Goal: Task Accomplishment & Management: Use online tool/utility

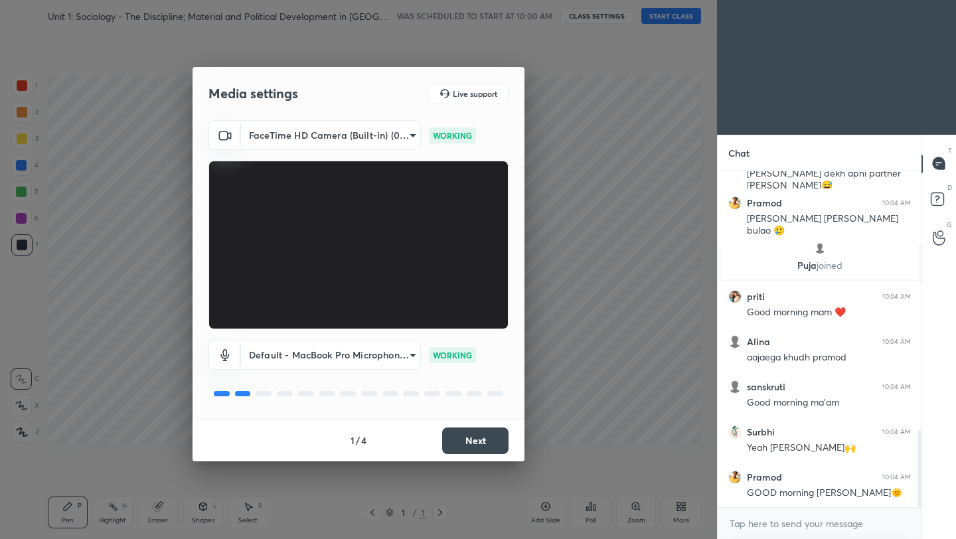
scroll to position [1138, 0]
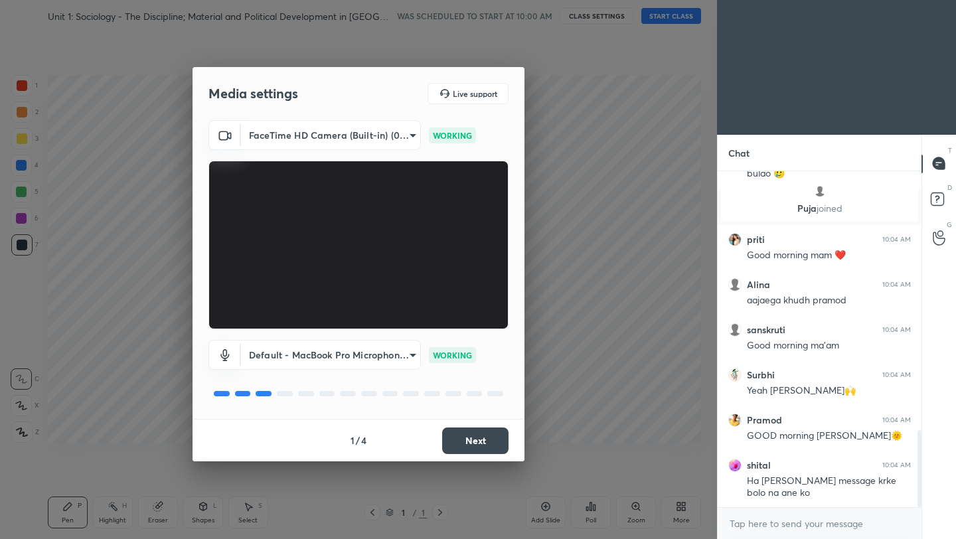
click at [488, 448] on button "Next" at bounding box center [475, 440] width 66 height 27
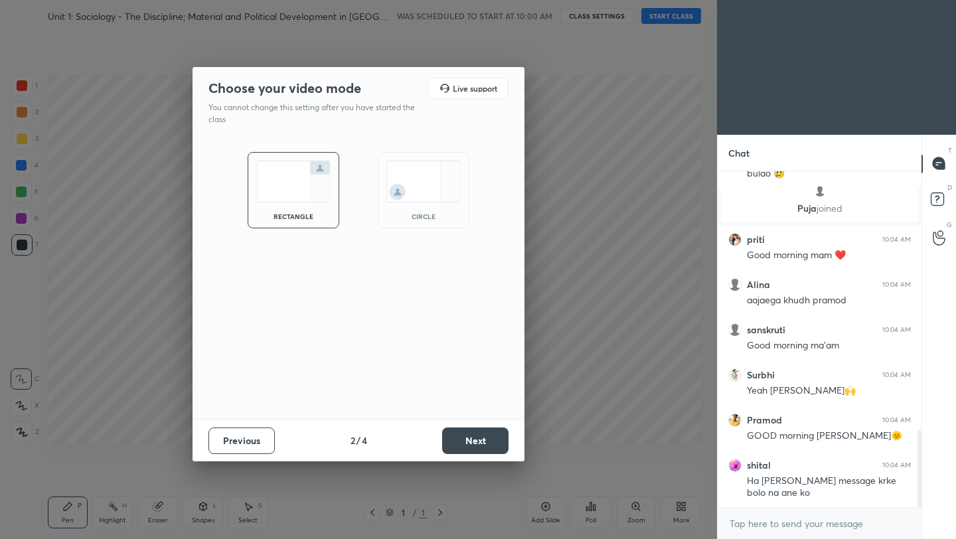
click at [488, 448] on button "Next" at bounding box center [475, 440] width 66 height 27
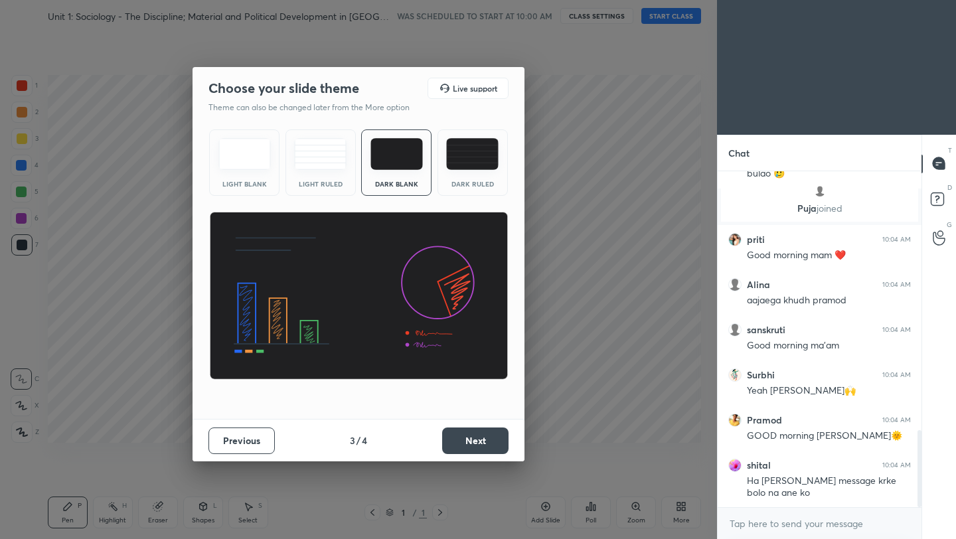
click at [488, 448] on button "Next" at bounding box center [475, 440] width 66 height 27
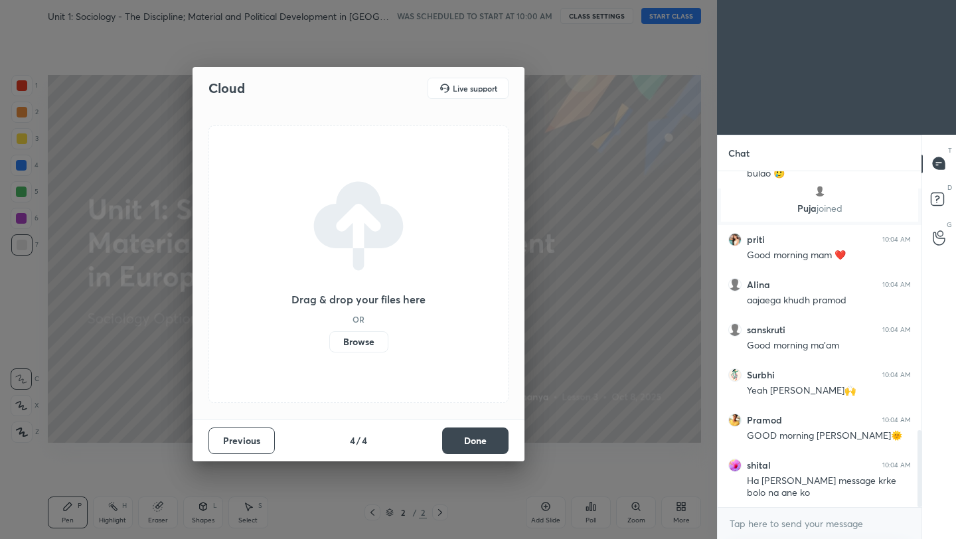
click at [363, 339] on label "Browse" at bounding box center [358, 341] width 59 height 21
click at [329, 339] on input "Browse" at bounding box center [329, 341] width 0 height 21
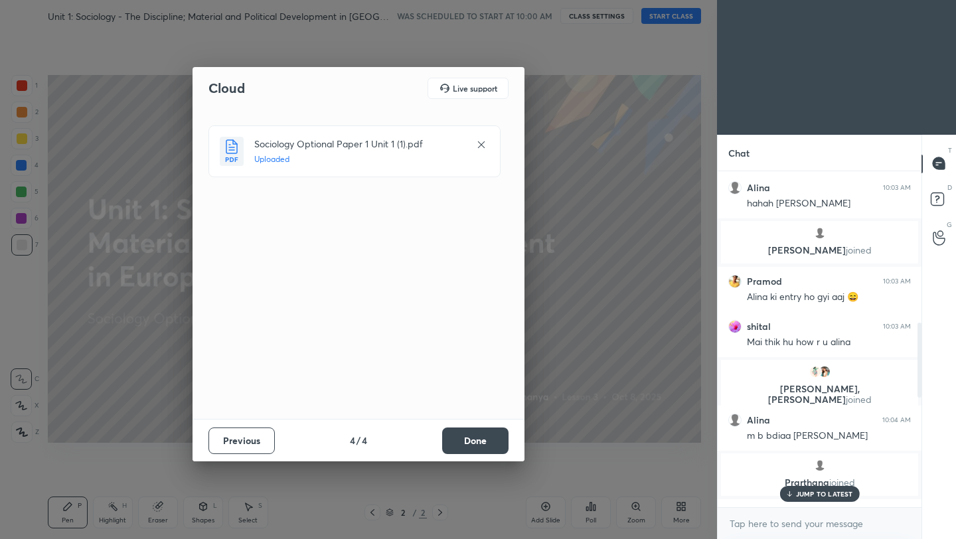
scroll to position [1322, 0]
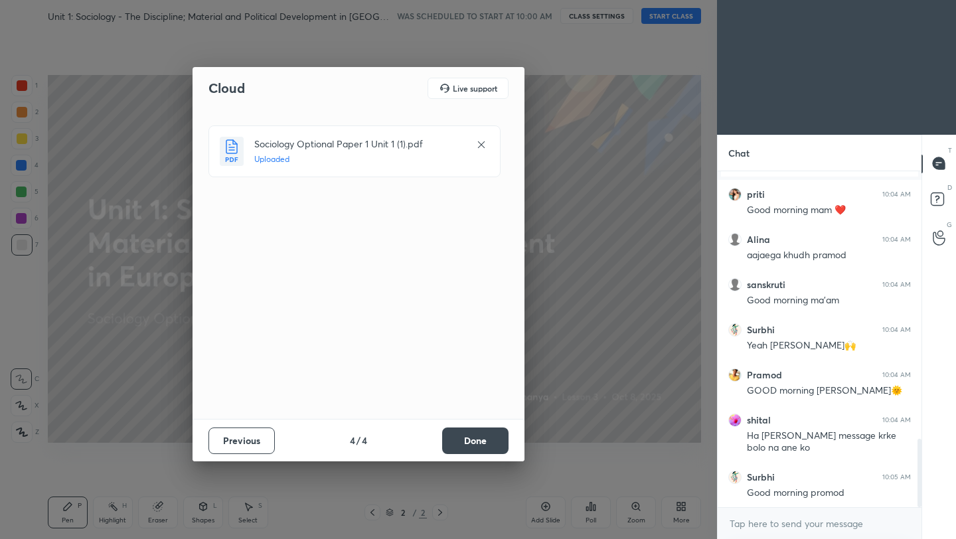
click at [473, 438] on button "Done" at bounding box center [475, 440] width 66 height 27
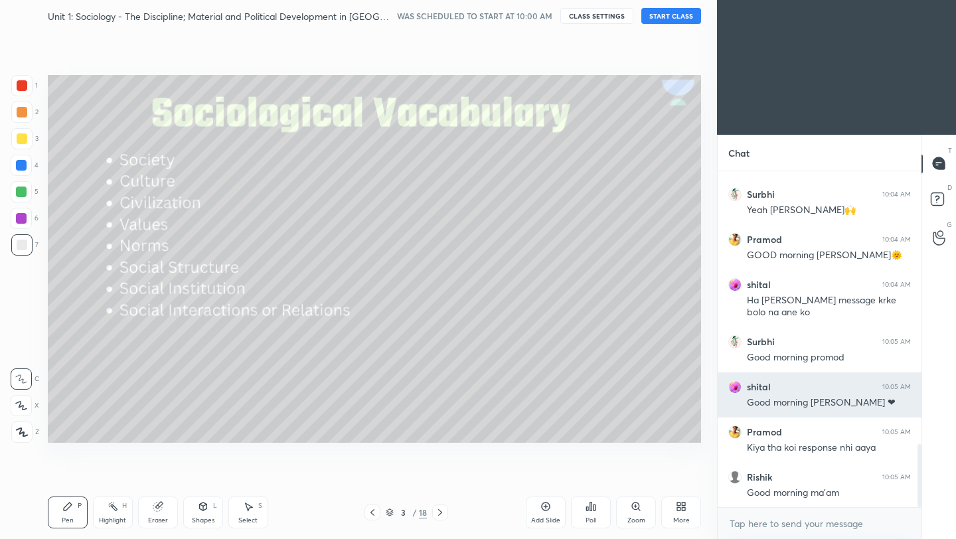
scroll to position [1503, 0]
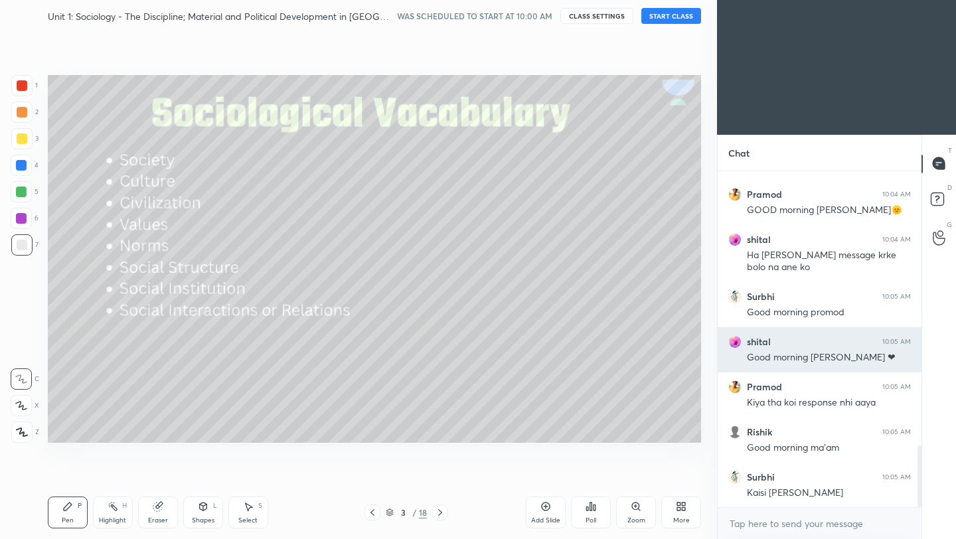
click at [730, 349] on div "[PERSON_NAME] 10:05 AM Good morning [PERSON_NAME] ❤" at bounding box center [820, 349] width 204 height 45
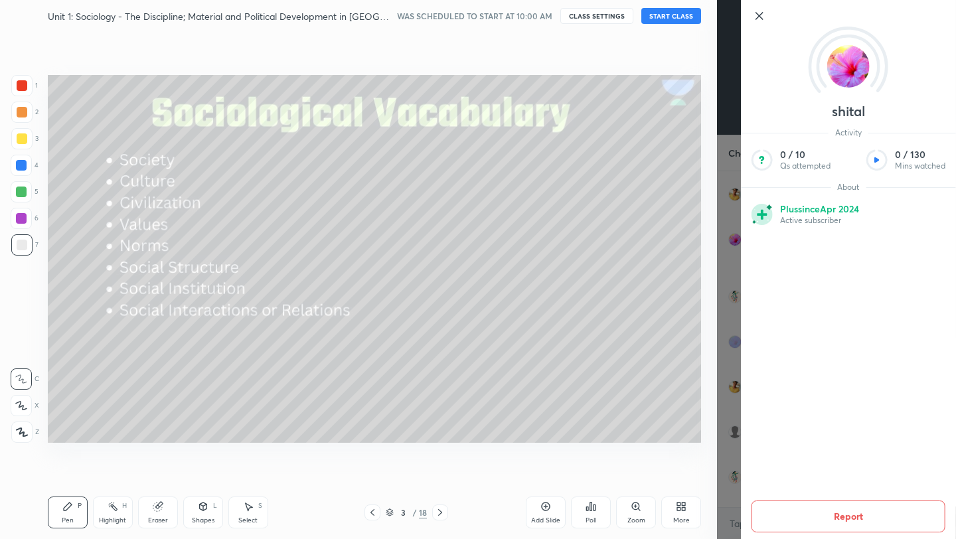
click at [757, 18] on icon at bounding box center [759, 16] width 7 height 7
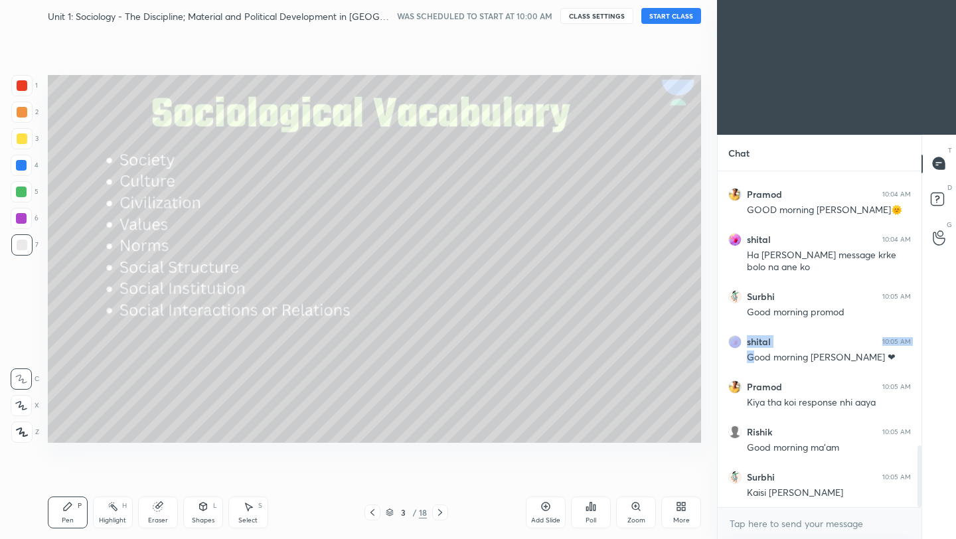
click at [22, 136] on div at bounding box center [22, 138] width 11 height 11
click at [21, 137] on div at bounding box center [22, 138] width 11 height 11
click at [22, 425] on div at bounding box center [21, 432] width 21 height 21
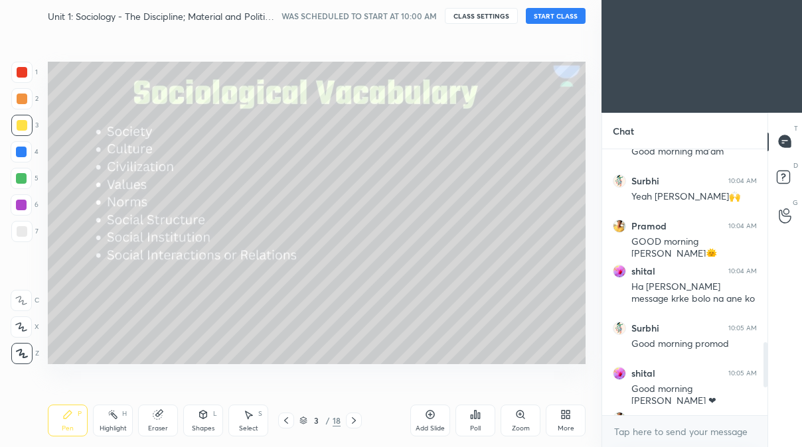
scroll to position [1468, 0]
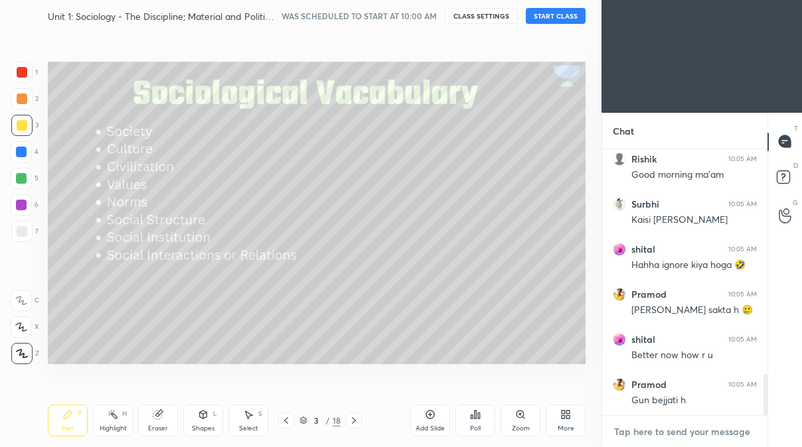
type textarea "x"
click at [640, 431] on textarea at bounding box center [685, 432] width 144 height 21
paste textarea "[URL][DOMAIN_NAME]"
type textarea "[URL][DOMAIN_NAME]"
type textarea "x"
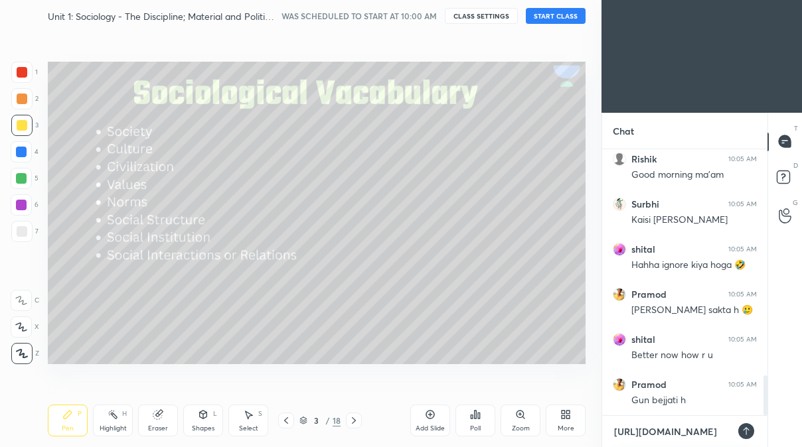
scroll to position [1513, 0]
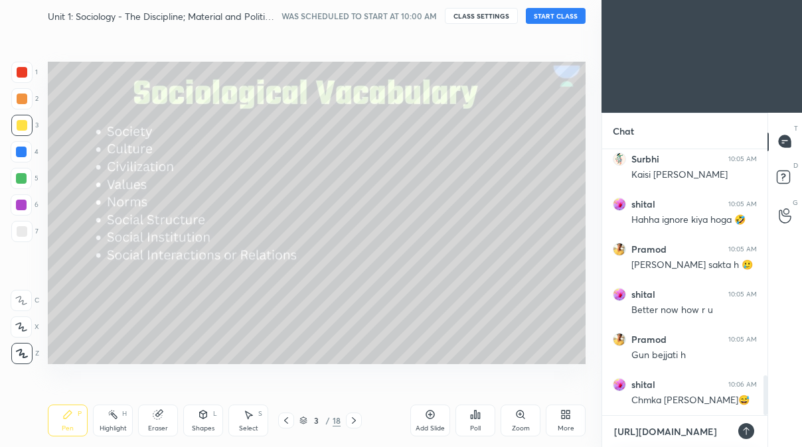
type textarea "[URL][DOMAIN_NAME]"
type textarea "x"
click at [748, 437] on div at bounding box center [746, 432] width 16 height 16
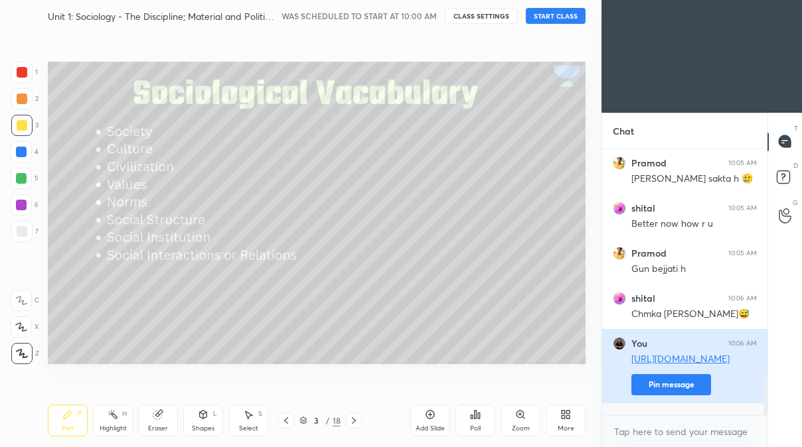
click at [684, 396] on button "Pin message" at bounding box center [671, 384] width 80 height 21
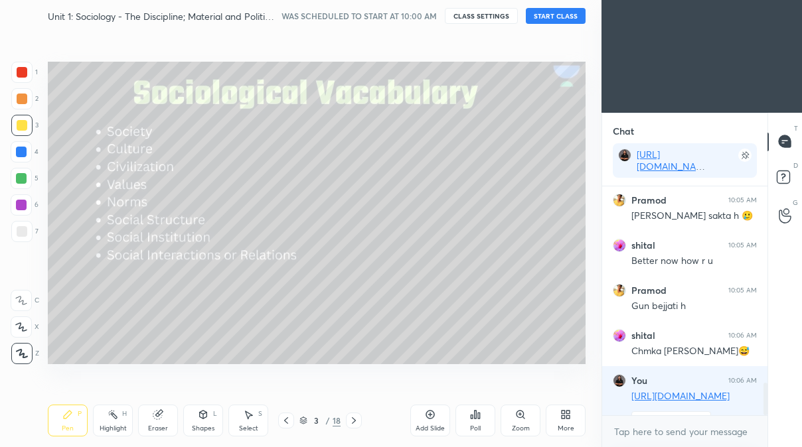
click at [556, 17] on button "START CLASS" at bounding box center [556, 16] width 60 height 16
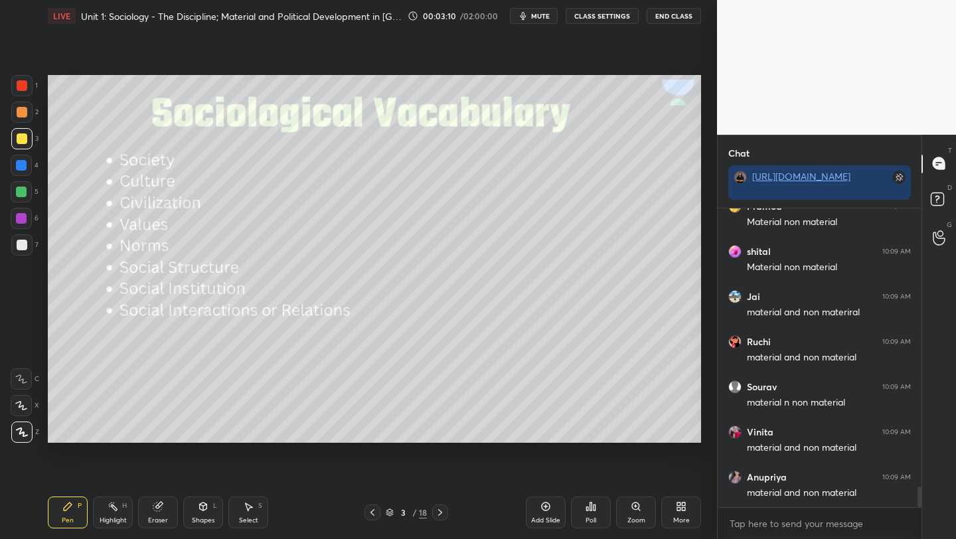
scroll to position [4131, 0]
click at [584, 513] on div "Poll" at bounding box center [591, 513] width 40 height 32
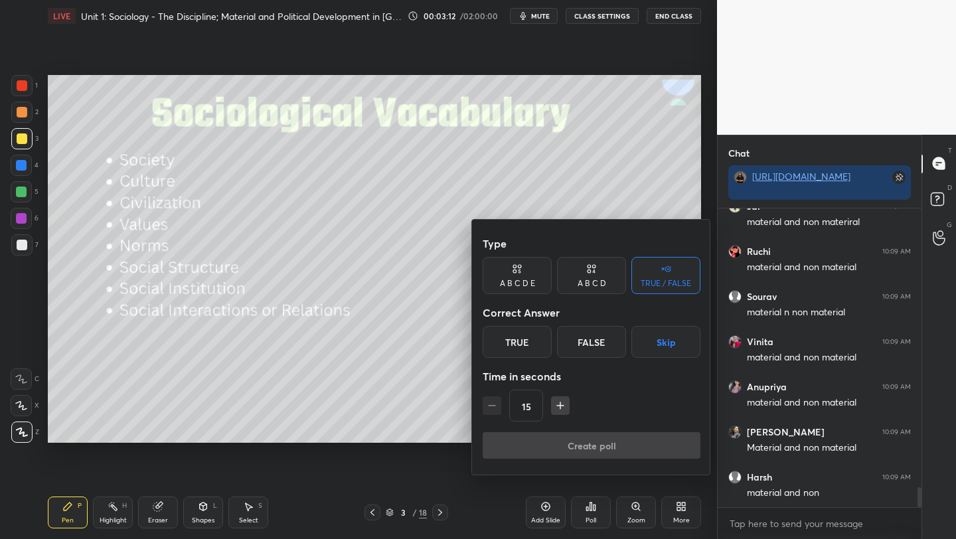
scroll to position [4266, 0]
click at [499, 341] on div "True" at bounding box center [517, 342] width 69 height 32
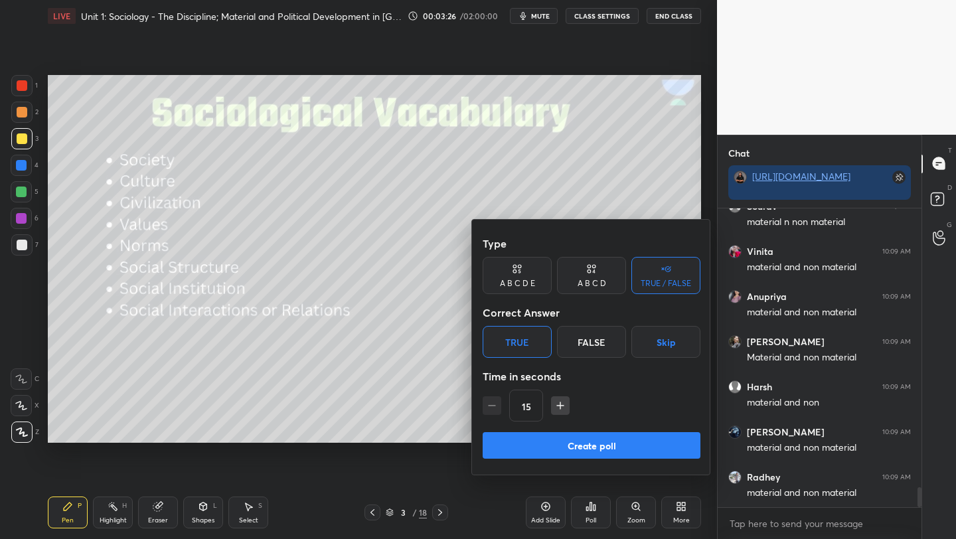
drag, startPoint x: 563, startPoint y: 449, endPoint x: 570, endPoint y: 450, distance: 7.3
click at [563, 450] on button "Create poll" at bounding box center [592, 445] width 218 height 27
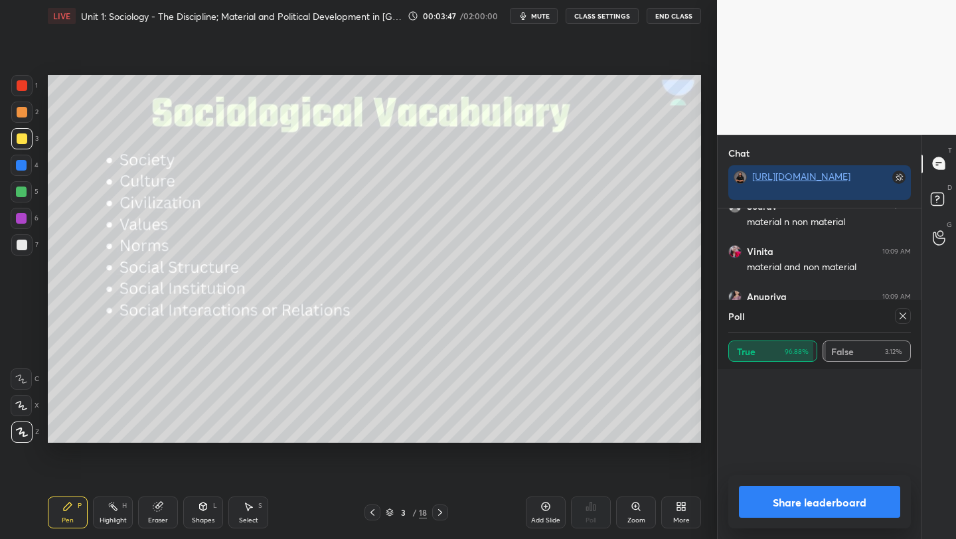
scroll to position [993, 0]
click at [903, 319] on icon at bounding box center [902, 316] width 11 height 11
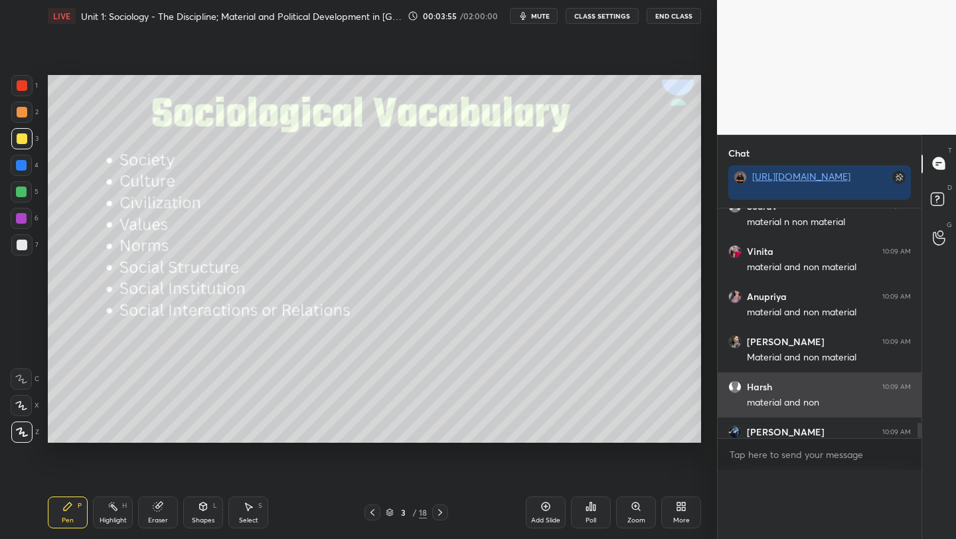
scroll to position [4, 5]
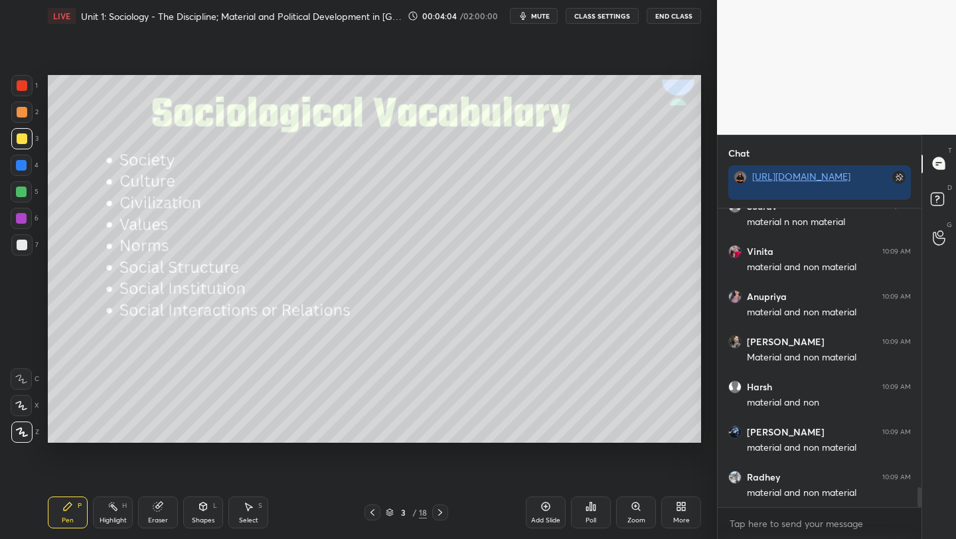
click at [583, 520] on div "Poll" at bounding box center [591, 513] width 40 height 32
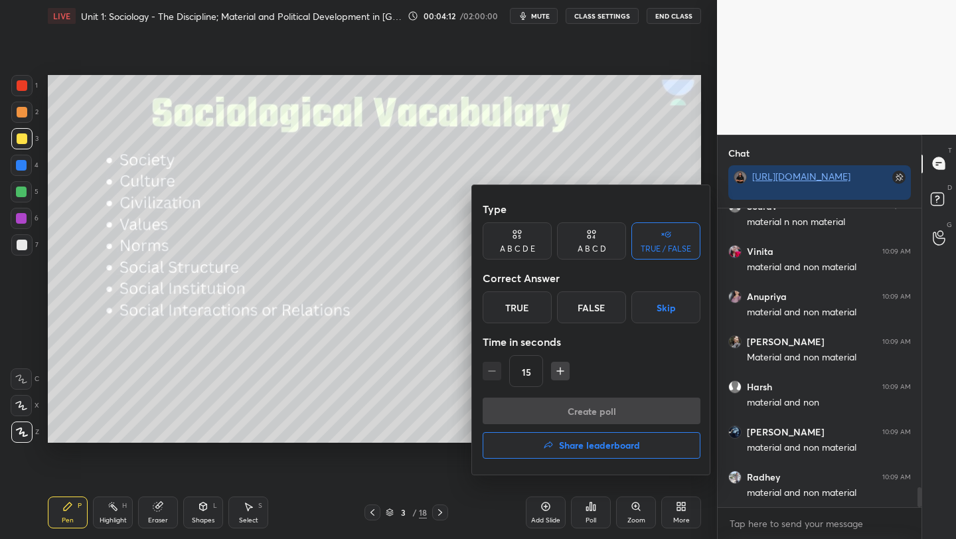
click at [581, 309] on div "False" at bounding box center [591, 307] width 69 height 32
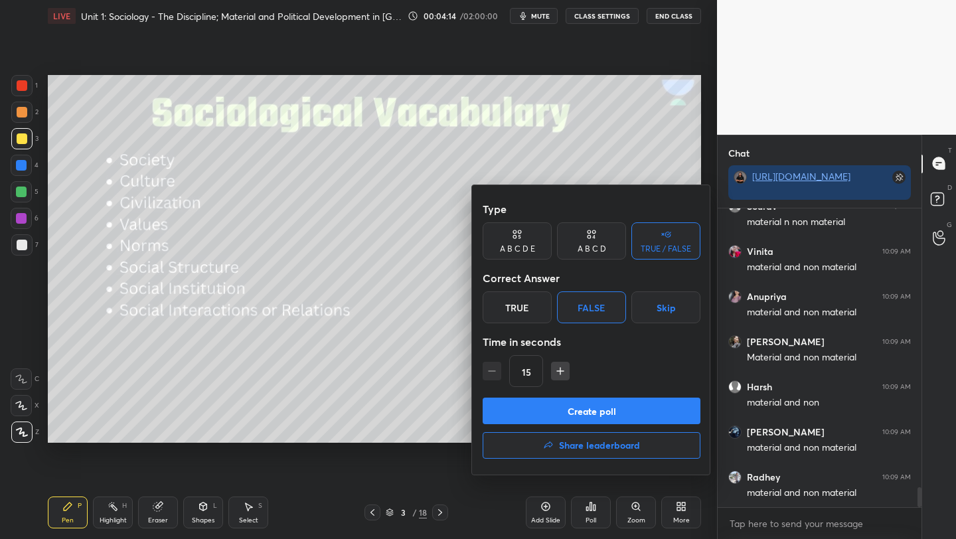
click at [564, 415] on button "Create poll" at bounding box center [592, 411] width 218 height 27
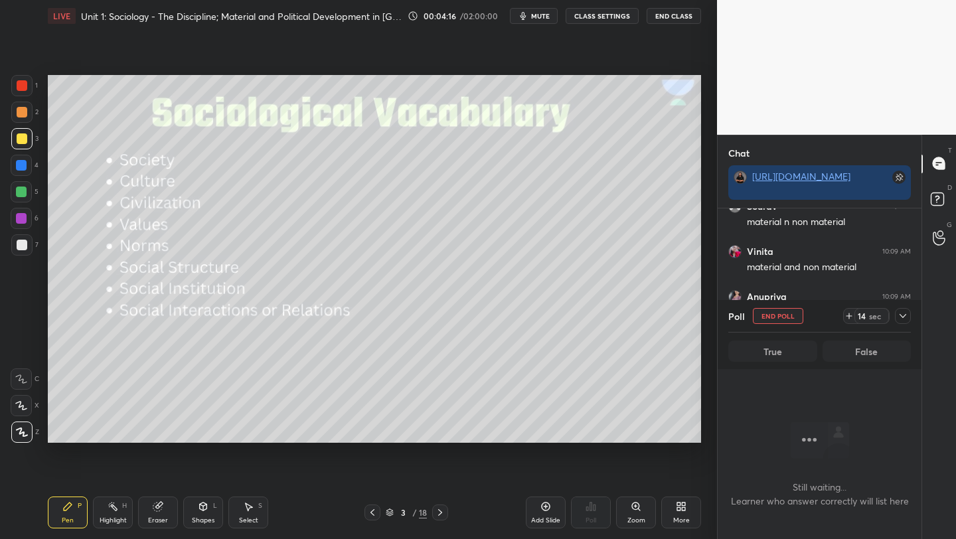
click at [762, 465] on div "Still waiting... Learner who answer correctly will list here" at bounding box center [819, 459] width 183 height 159
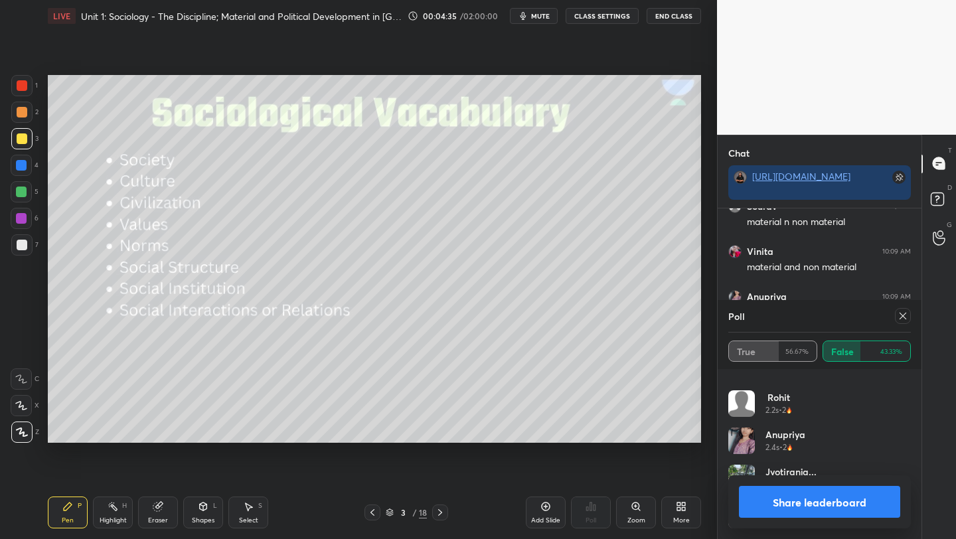
click at [905, 316] on icon at bounding box center [902, 316] width 11 height 11
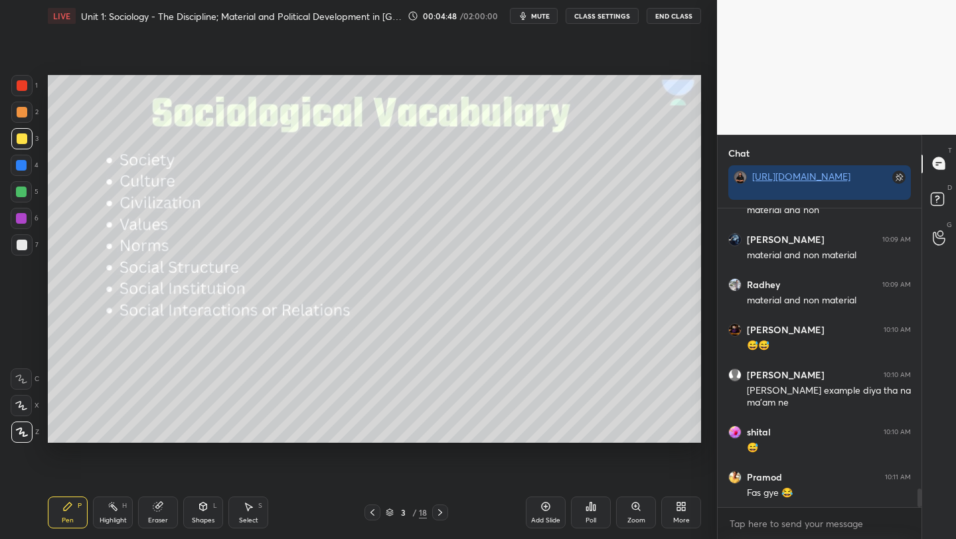
click at [596, 514] on div "Poll" at bounding box center [591, 513] width 40 height 32
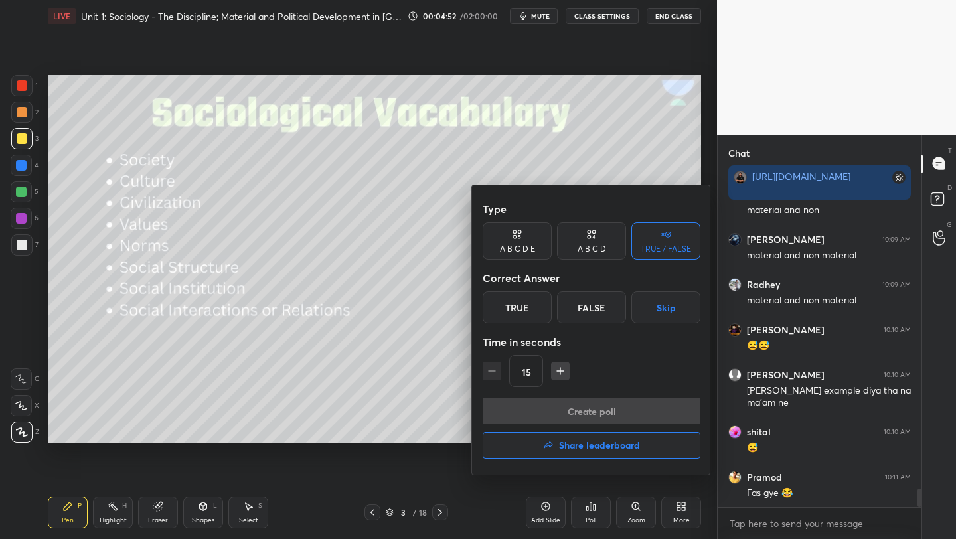
click at [574, 313] on div "False" at bounding box center [591, 307] width 69 height 32
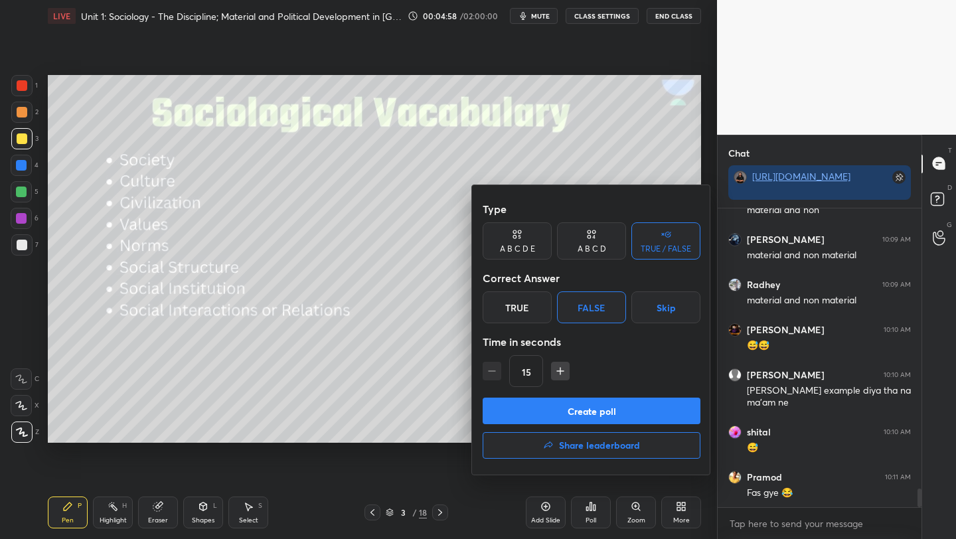
click at [559, 416] on button "Create poll" at bounding box center [592, 411] width 218 height 27
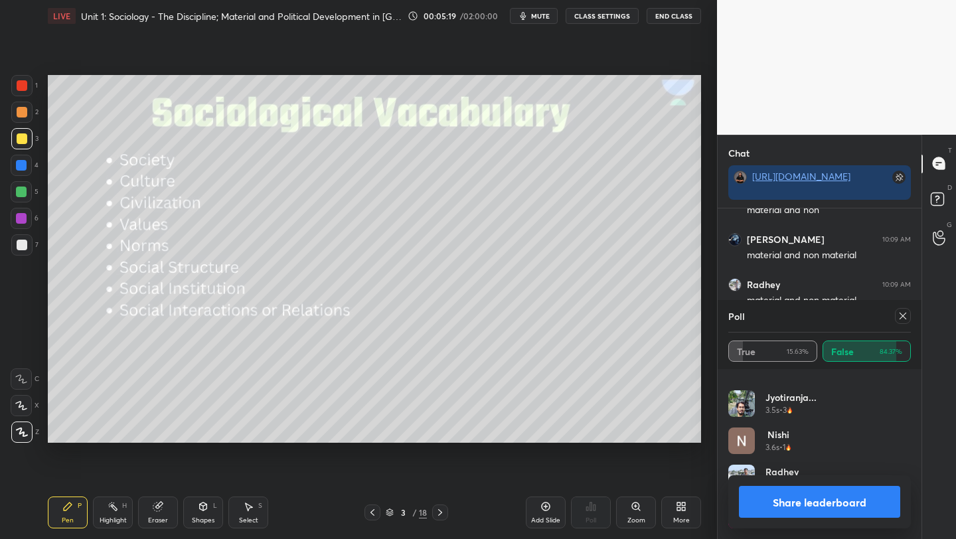
click at [901, 320] on icon at bounding box center [902, 316] width 11 height 11
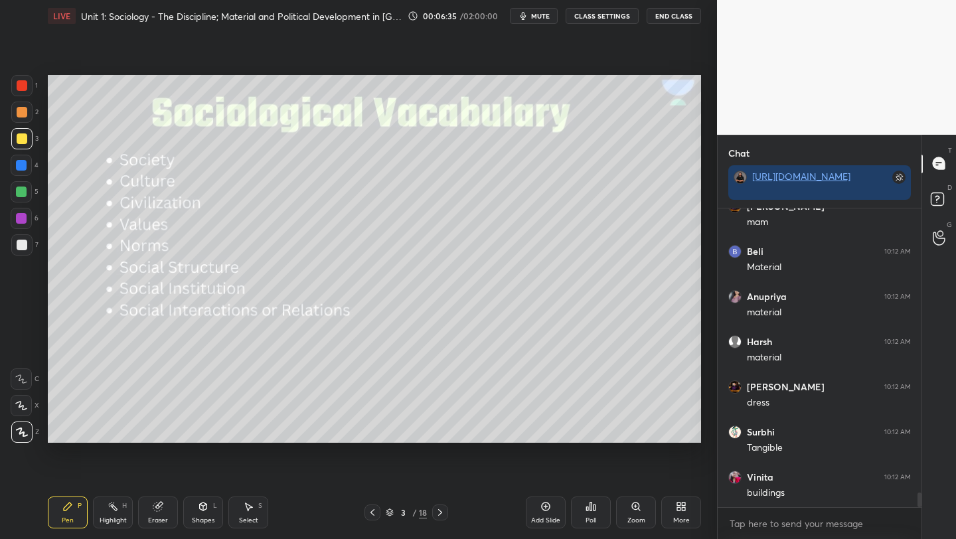
scroll to position [5930, 0]
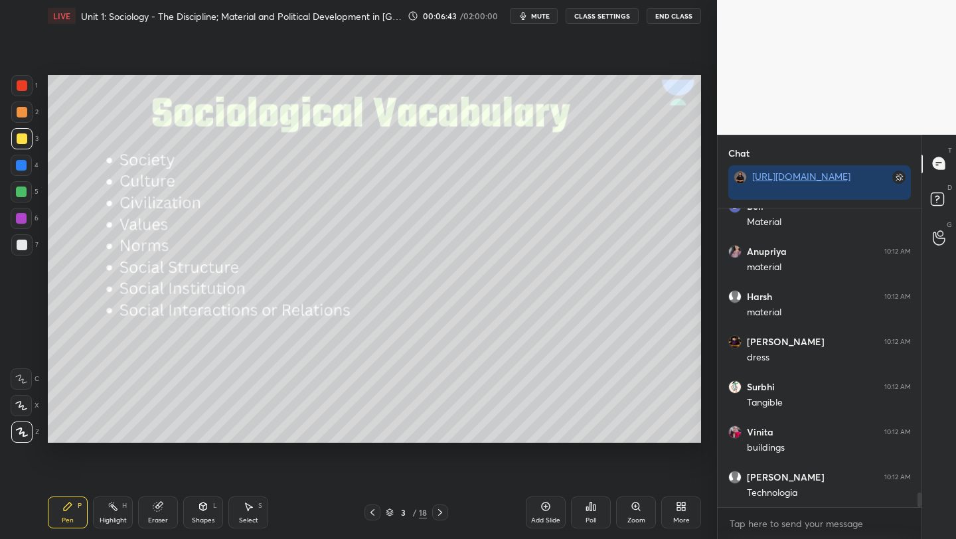
click at [540, 510] on icon at bounding box center [545, 506] width 11 height 11
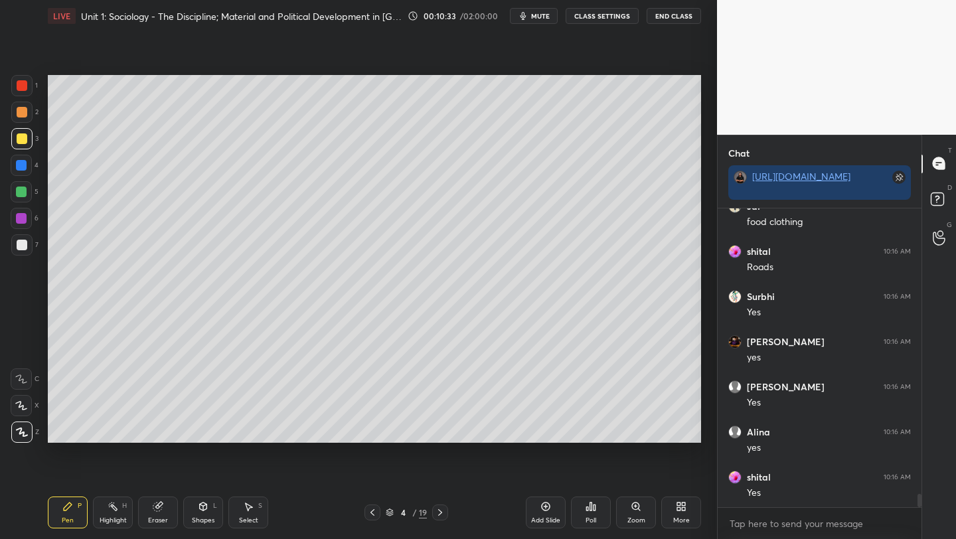
scroll to position [6460, 0]
click at [590, 510] on icon at bounding box center [591, 507] width 2 height 8
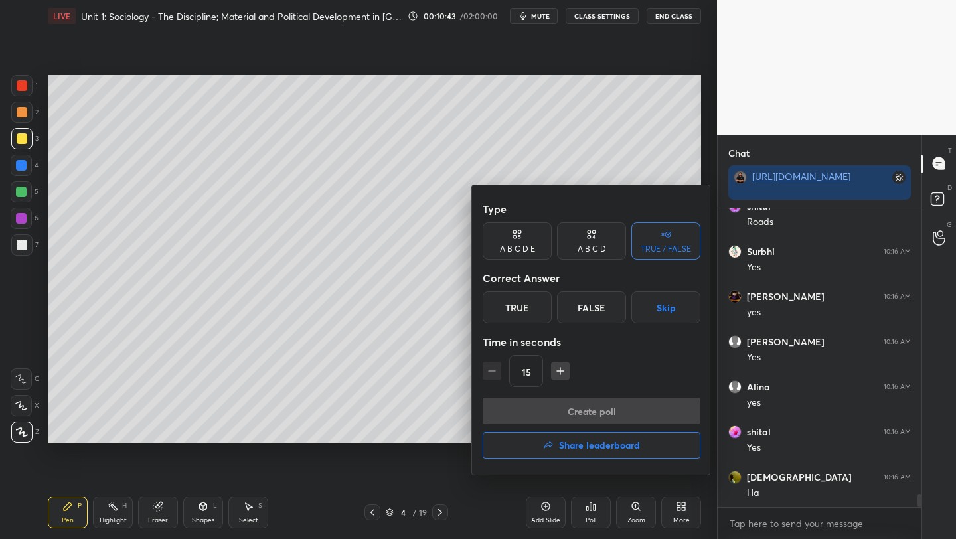
click at [510, 313] on div "True" at bounding box center [517, 307] width 69 height 32
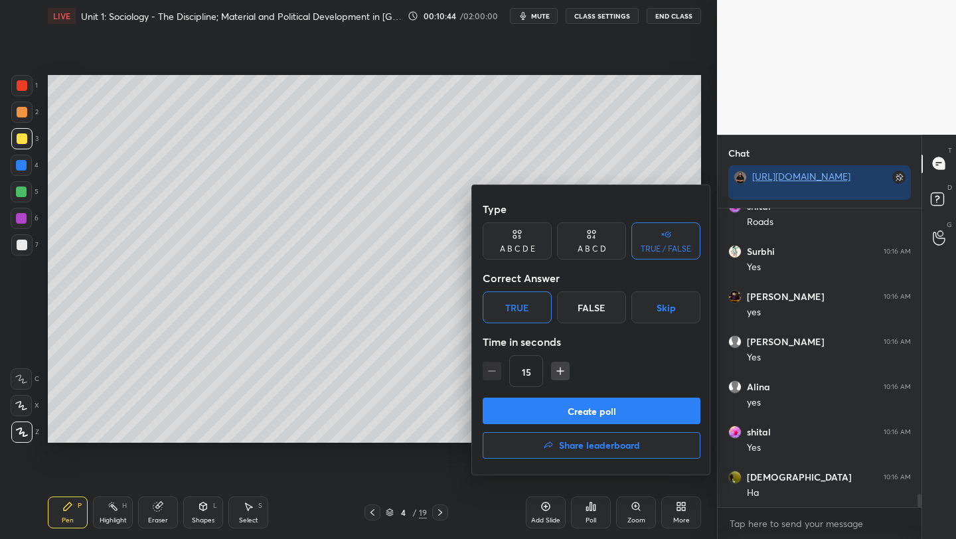
click at [556, 414] on button "Create poll" at bounding box center [592, 411] width 218 height 27
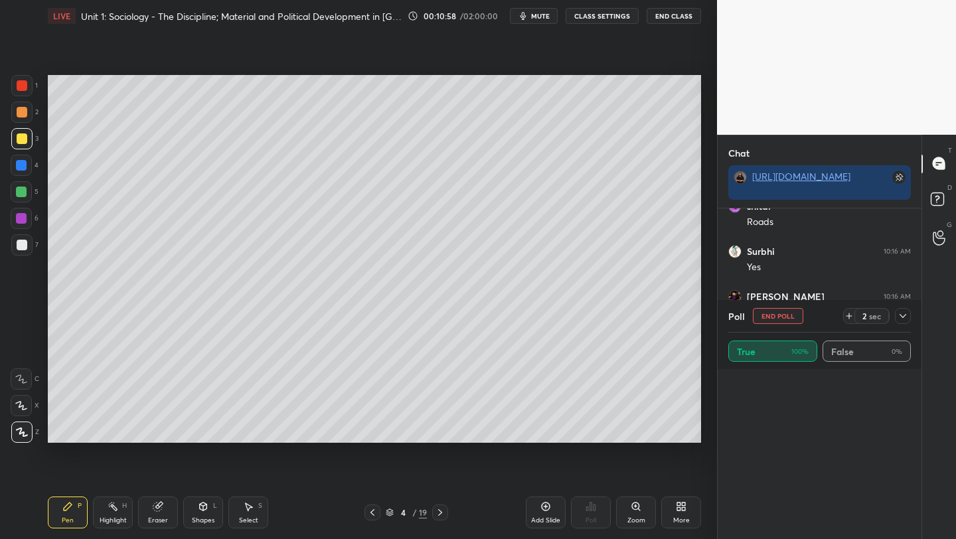
scroll to position [0, 0]
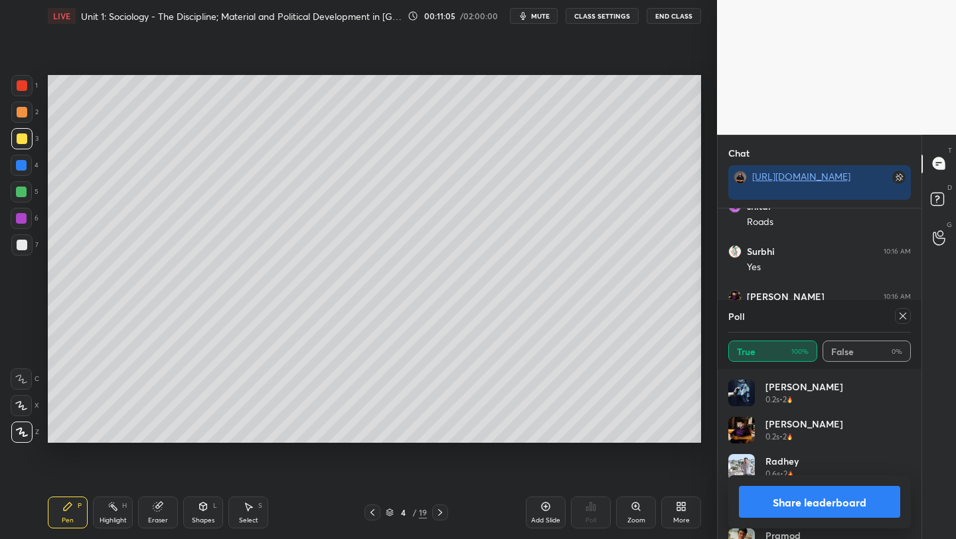
click at [903, 317] on icon at bounding box center [902, 316] width 11 height 11
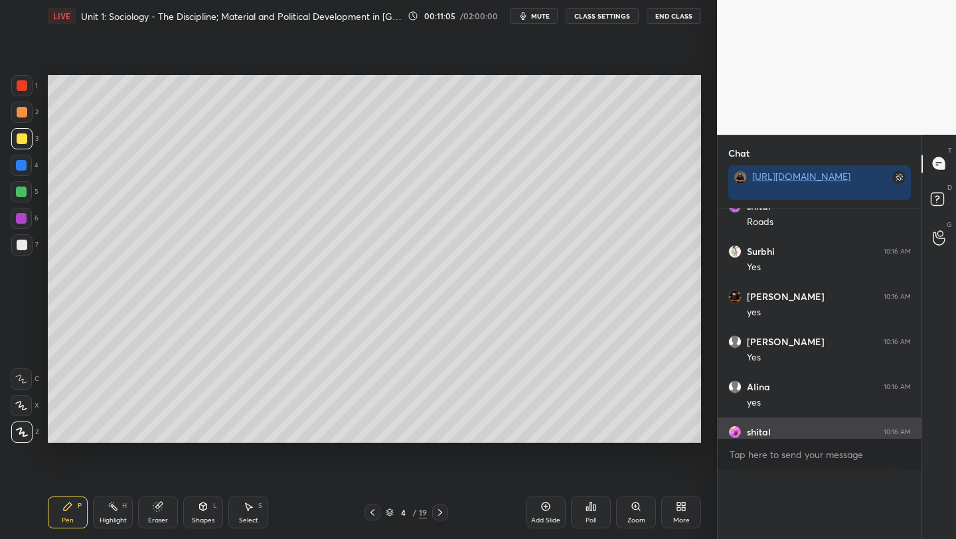
scroll to position [320, 200]
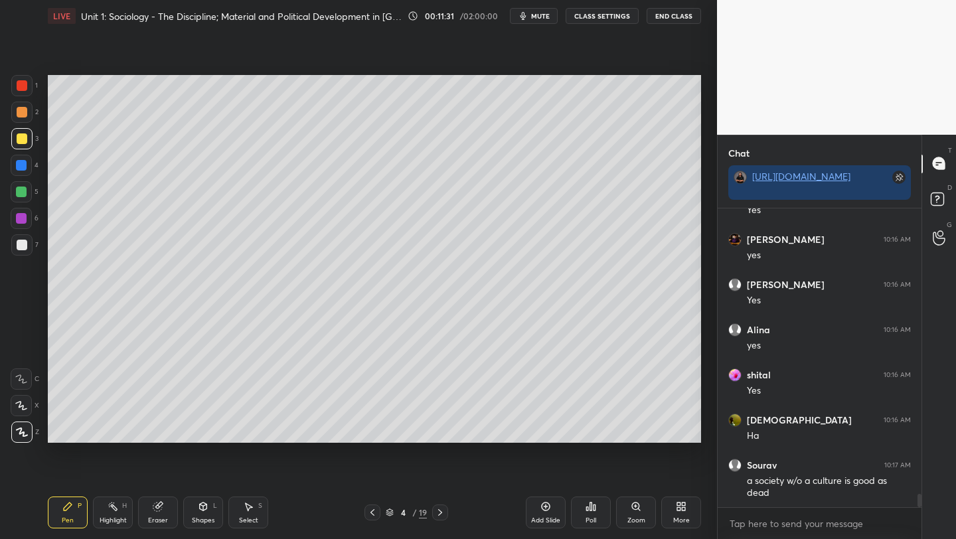
click at [539, 512] on div "Add Slide" at bounding box center [546, 513] width 40 height 32
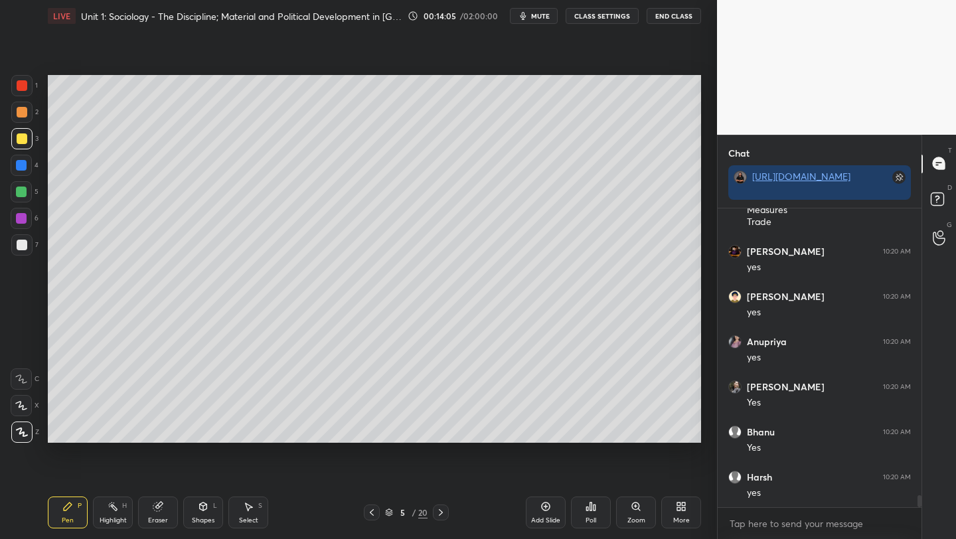
scroll to position [7344, 0]
drag, startPoint x: 20, startPoint y: 164, endPoint x: 40, endPoint y: 196, distance: 37.6
click at [21, 164] on div at bounding box center [21, 165] width 11 height 11
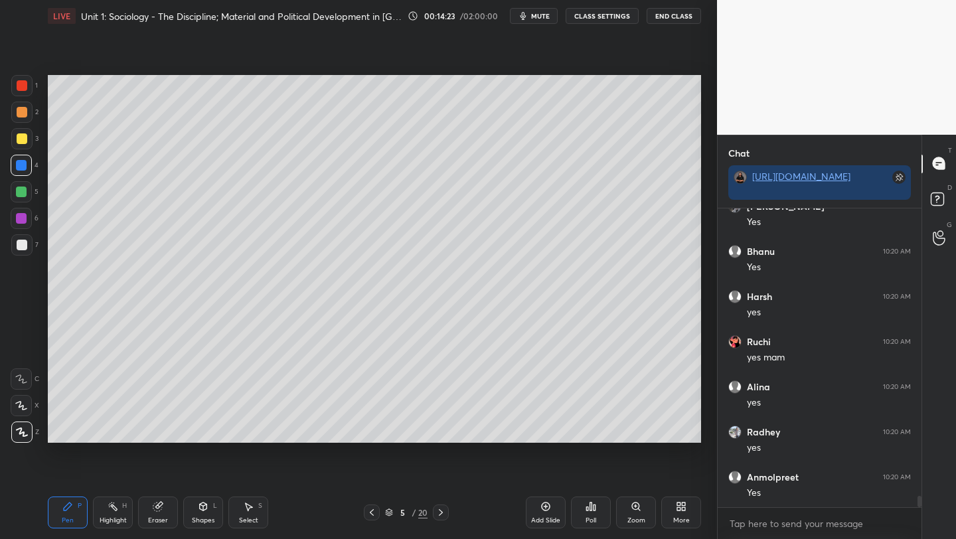
scroll to position [7480, 0]
click at [587, 511] on icon at bounding box center [590, 506] width 11 height 11
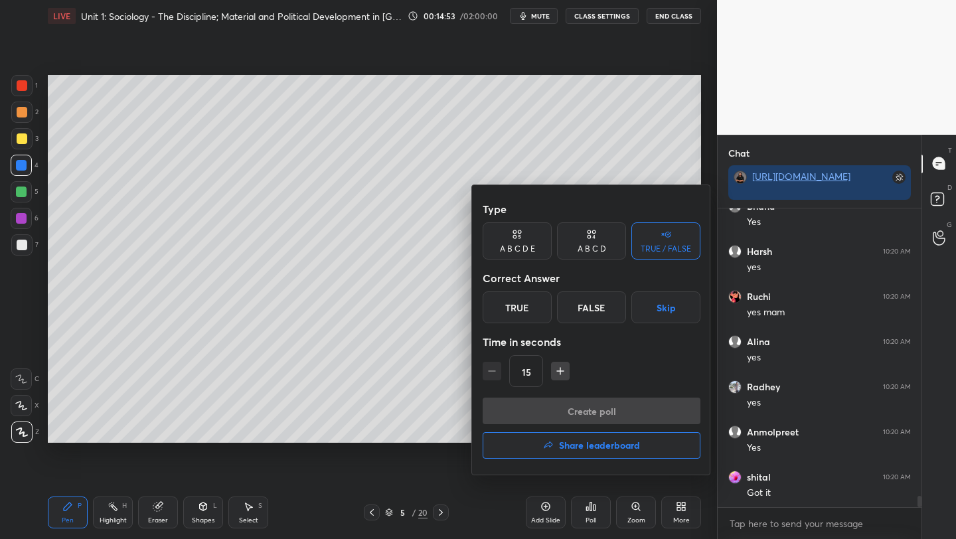
click at [506, 314] on div "True" at bounding box center [517, 307] width 69 height 32
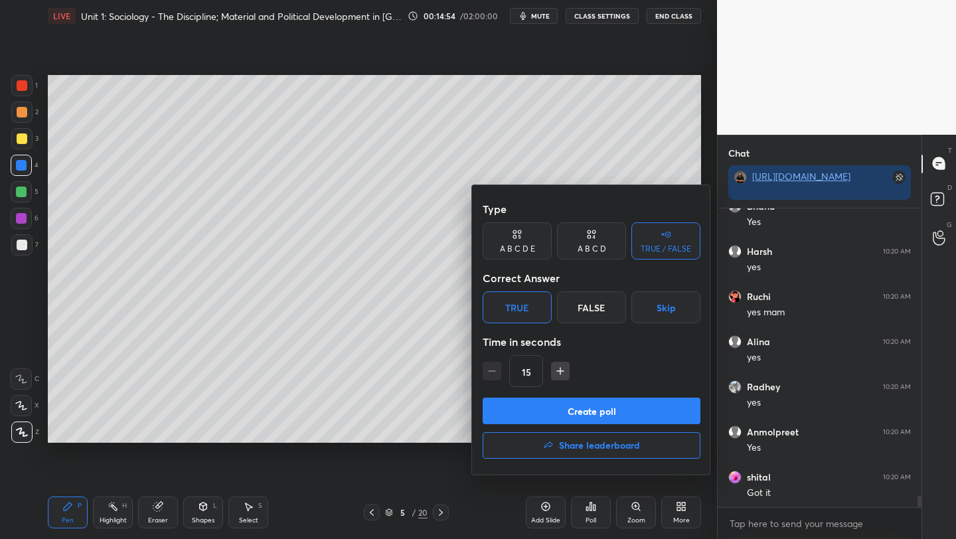
click at [546, 414] on button "Create poll" at bounding box center [592, 411] width 218 height 27
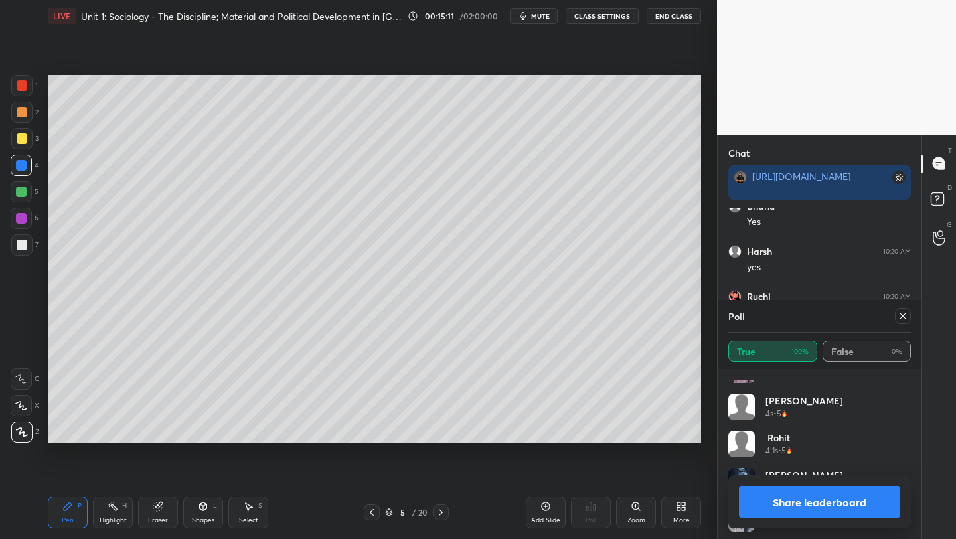
scroll to position [1030, 0]
click at [909, 317] on div at bounding box center [903, 316] width 16 height 16
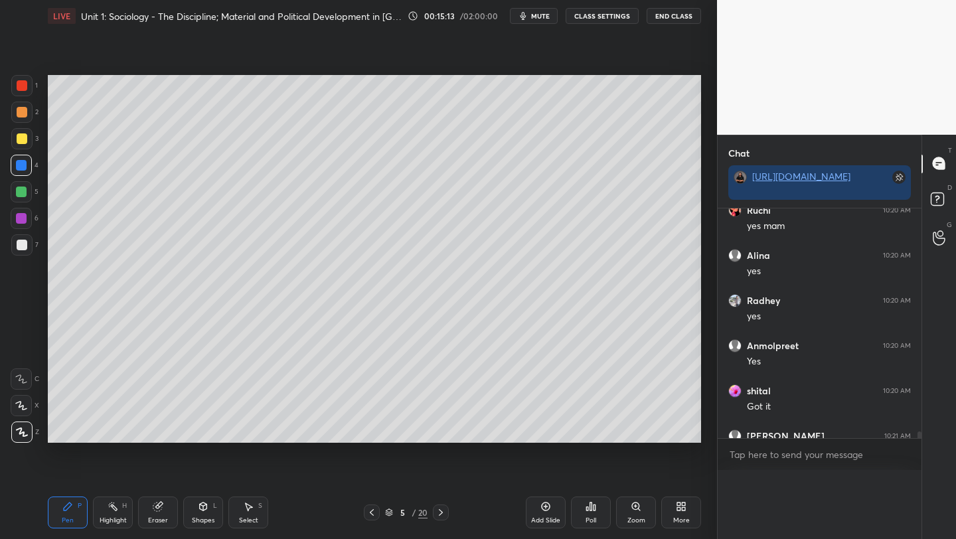
scroll to position [286, 200]
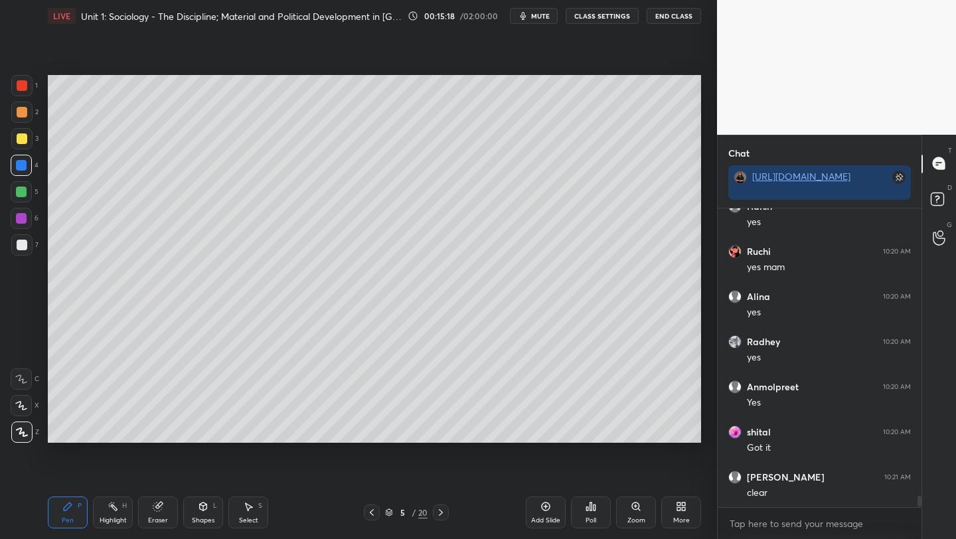
click at [364, 510] on div at bounding box center [372, 512] width 16 height 16
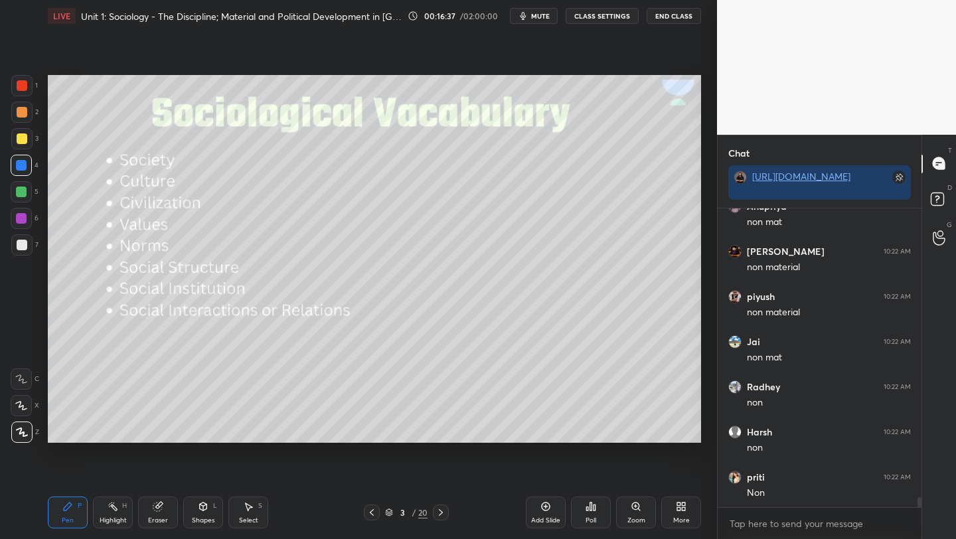
scroll to position [8792, 0]
click at [437, 511] on icon at bounding box center [440, 512] width 11 height 11
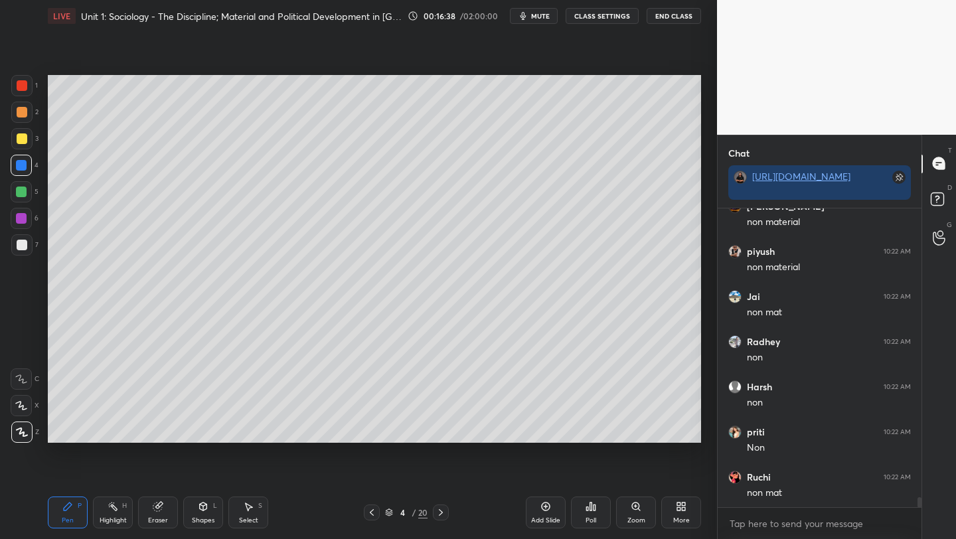
click at [440, 512] on icon at bounding box center [440, 512] width 11 height 11
click at [544, 507] on icon at bounding box center [545, 506] width 11 height 11
drag, startPoint x: 15, startPoint y: 141, endPoint x: 25, endPoint y: 146, distance: 11.0
click at [16, 142] on div at bounding box center [21, 138] width 21 height 21
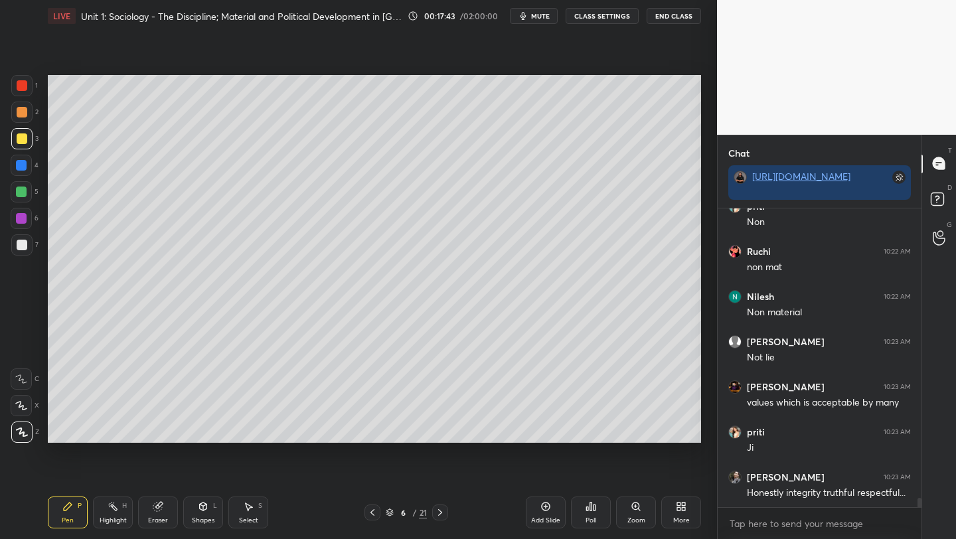
scroll to position [9062, 0]
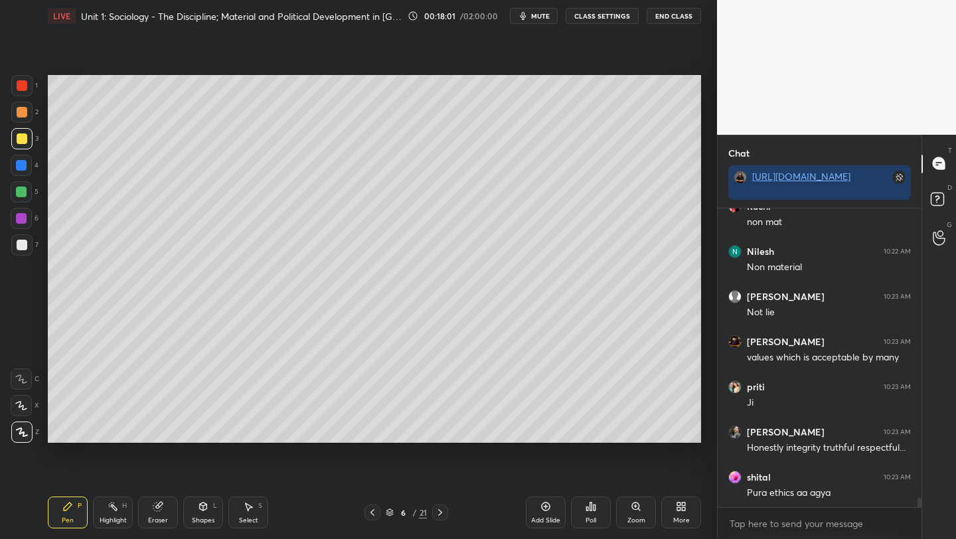
click at [538, 512] on div "Add Slide" at bounding box center [546, 513] width 40 height 32
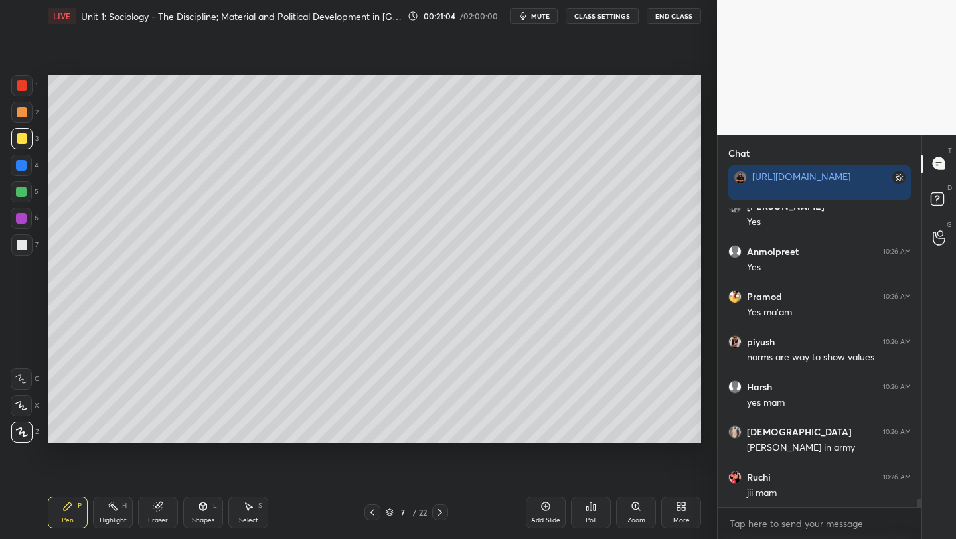
scroll to position [10371, 0]
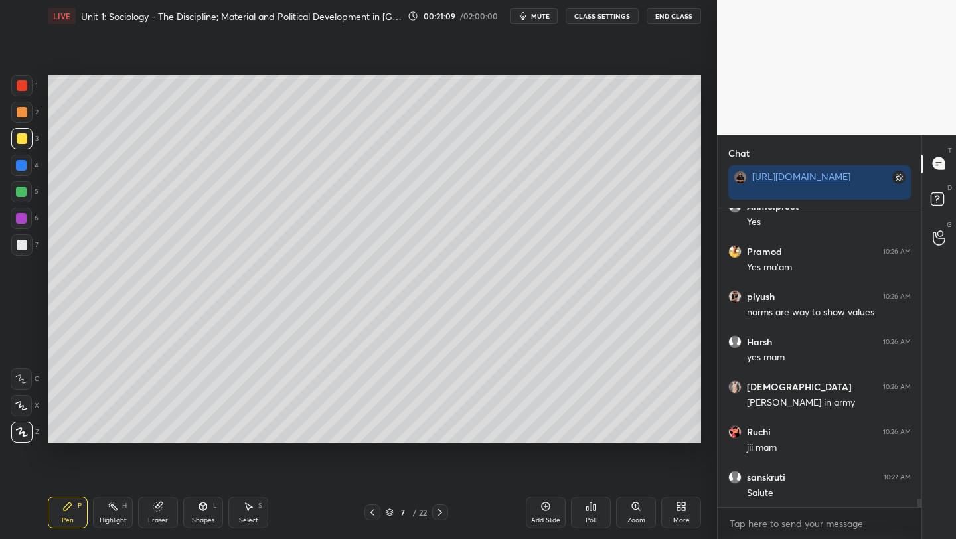
click at [162, 517] on div "Eraser" at bounding box center [158, 520] width 20 height 7
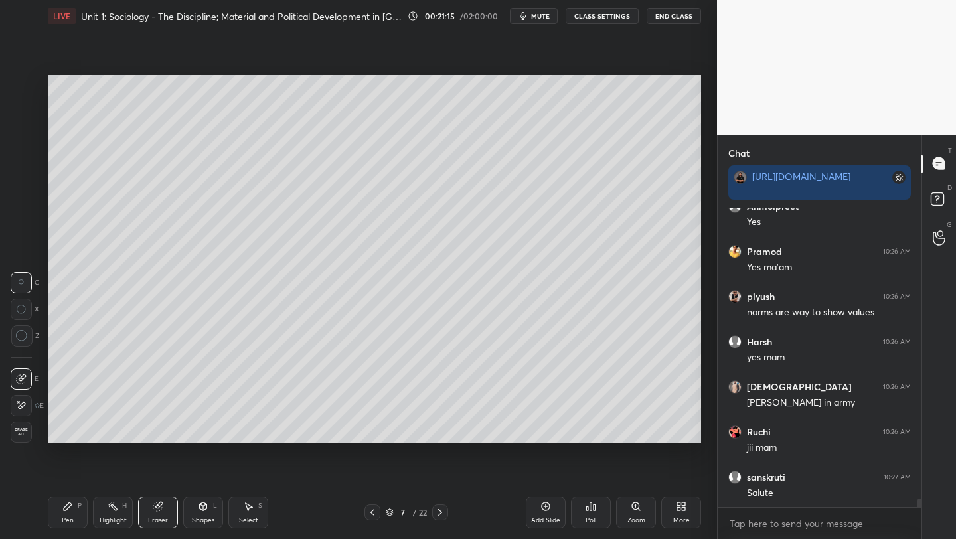
click at [65, 508] on icon at bounding box center [68, 507] width 8 height 8
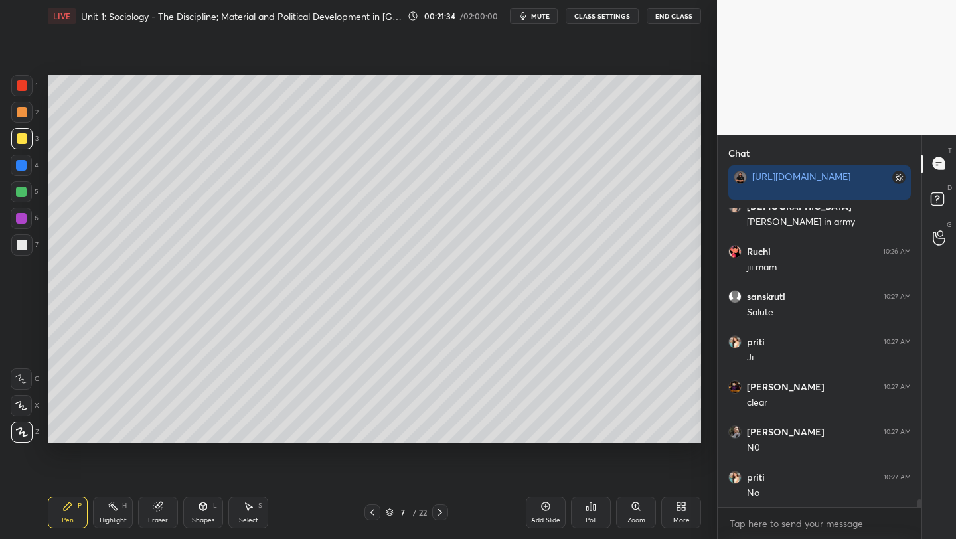
scroll to position [10609, 0]
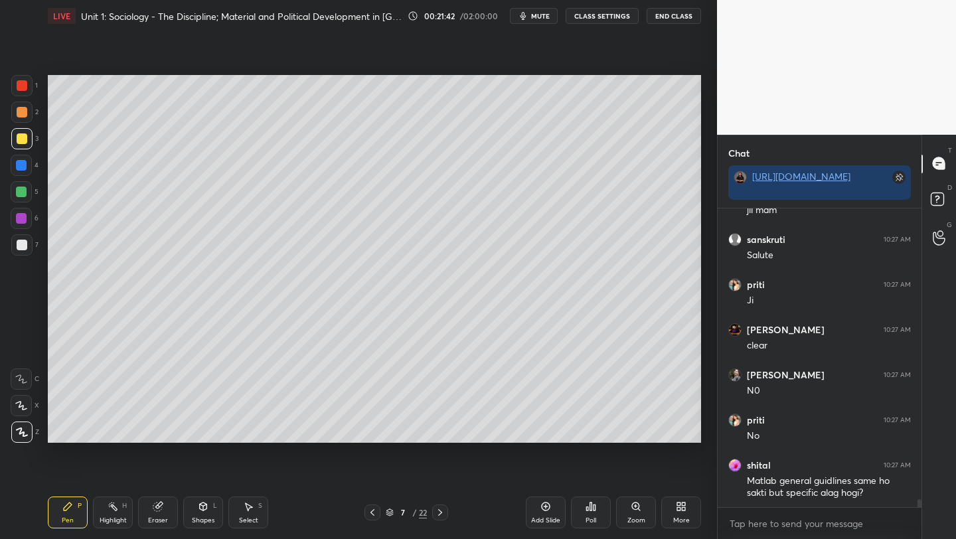
click at [544, 512] on div "Add Slide" at bounding box center [546, 513] width 40 height 32
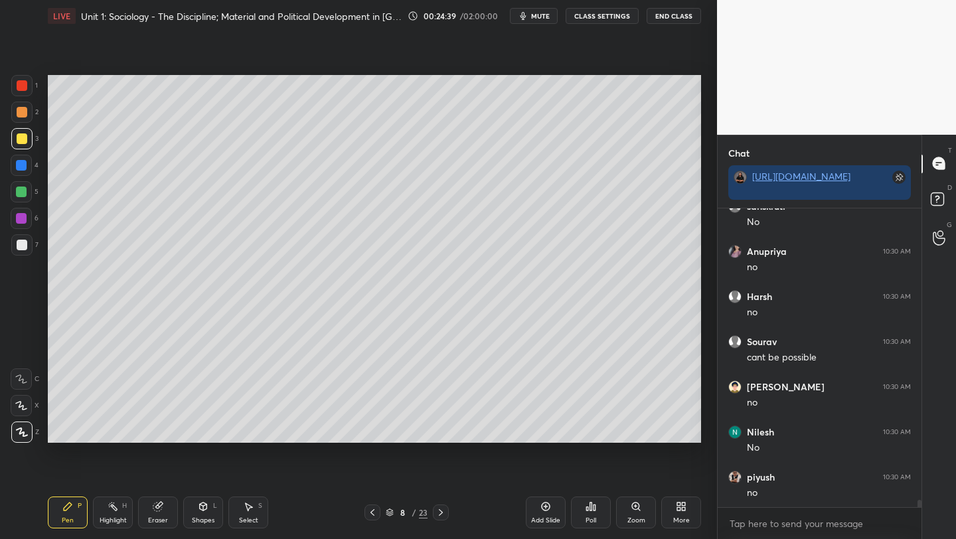
scroll to position [12348, 0]
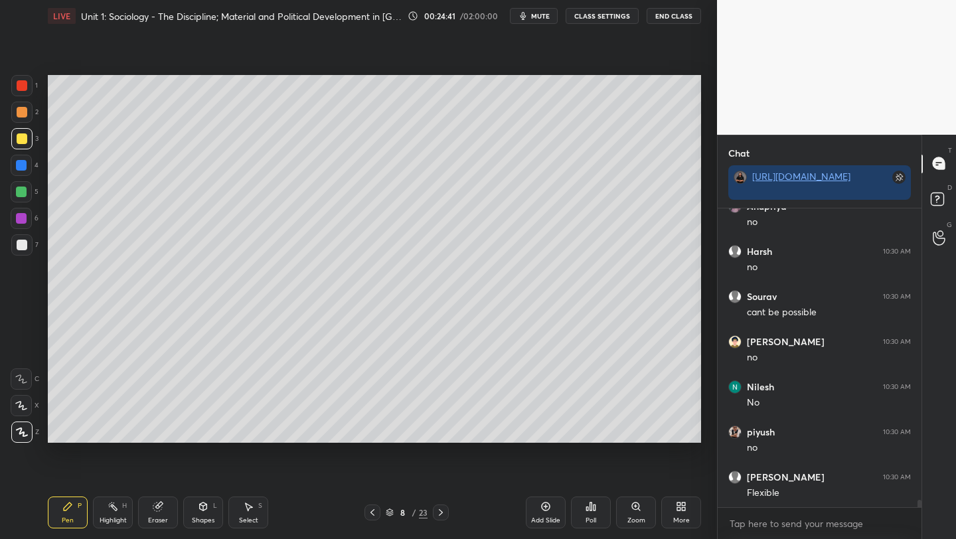
click at [542, 510] on icon at bounding box center [545, 506] width 11 height 11
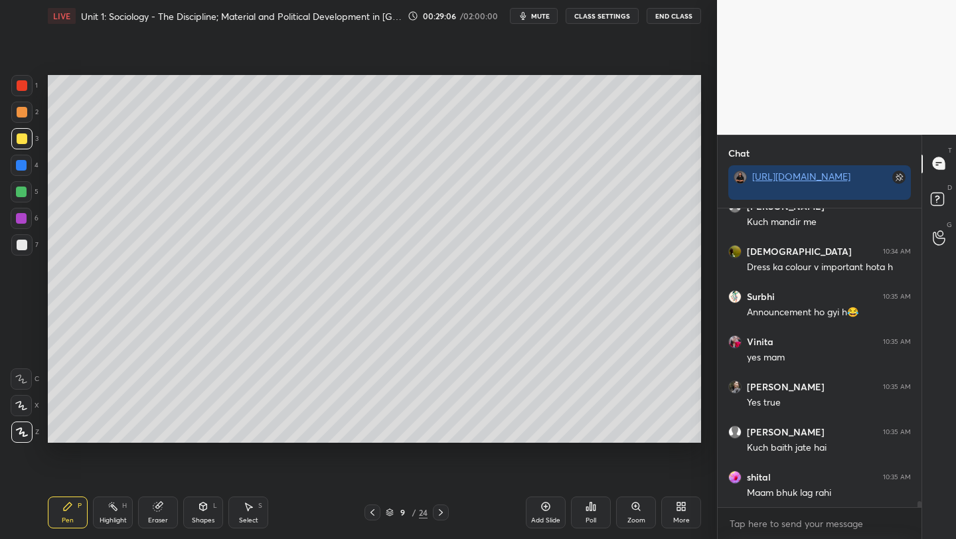
scroll to position [14596, 0]
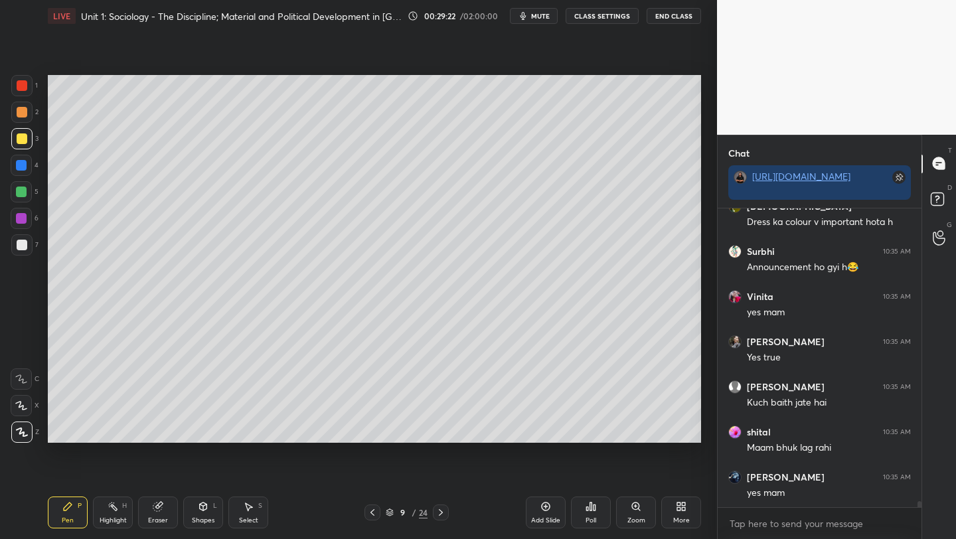
click at [372, 513] on icon at bounding box center [372, 512] width 11 height 11
click at [372, 513] on icon at bounding box center [372, 512] width 4 height 7
click at [372, 514] on icon at bounding box center [372, 512] width 4 height 7
click at [373, 514] on icon at bounding box center [372, 512] width 11 height 11
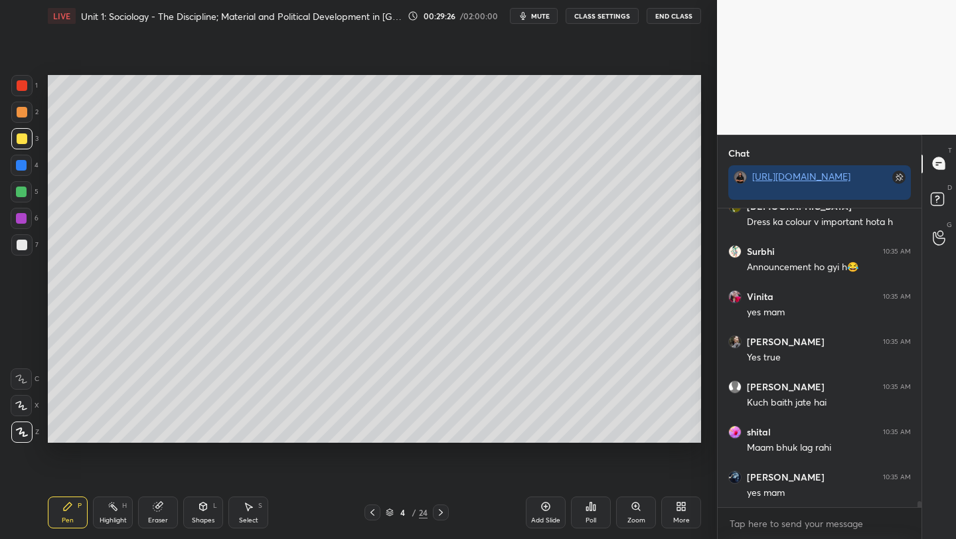
click at [373, 514] on icon at bounding box center [372, 512] width 11 height 11
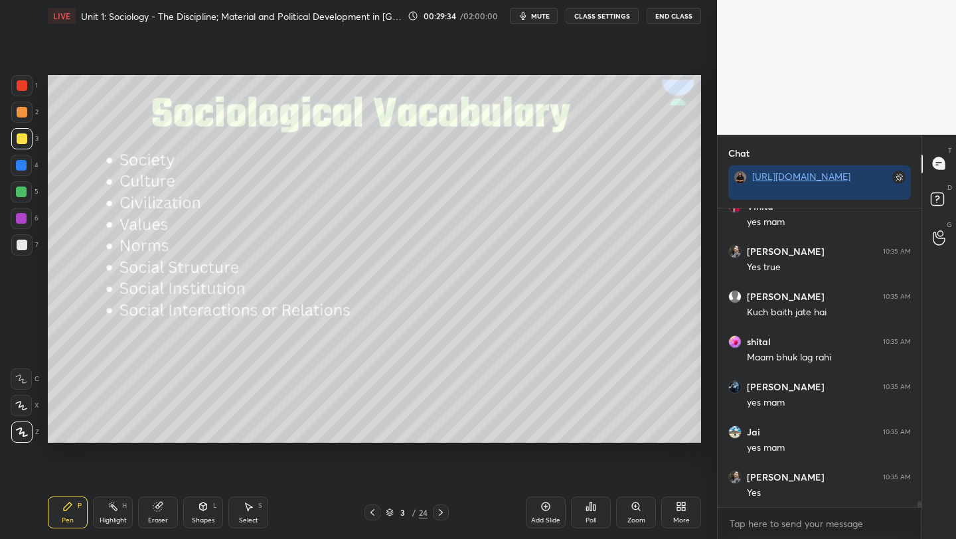
click at [439, 512] on icon at bounding box center [440, 512] width 11 height 11
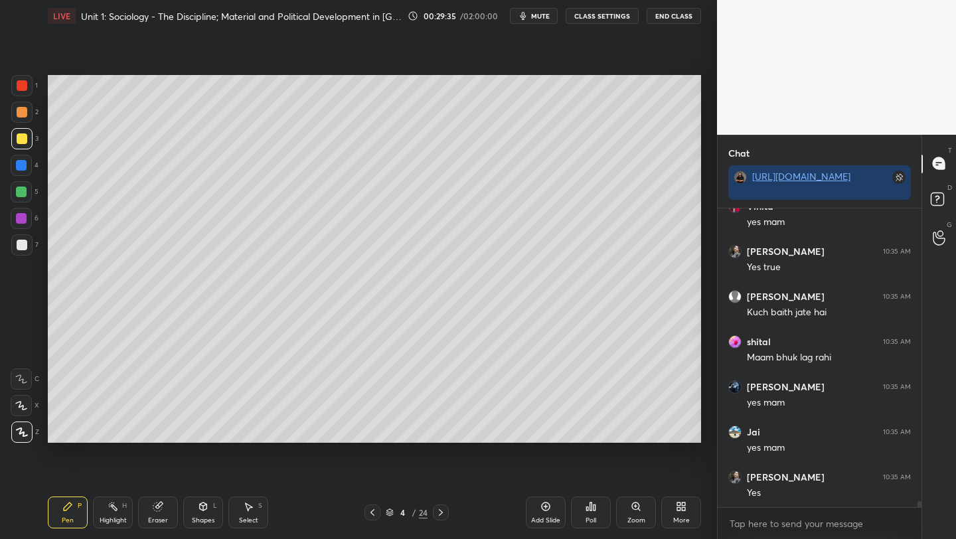
click at [440, 512] on icon at bounding box center [440, 512] width 11 height 11
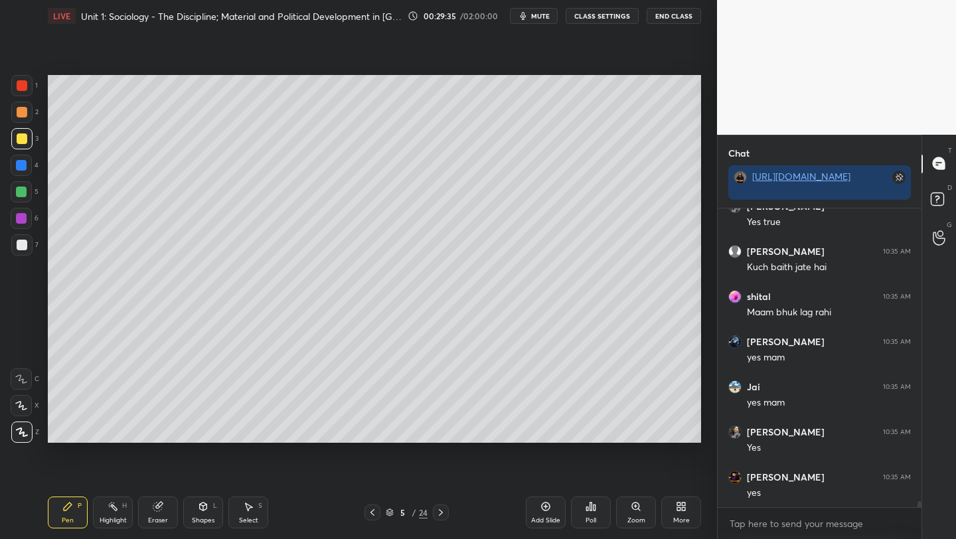
click at [440, 511] on icon at bounding box center [440, 512] width 11 height 11
click at [441, 512] on icon at bounding box center [441, 512] width 4 height 7
click at [442, 512] on icon at bounding box center [440, 512] width 11 height 11
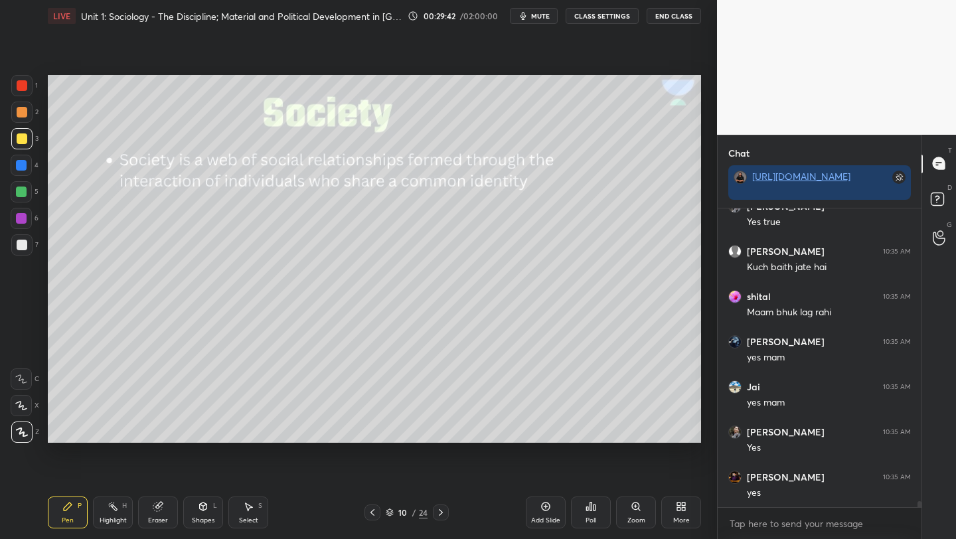
click at [442, 514] on icon at bounding box center [440, 512] width 11 height 11
click at [443, 514] on icon at bounding box center [440, 512] width 11 height 11
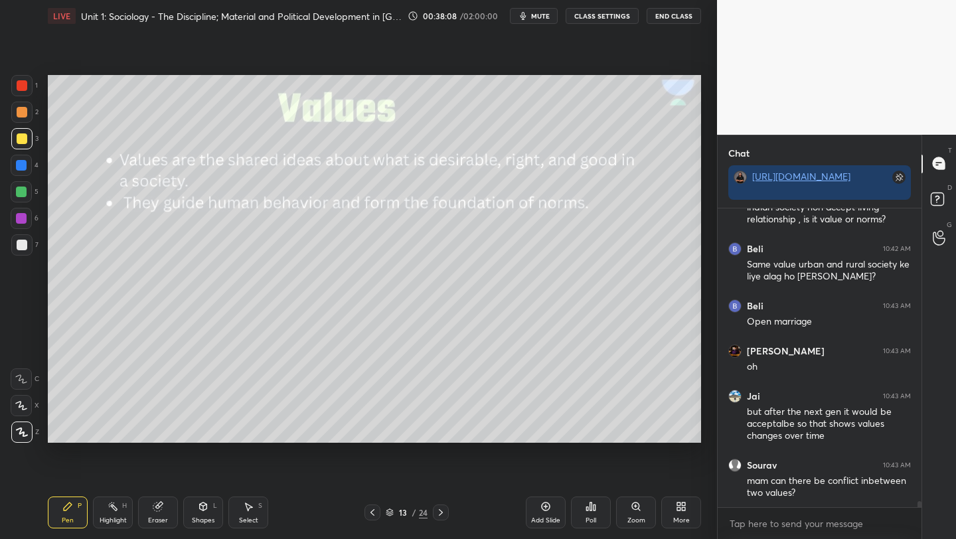
scroll to position [14284, 0]
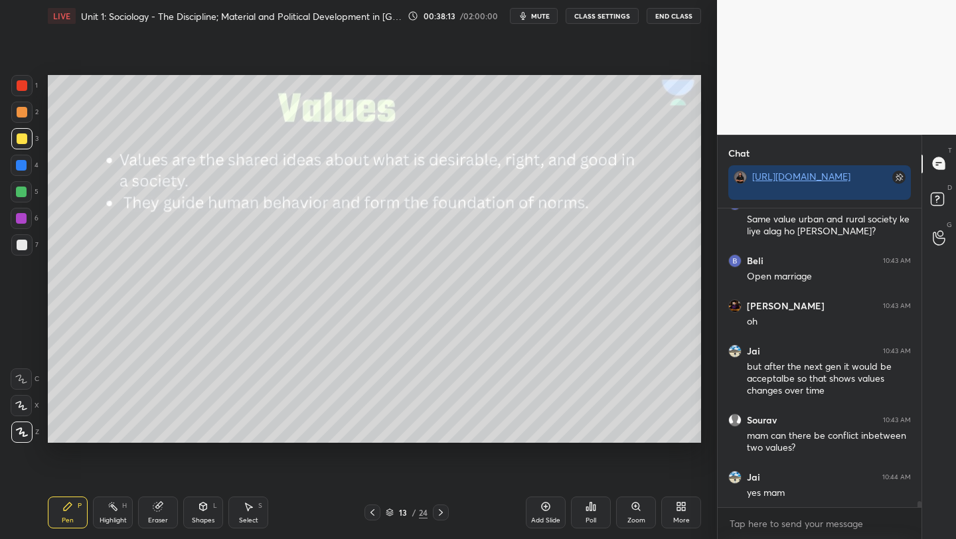
click at [539, 515] on div "Add Slide" at bounding box center [546, 513] width 40 height 32
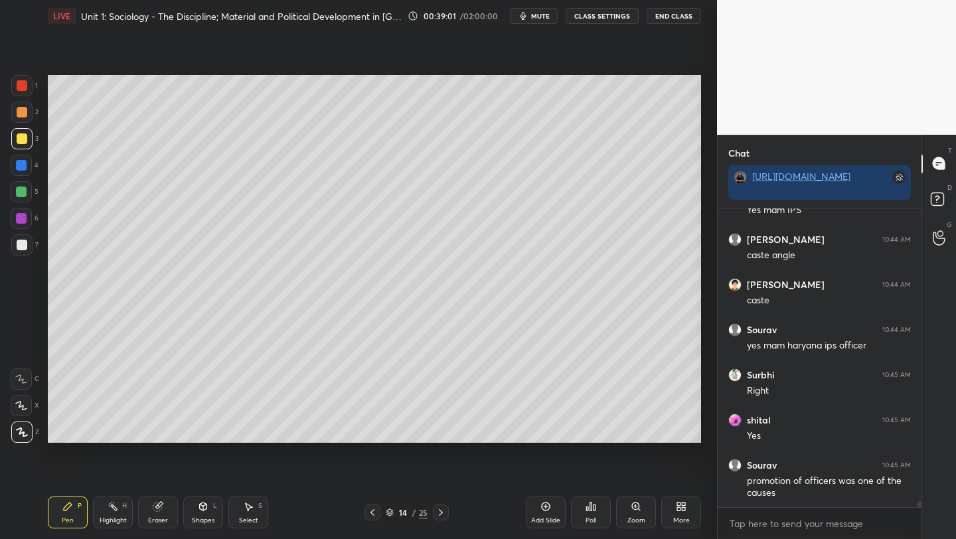
scroll to position [14792, 0]
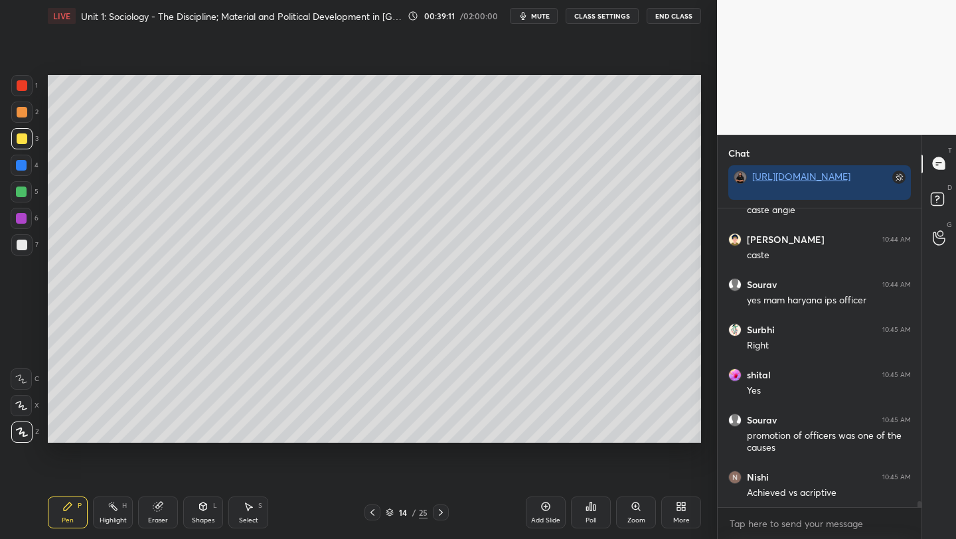
click at [17, 165] on div at bounding box center [21, 165] width 11 height 11
click at [156, 514] on div "Eraser" at bounding box center [158, 513] width 40 height 32
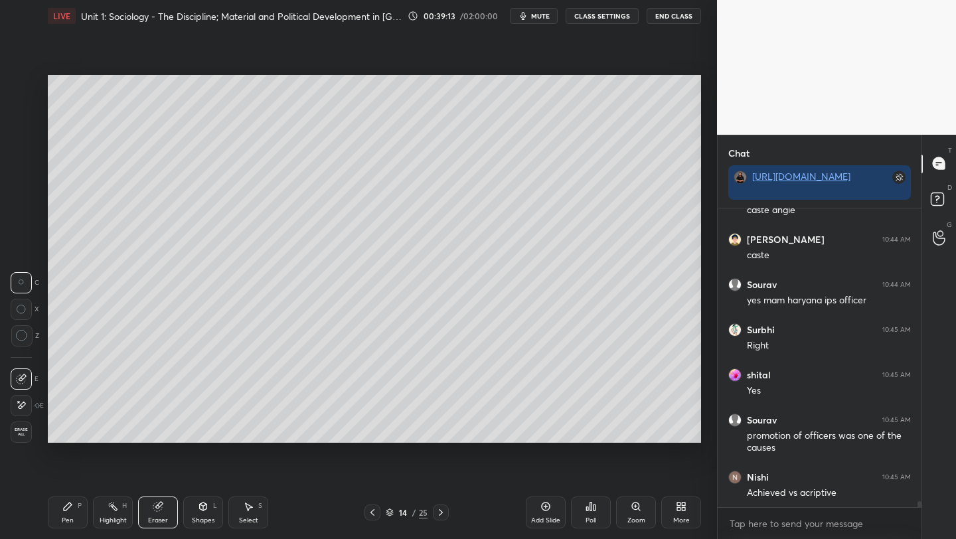
click at [22, 338] on icon at bounding box center [22, 336] width 12 height 12
click at [64, 510] on div "Pen P" at bounding box center [68, 513] width 40 height 32
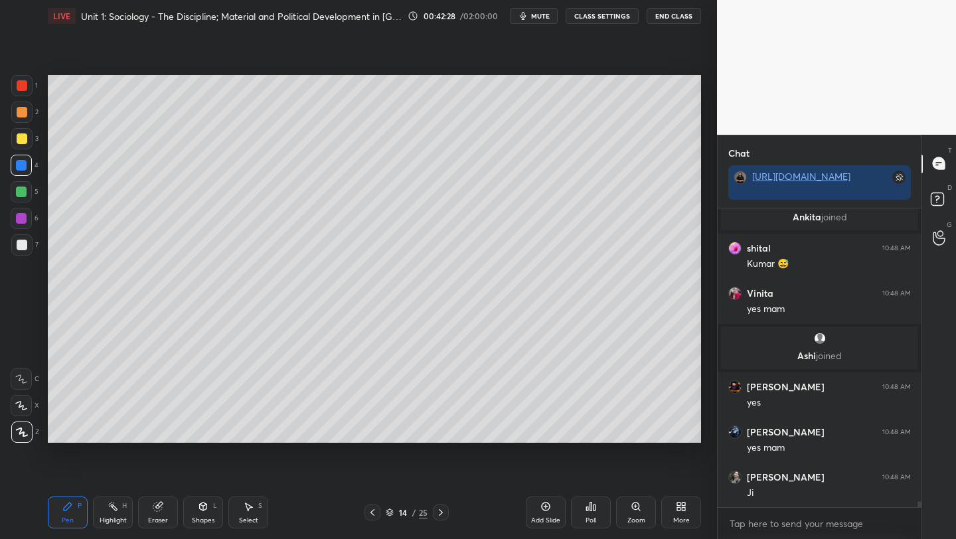
scroll to position [15124, 0]
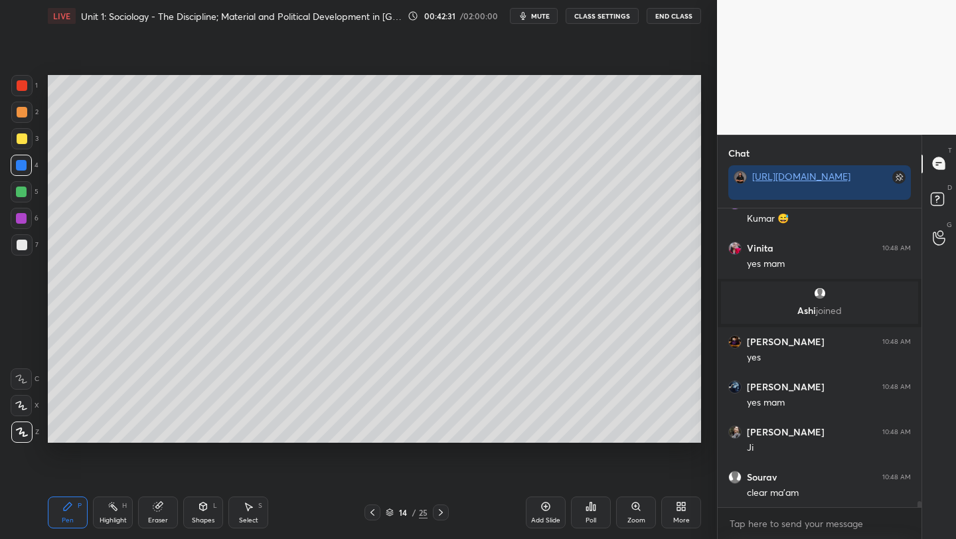
click at [586, 517] on div "Poll" at bounding box center [590, 520] width 11 height 7
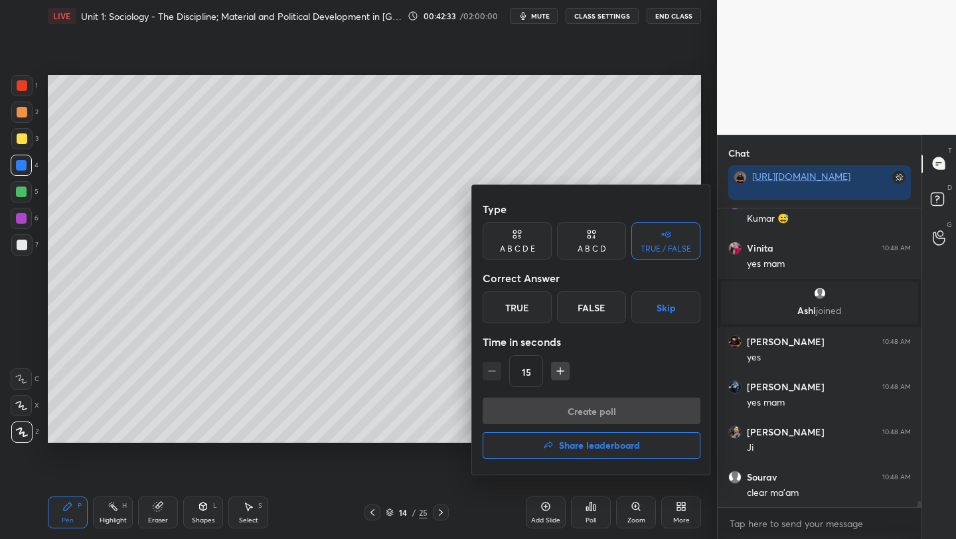
click at [393, 453] on div at bounding box center [478, 269] width 956 height 539
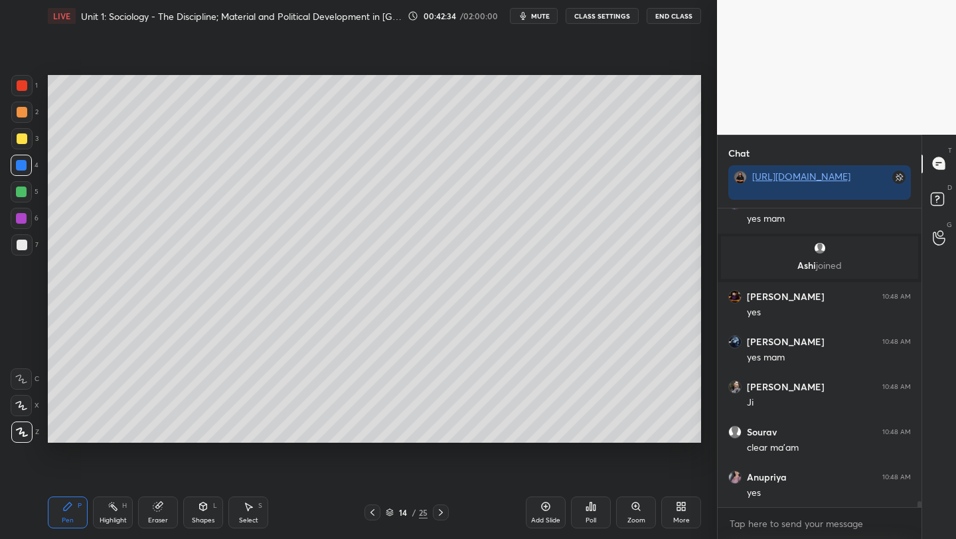
scroll to position [15214, 0]
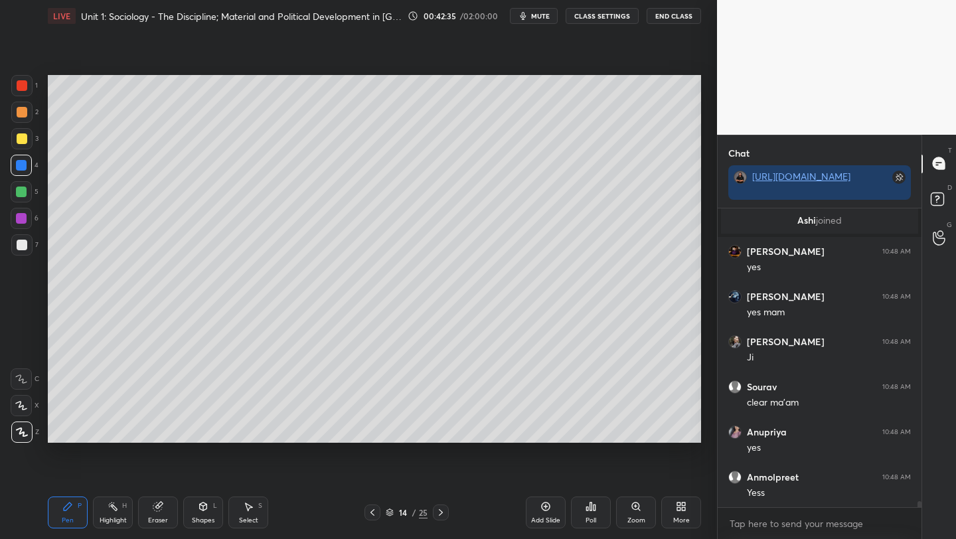
click at [434, 516] on div at bounding box center [441, 512] width 16 height 16
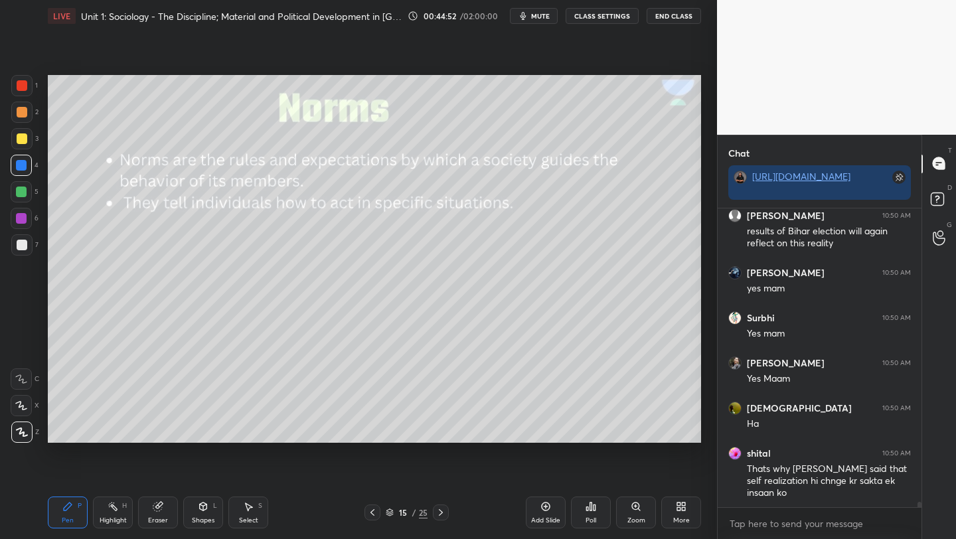
scroll to position [15886, 0]
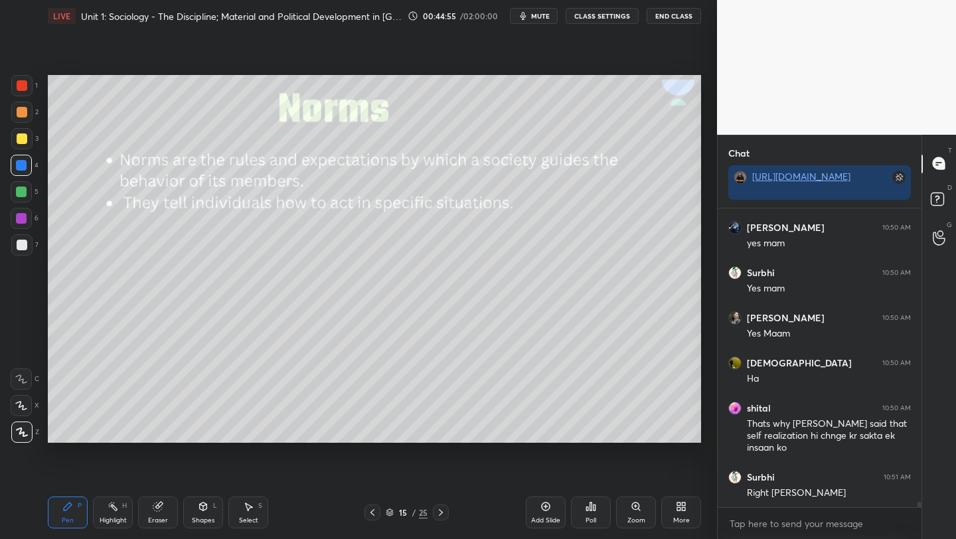
click at [370, 511] on icon at bounding box center [372, 512] width 11 height 11
click at [370, 510] on icon at bounding box center [372, 512] width 11 height 11
click at [372, 510] on icon at bounding box center [372, 512] width 11 height 11
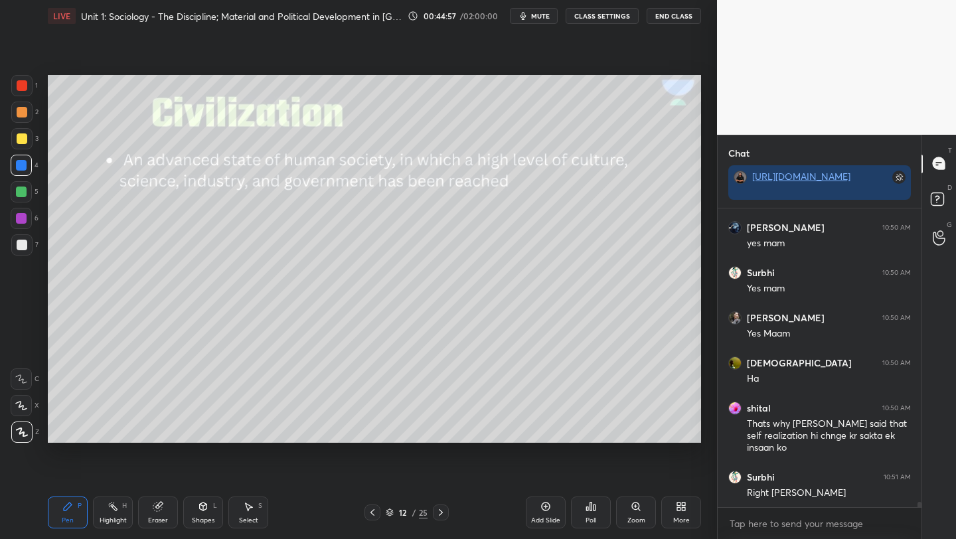
click at [373, 512] on icon at bounding box center [372, 512] width 11 height 11
click at [375, 512] on icon at bounding box center [372, 512] width 11 height 11
click at [377, 512] on div at bounding box center [372, 512] width 16 height 16
click at [376, 512] on icon at bounding box center [372, 512] width 11 height 11
click at [376, 513] on icon at bounding box center [372, 512] width 11 height 11
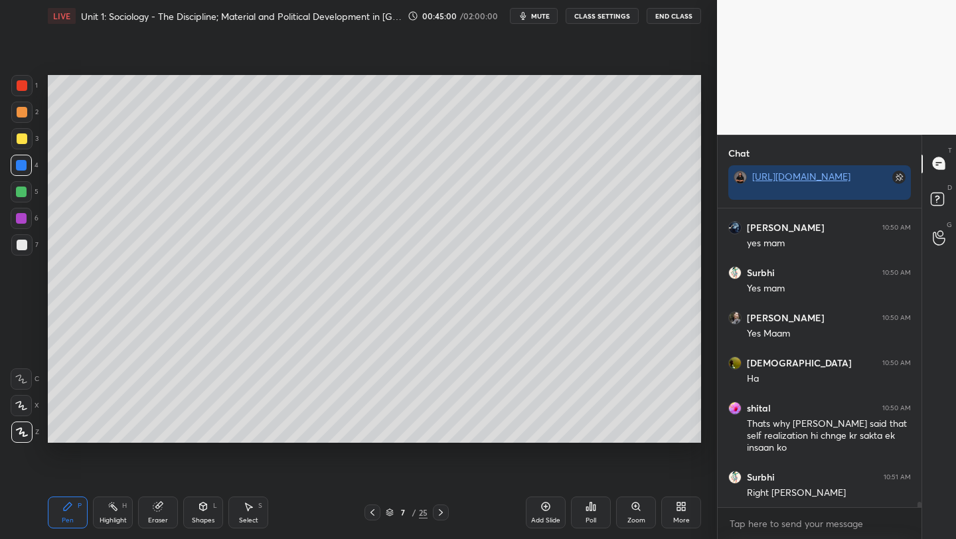
click at [376, 514] on icon at bounding box center [372, 512] width 11 height 11
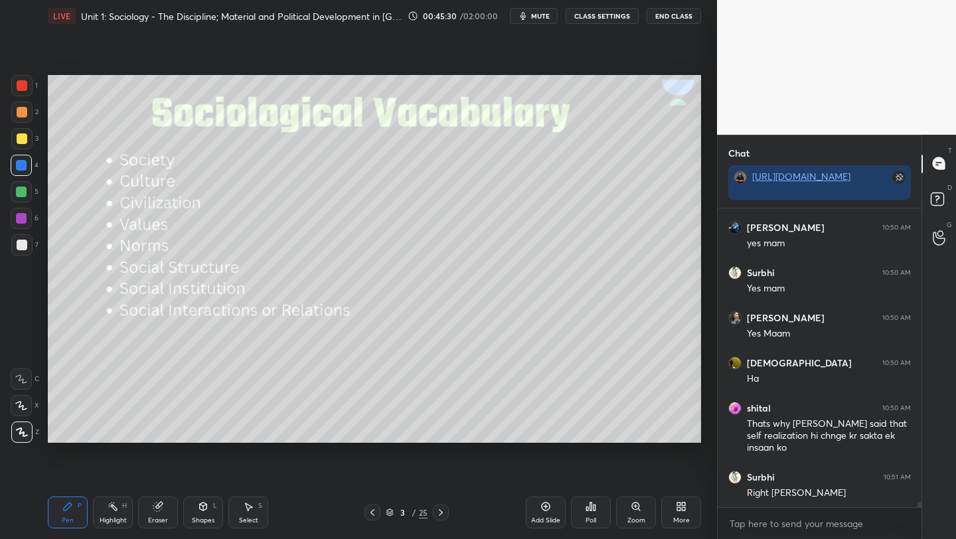
click at [550, 512] on div "Add Slide" at bounding box center [546, 513] width 40 height 32
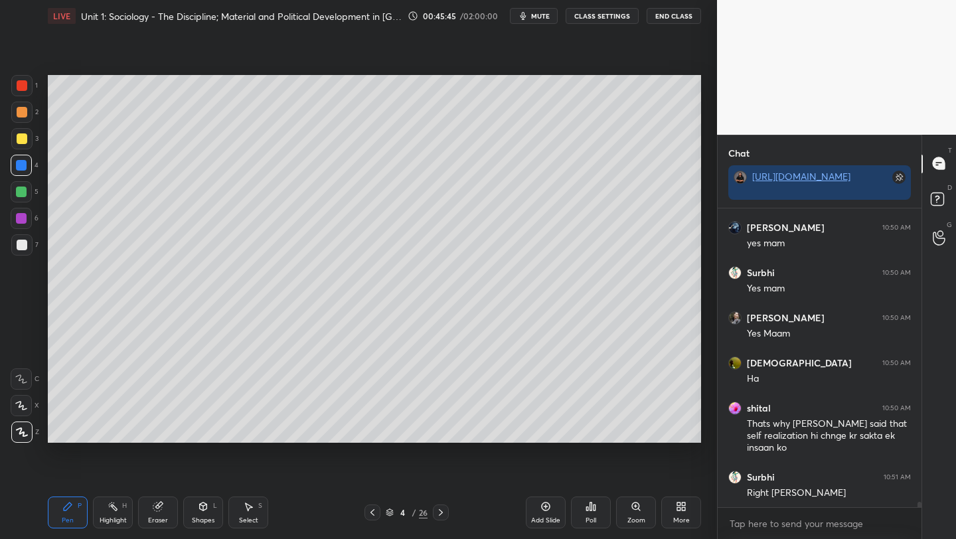
scroll to position [15931, 0]
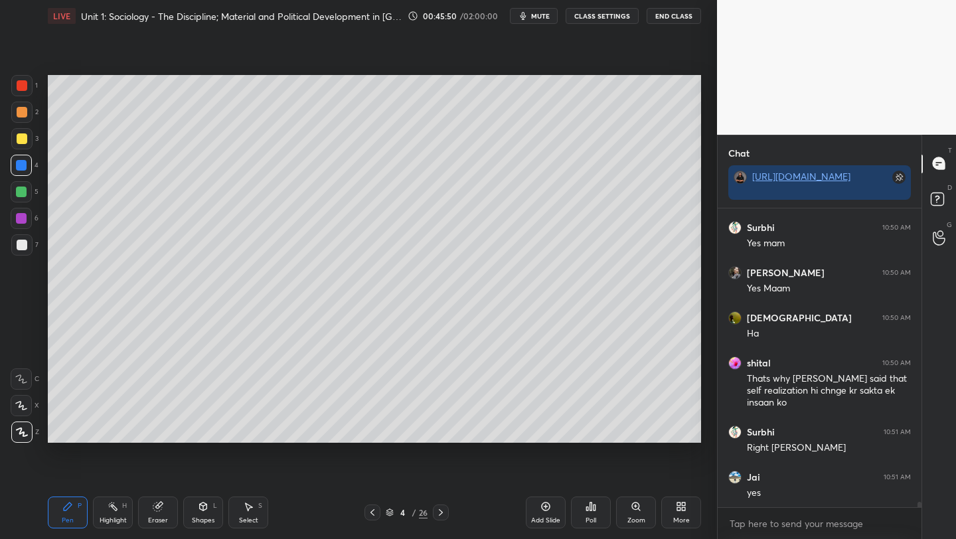
click at [24, 141] on div at bounding box center [22, 138] width 11 height 11
click at [371, 507] on icon at bounding box center [372, 512] width 11 height 11
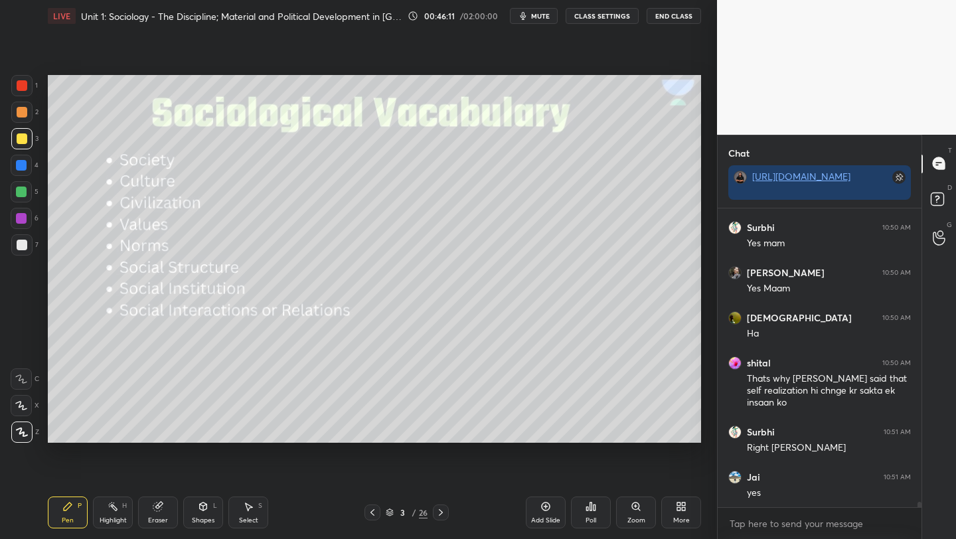
scroll to position [15976, 0]
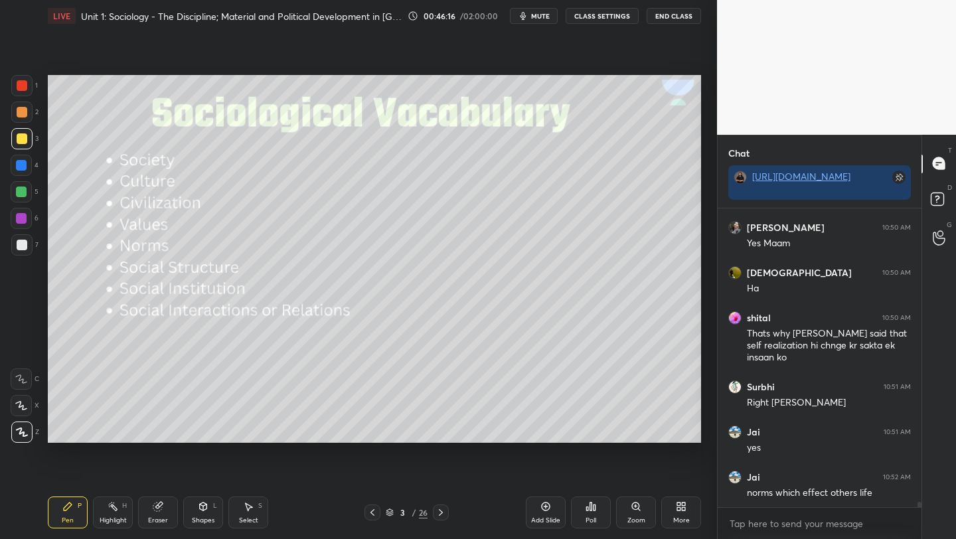
click at [536, 512] on div "Add Slide" at bounding box center [546, 513] width 40 height 32
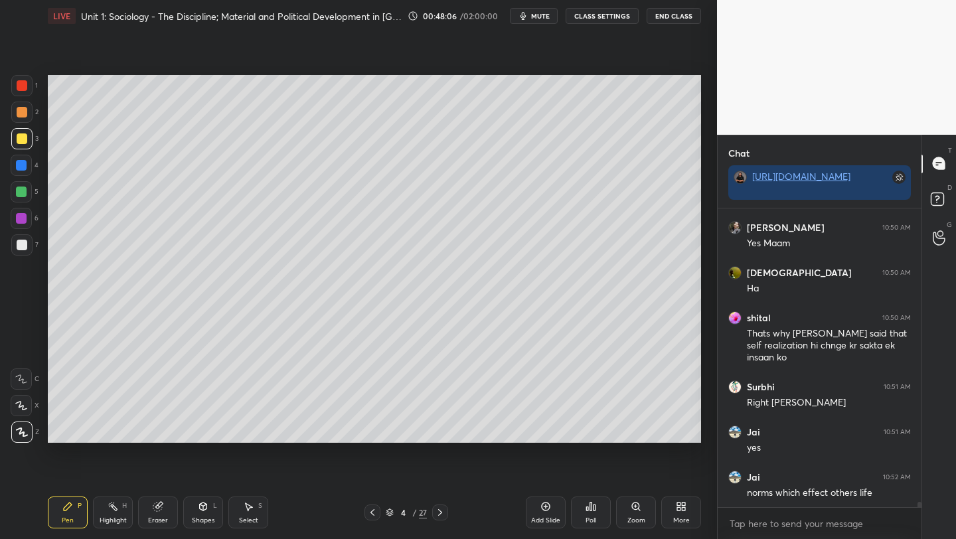
drag, startPoint x: 21, startPoint y: 218, endPoint x: 21, endPoint y: 246, distance: 27.2
click at [21, 218] on div at bounding box center [21, 218] width 11 height 11
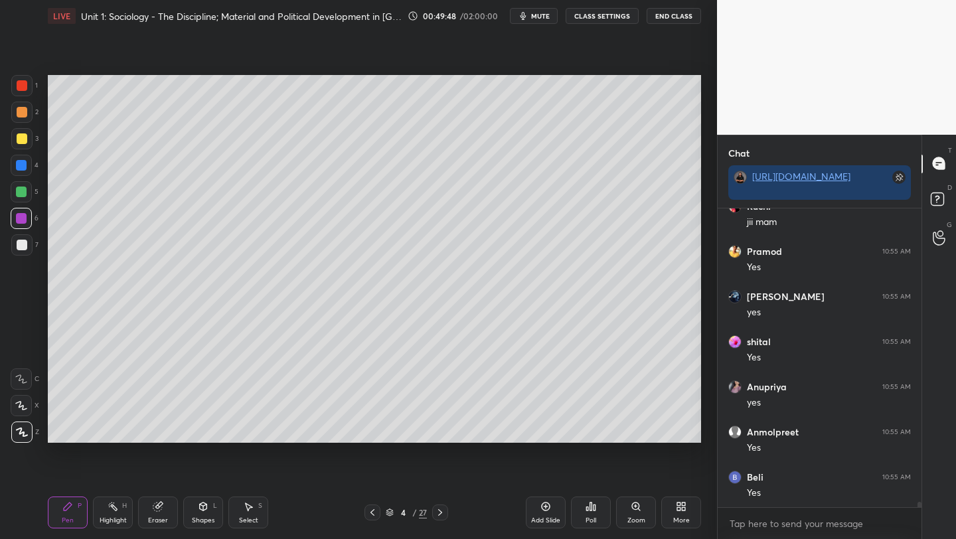
scroll to position [16337, 0]
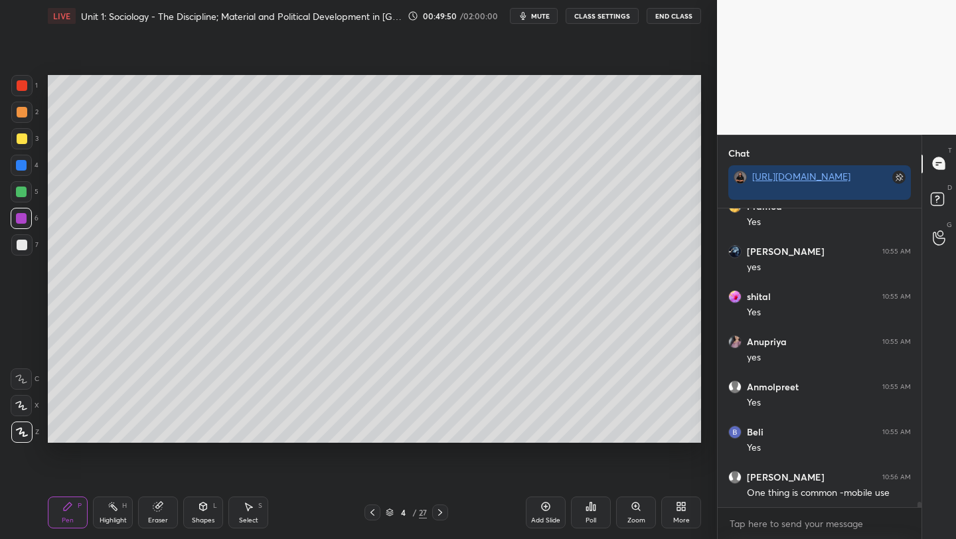
drag, startPoint x: 307, startPoint y: 443, endPoint x: 291, endPoint y: 442, distance: 15.3
click at [291, 443] on div "Setting up your live class Poll for secs No correct answer Start poll" at bounding box center [374, 259] width 664 height 454
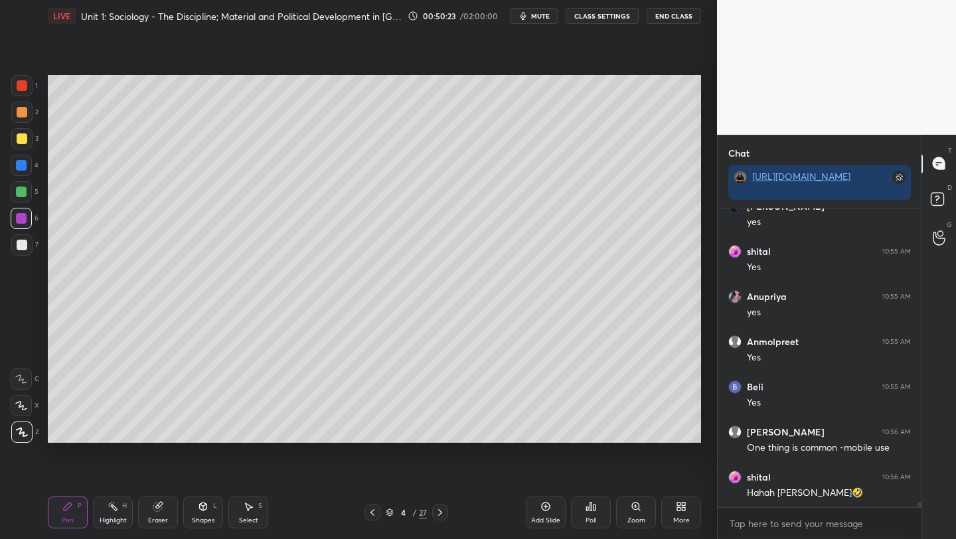
click at [530, 507] on div "Add Slide" at bounding box center [546, 513] width 40 height 32
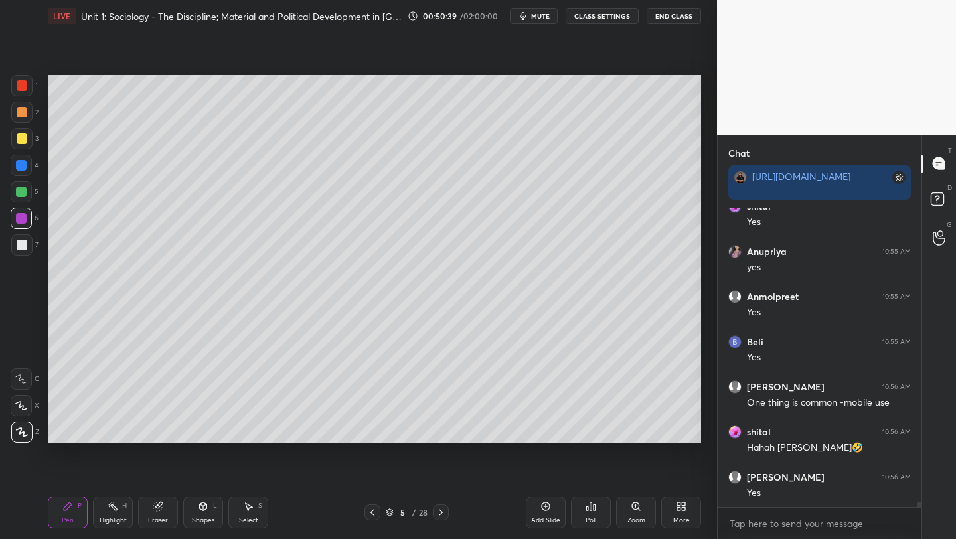
click at [19, 141] on div at bounding box center [22, 138] width 11 height 11
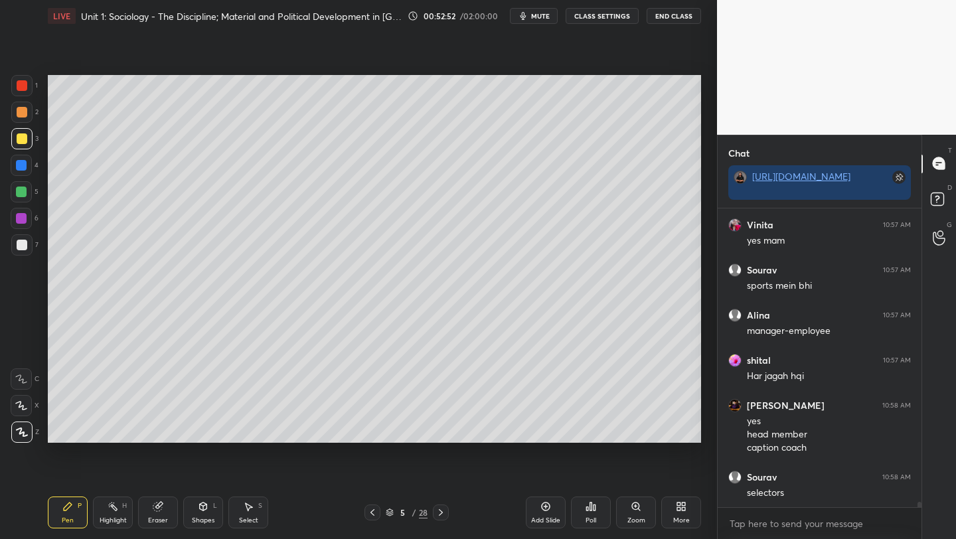
scroll to position [16905, 0]
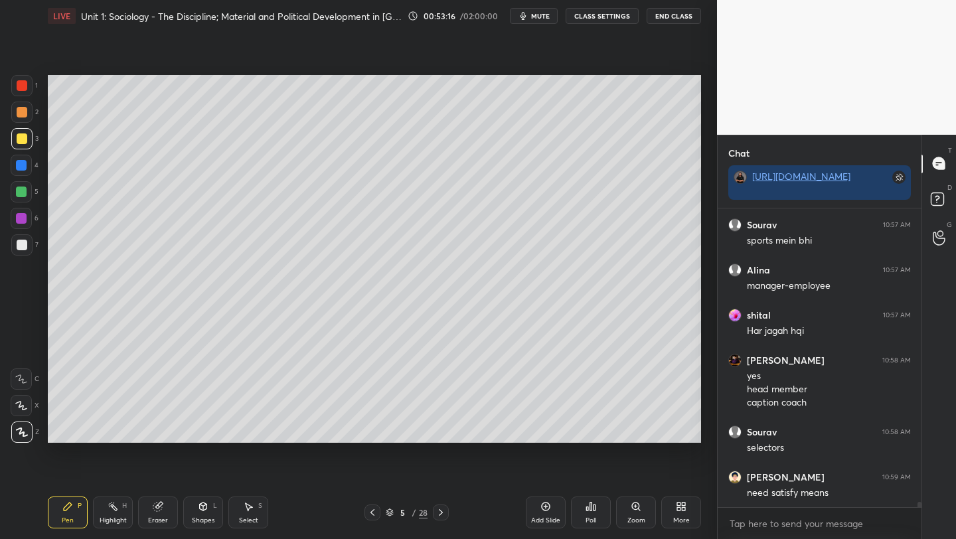
click at [589, 518] on div "Poll" at bounding box center [590, 520] width 11 height 7
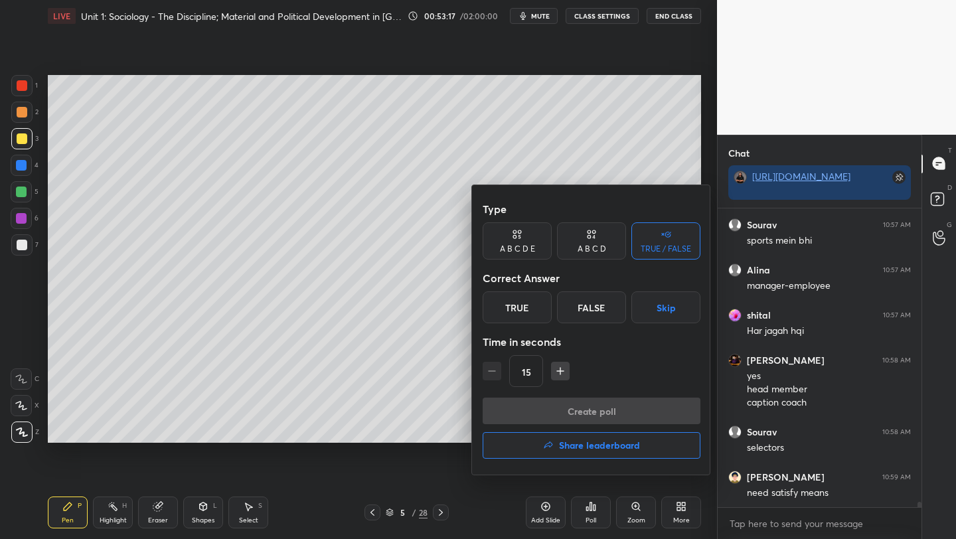
click at [504, 308] on div "True" at bounding box center [517, 307] width 69 height 32
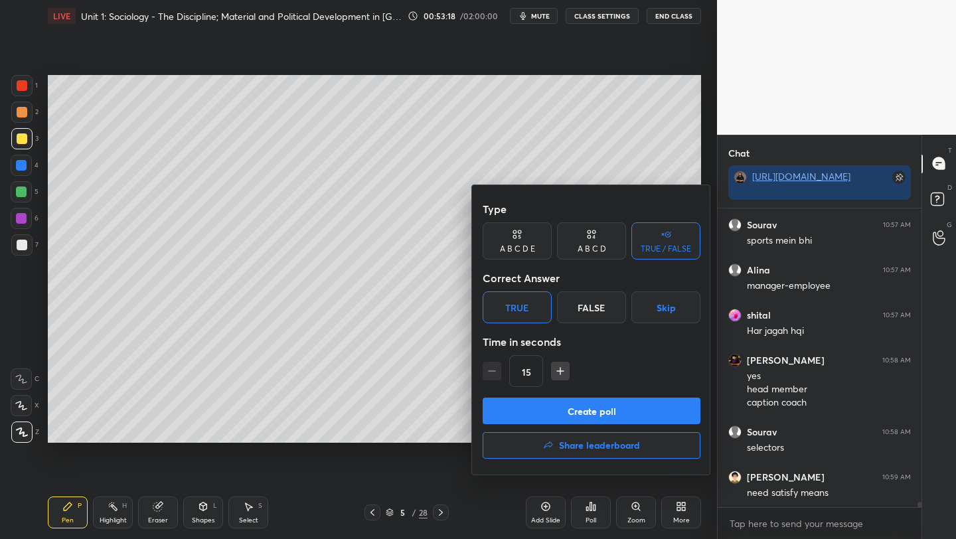
click at [549, 416] on button "Create poll" at bounding box center [592, 411] width 218 height 27
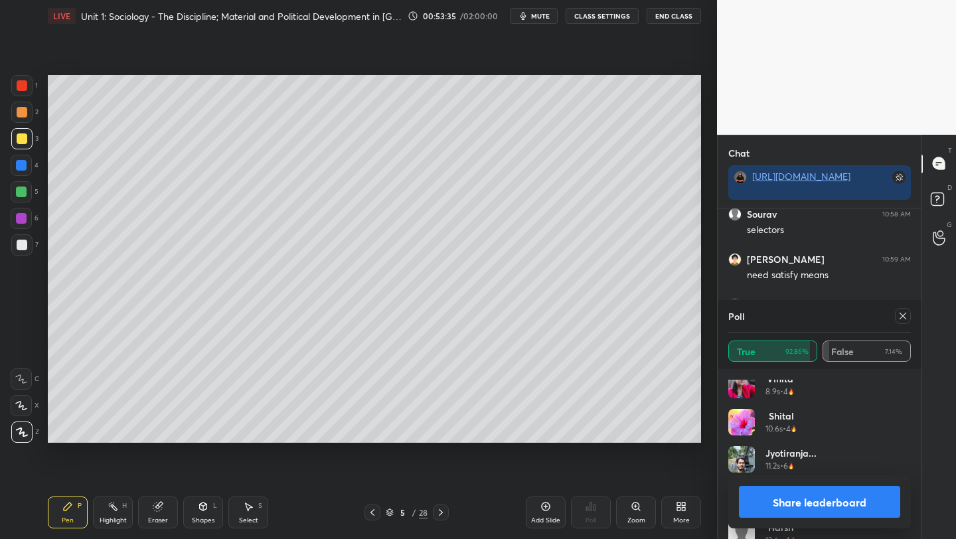
scroll to position [844, 0]
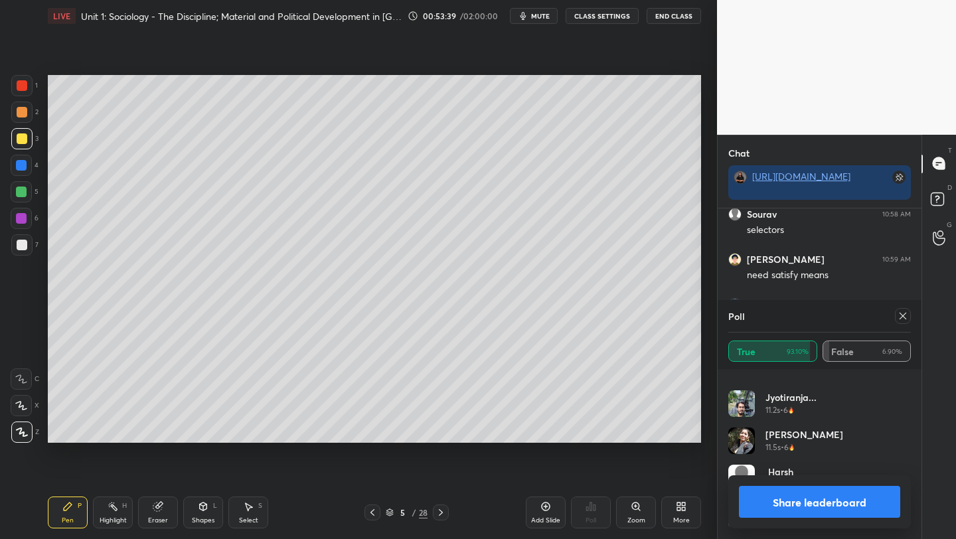
click at [905, 317] on icon at bounding box center [902, 316] width 11 height 11
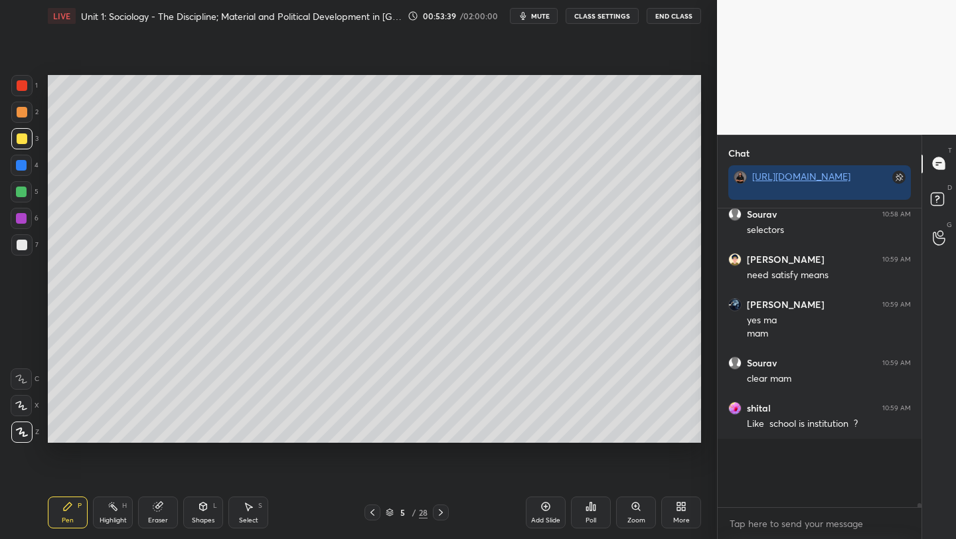
scroll to position [17096, 0]
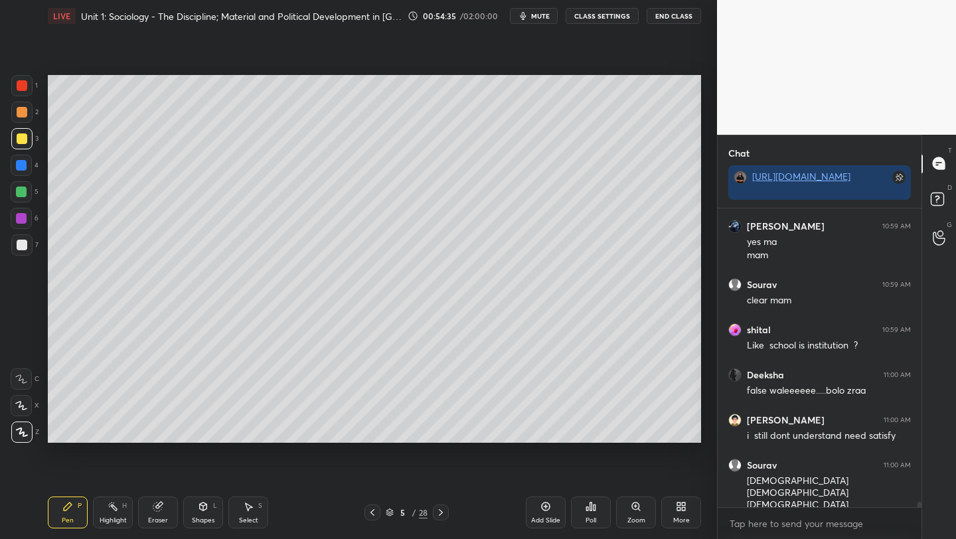
click at [542, 508] on icon at bounding box center [546, 507] width 9 height 9
click at [149, 512] on div "Eraser" at bounding box center [158, 513] width 40 height 32
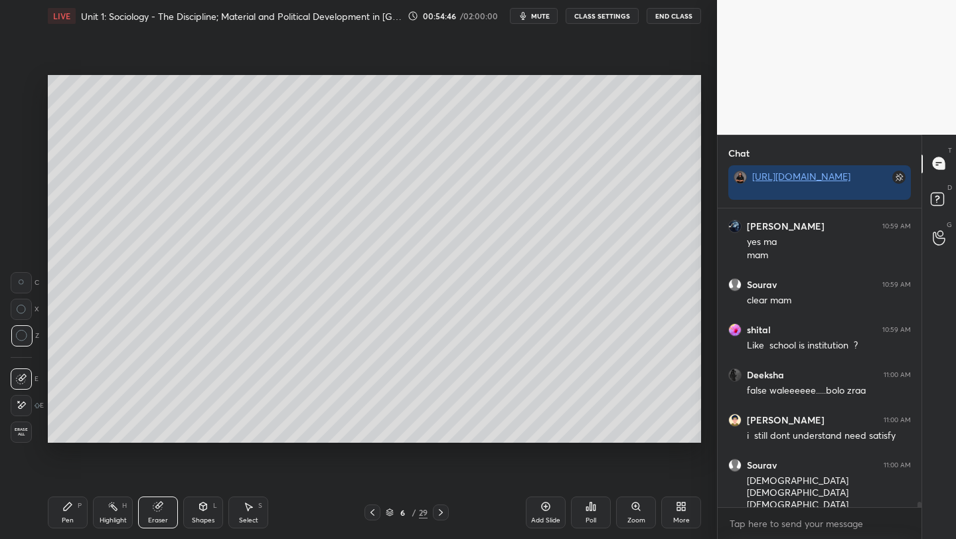
click at [22, 327] on div at bounding box center [21, 335] width 21 height 21
drag, startPoint x: 66, startPoint y: 506, endPoint x: 74, endPoint y: 501, distance: 9.2
click at [66, 504] on icon at bounding box center [67, 506] width 11 height 11
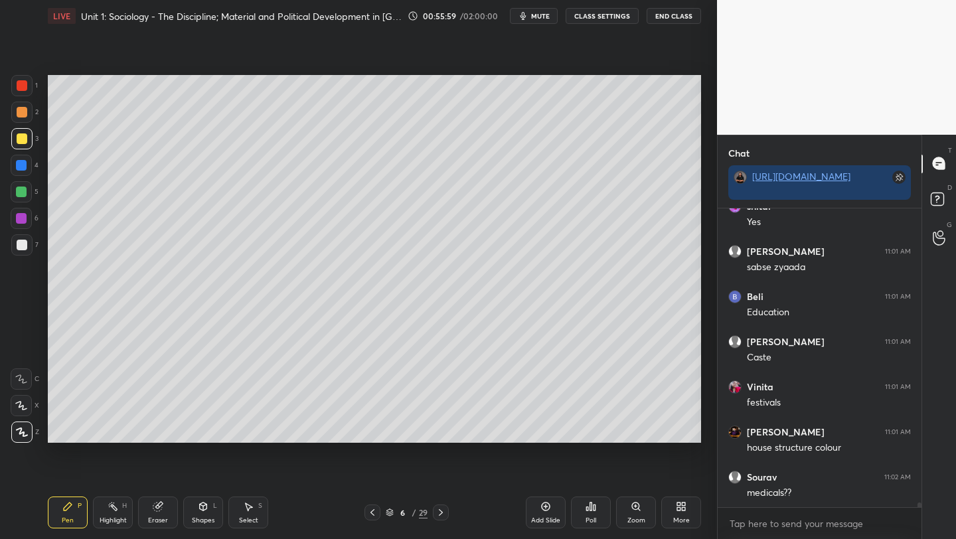
scroll to position [18017, 0]
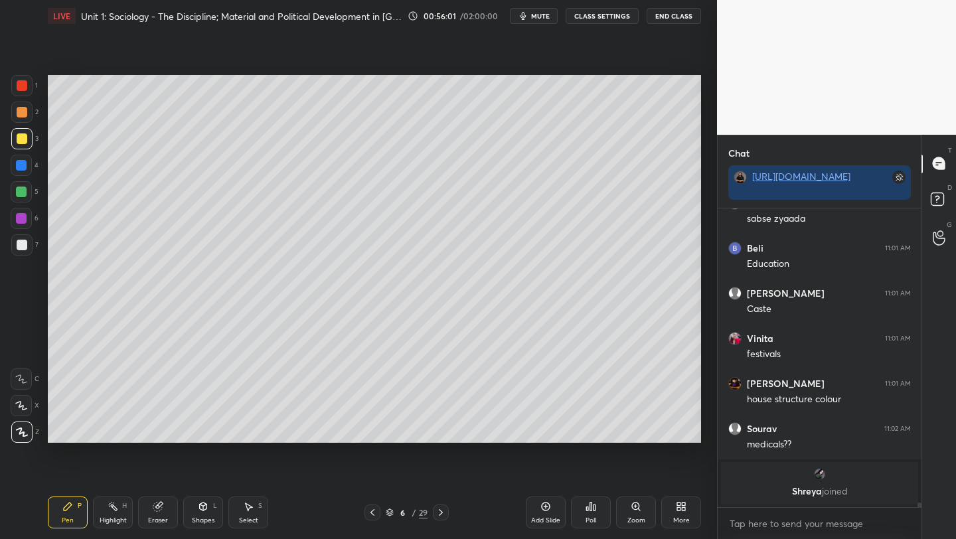
click at [25, 198] on div at bounding box center [21, 191] width 21 height 21
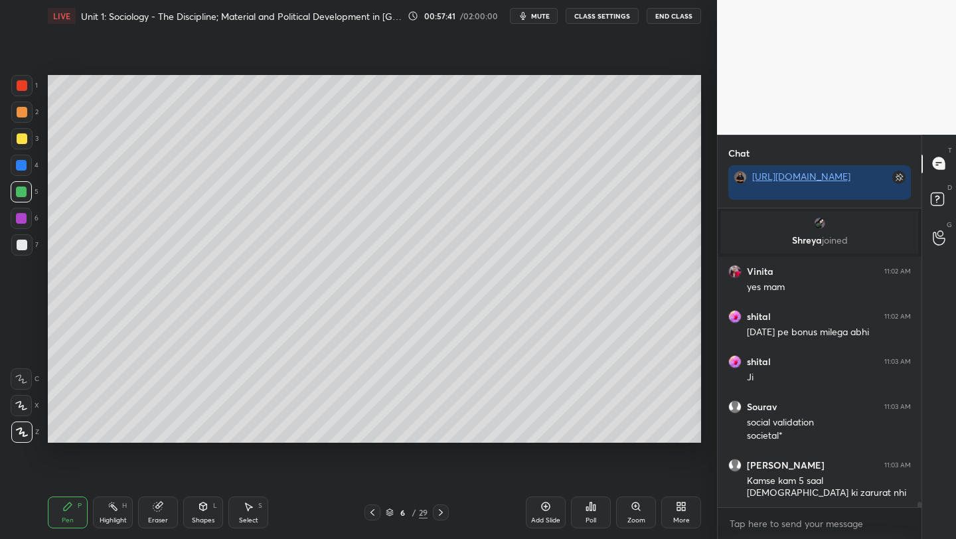
scroll to position [17320, 0]
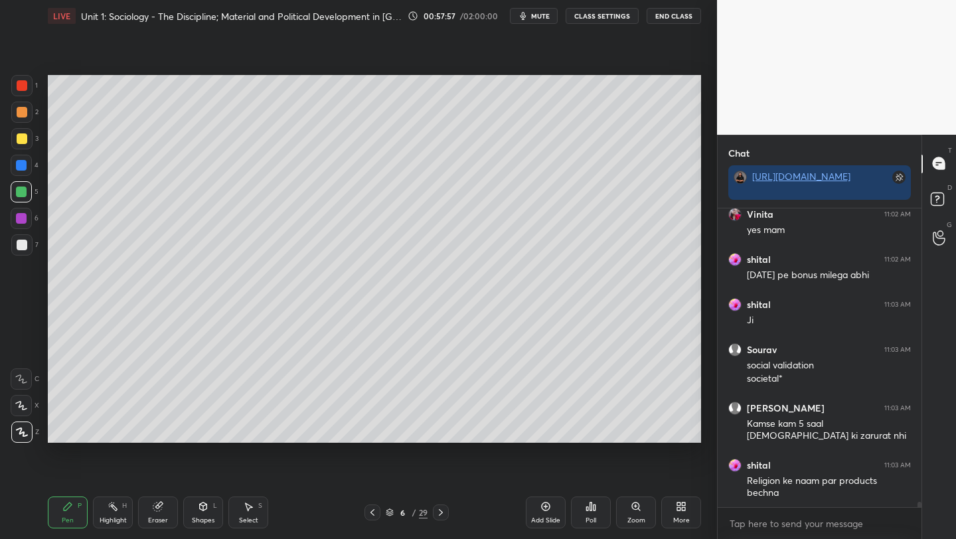
click at [365, 516] on div at bounding box center [372, 512] width 16 height 16
click at [440, 513] on icon at bounding box center [441, 512] width 4 height 7
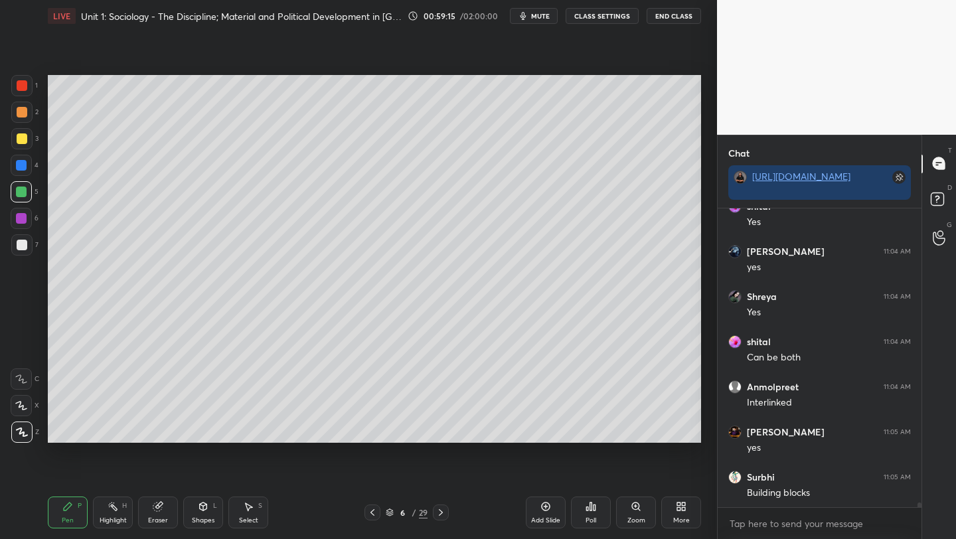
scroll to position [17784, 0]
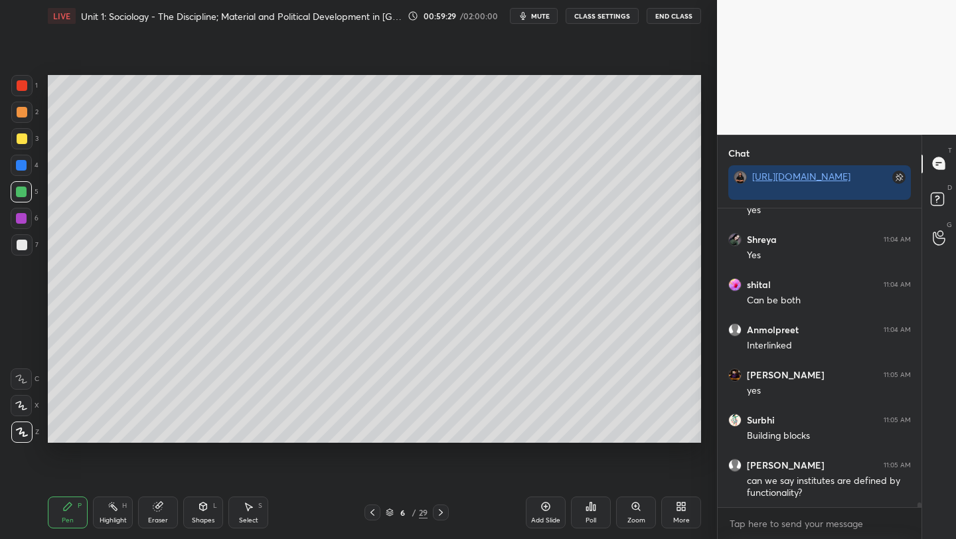
click at [541, 510] on icon at bounding box center [545, 506] width 11 height 11
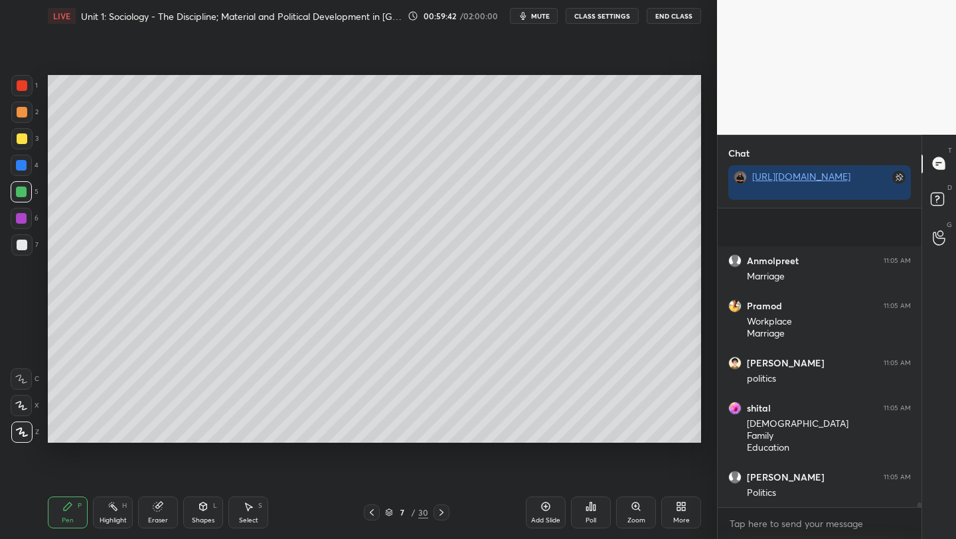
scroll to position [18496, 0]
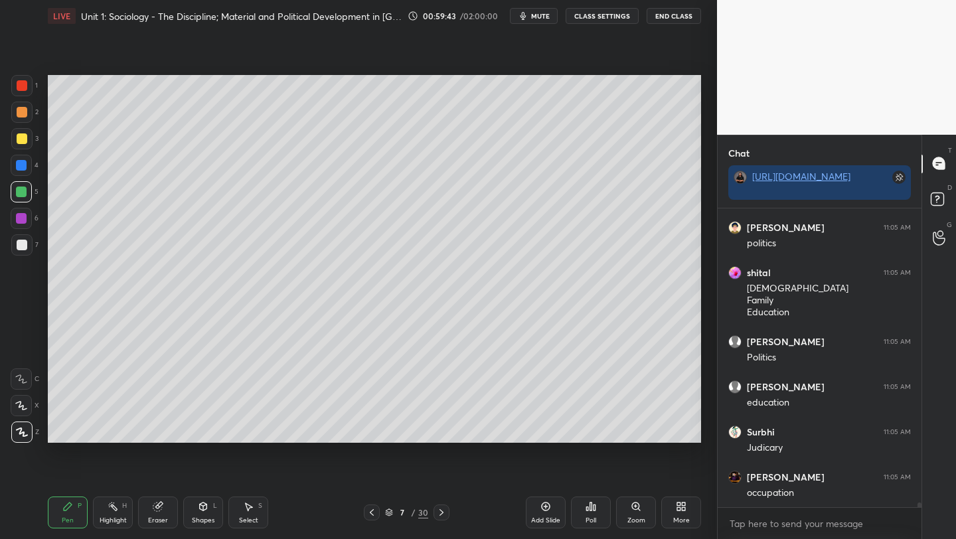
click at [19, 250] on div at bounding box center [21, 244] width 21 height 21
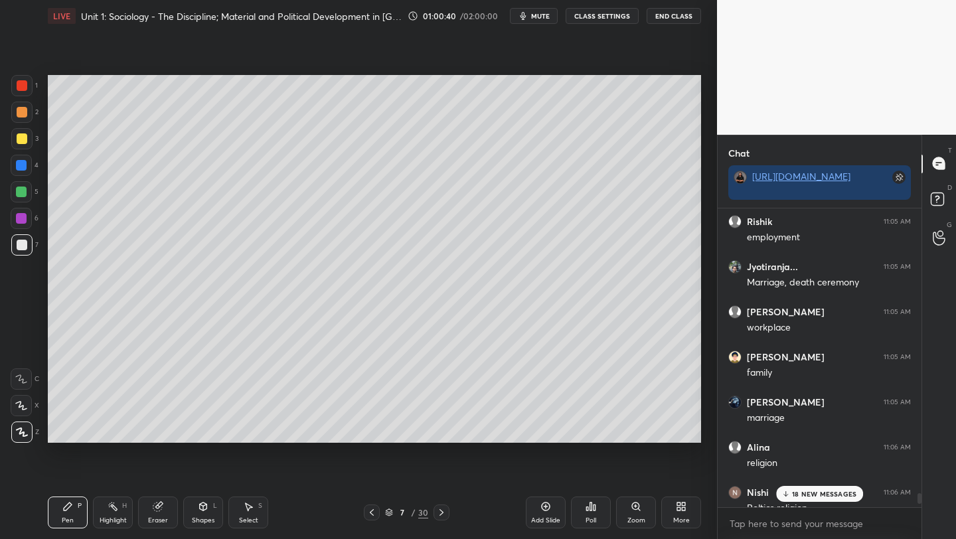
scroll to position [18848, 0]
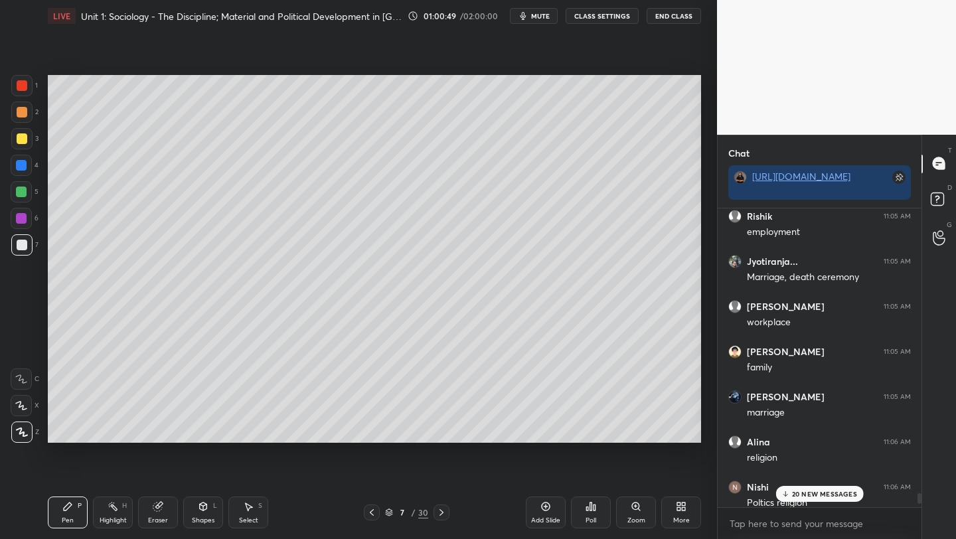
click at [156, 512] on div "Eraser" at bounding box center [158, 513] width 40 height 32
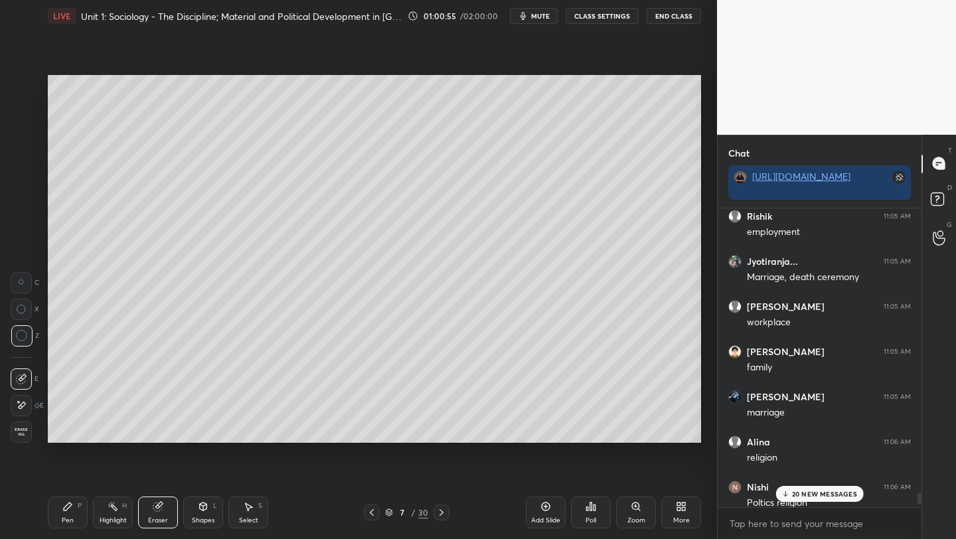
click at [64, 515] on div "Pen P" at bounding box center [68, 513] width 40 height 32
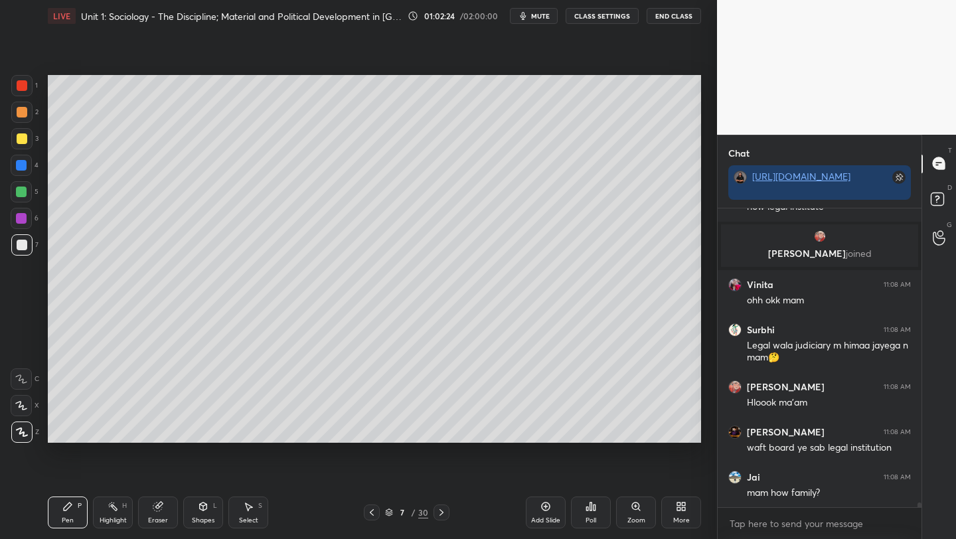
scroll to position [19509, 0]
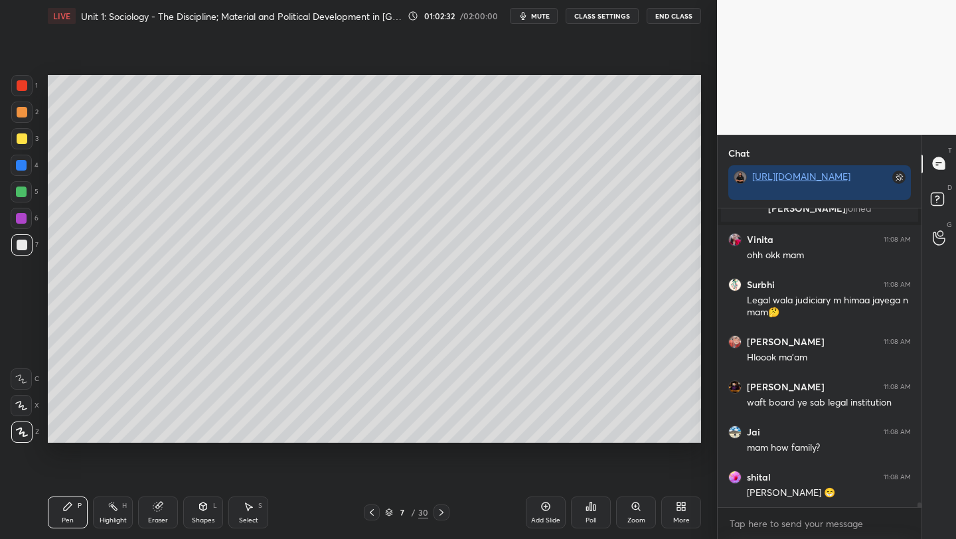
click at [21, 136] on div at bounding box center [22, 138] width 11 height 11
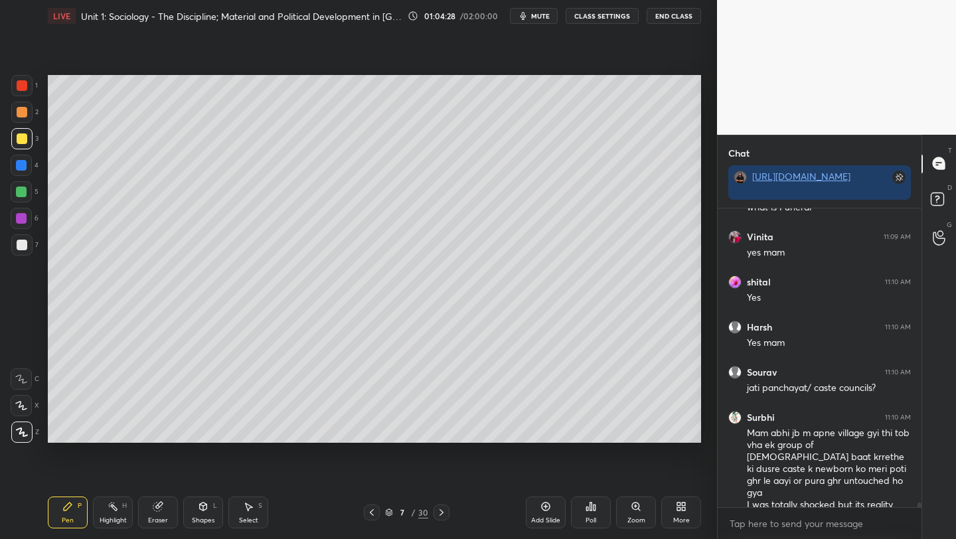
scroll to position [20135, 0]
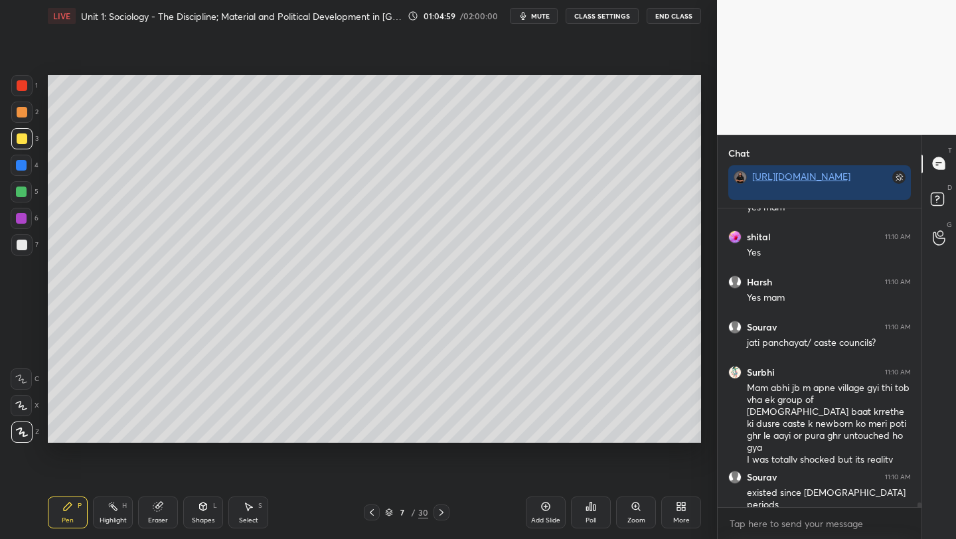
click at [374, 513] on icon at bounding box center [371, 512] width 11 height 11
click at [375, 514] on icon at bounding box center [371, 512] width 11 height 11
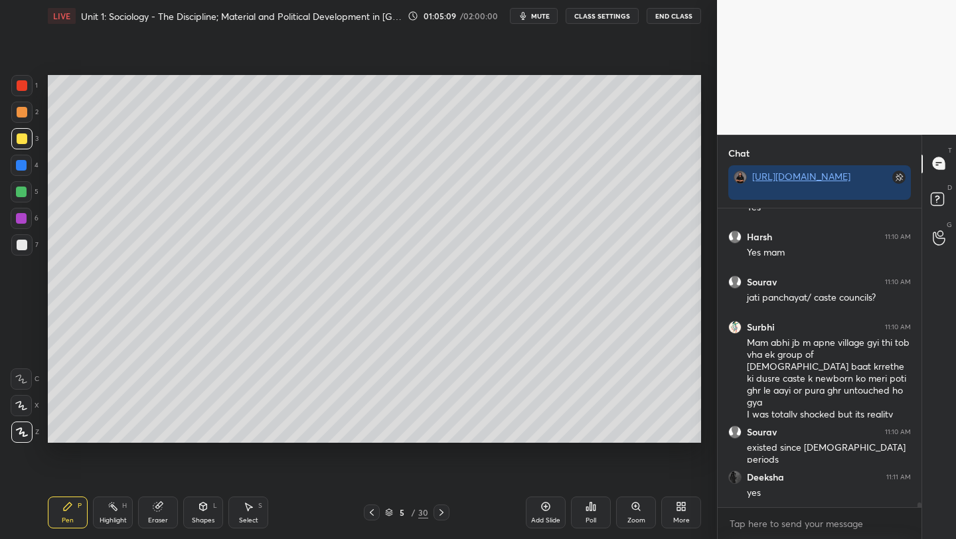
scroll to position [20225, 0]
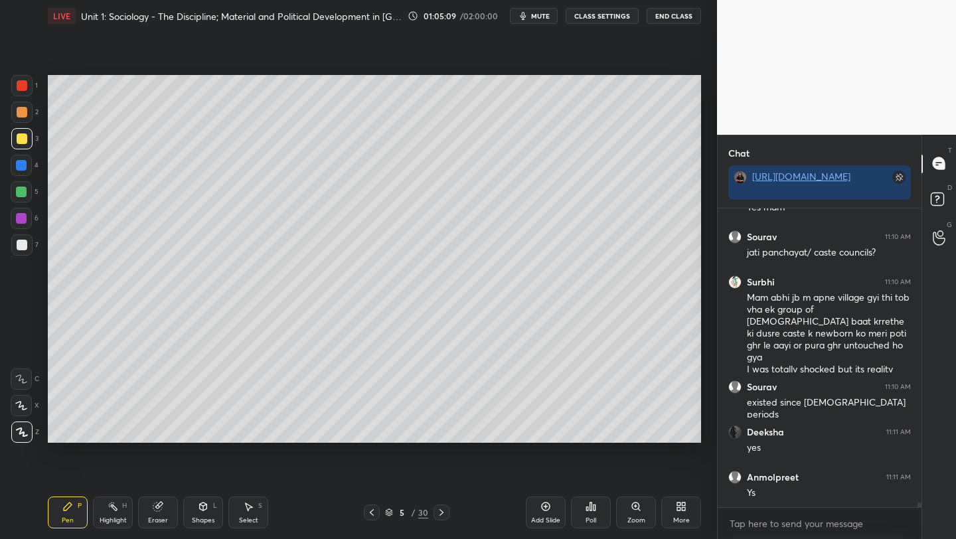
click at [589, 510] on icon at bounding box center [590, 506] width 11 height 11
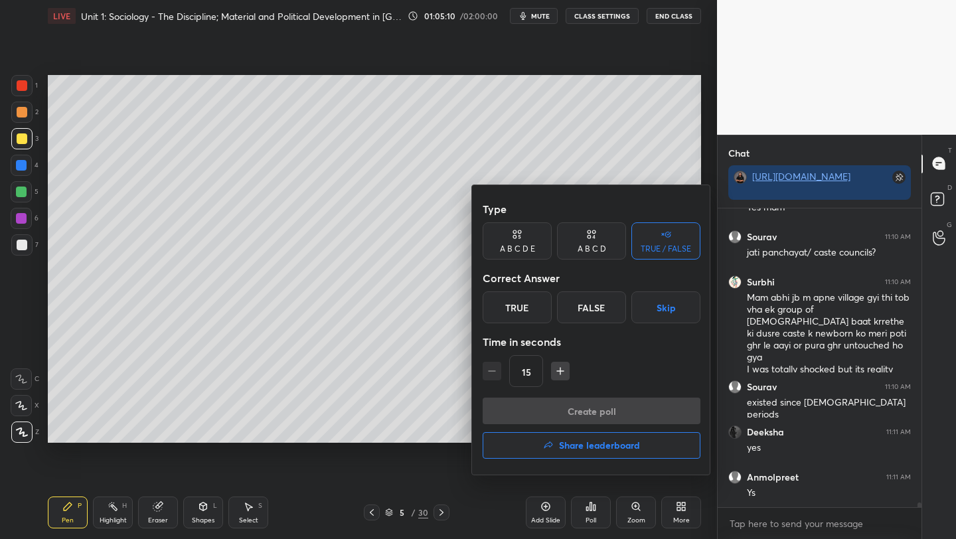
drag, startPoint x: 501, startPoint y: 302, endPoint x: 507, endPoint y: 327, distance: 25.3
click at [501, 302] on div "True" at bounding box center [517, 307] width 69 height 32
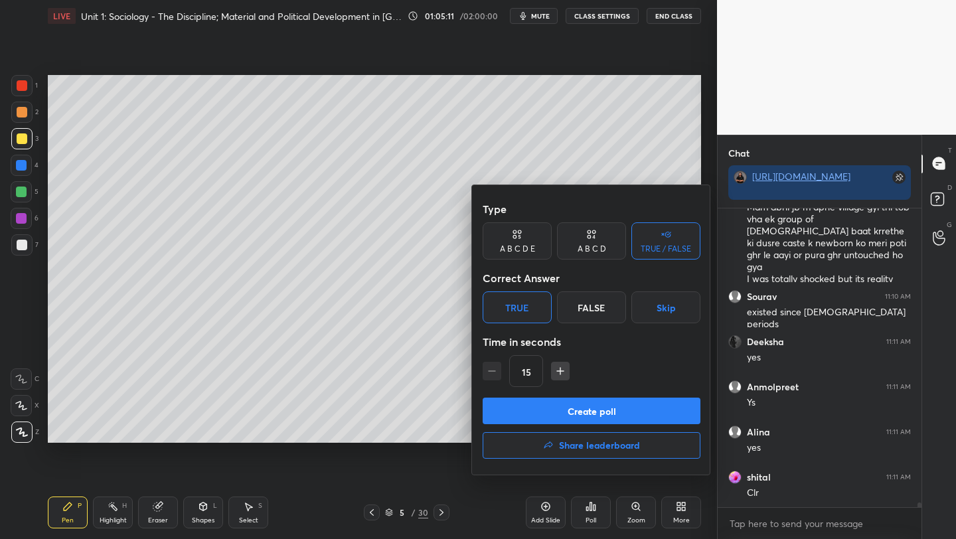
click at [546, 415] on button "Create poll" at bounding box center [592, 411] width 218 height 27
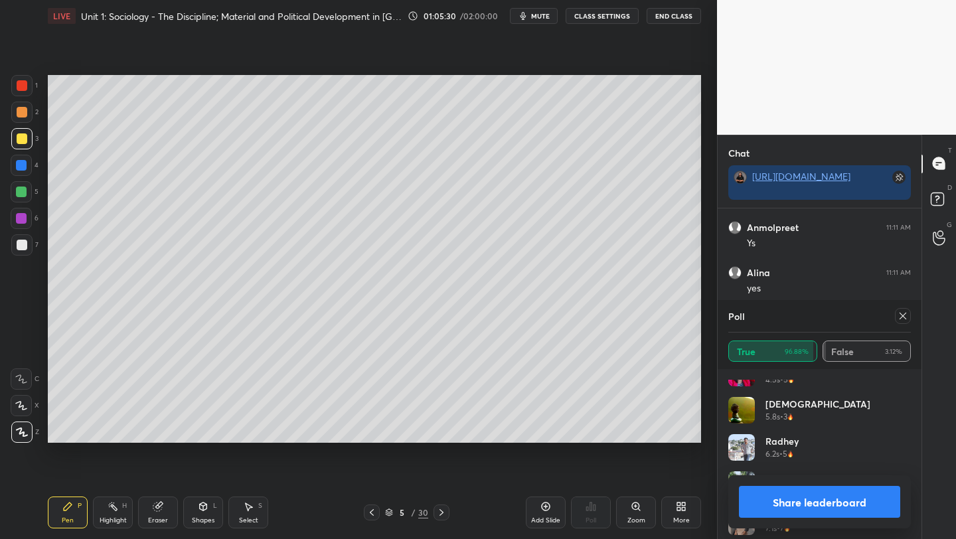
scroll to position [993, 0]
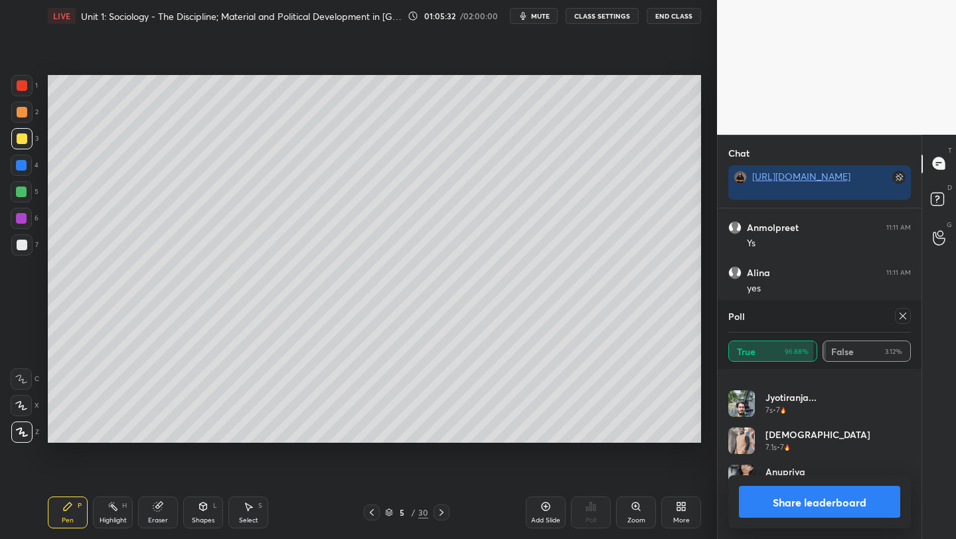
click at [905, 313] on icon at bounding box center [902, 316] width 7 height 7
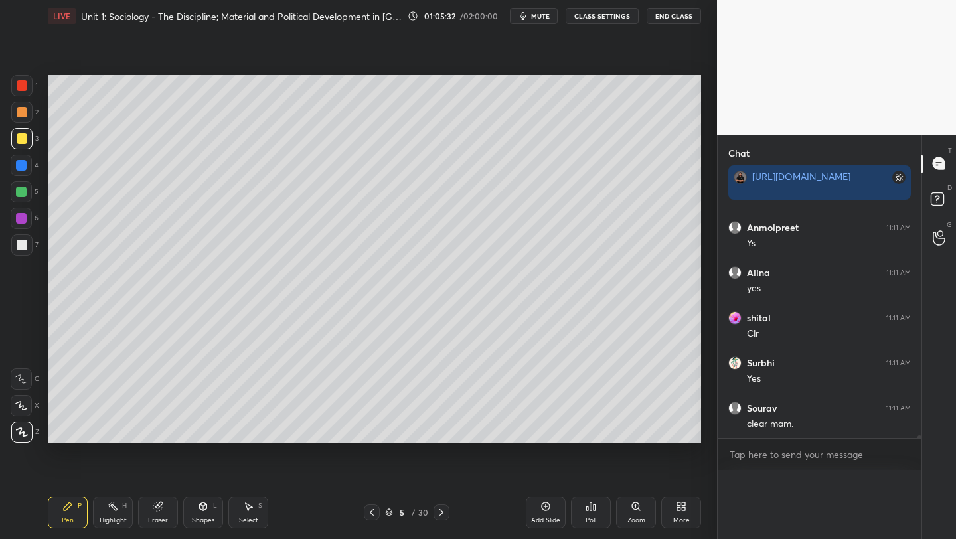
scroll to position [0, 0]
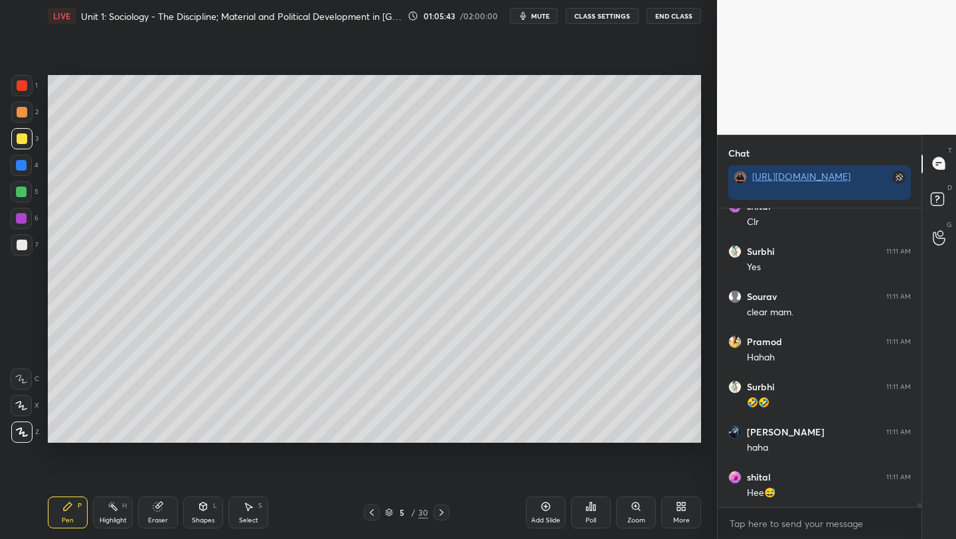
click at [441, 512] on icon at bounding box center [441, 512] width 4 height 7
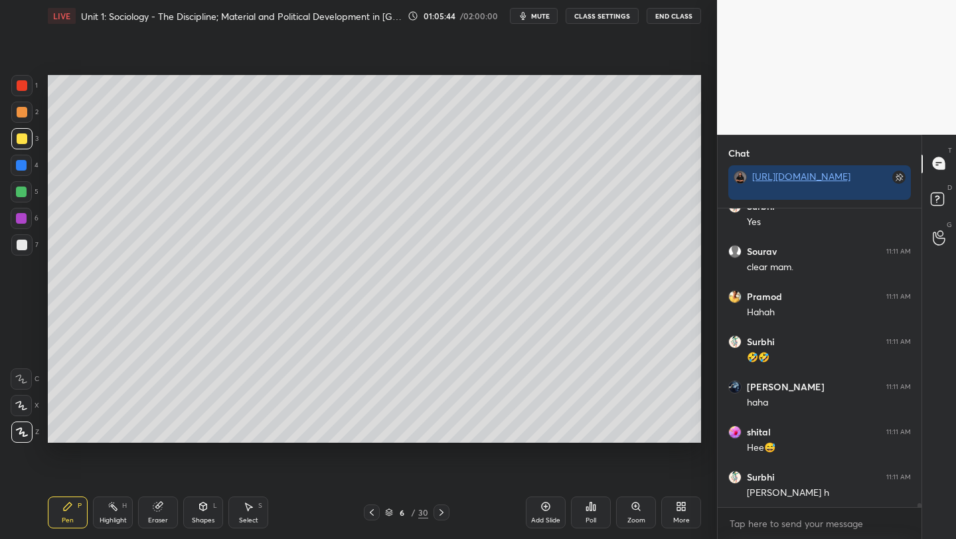
click at [445, 514] on icon at bounding box center [441, 512] width 11 height 11
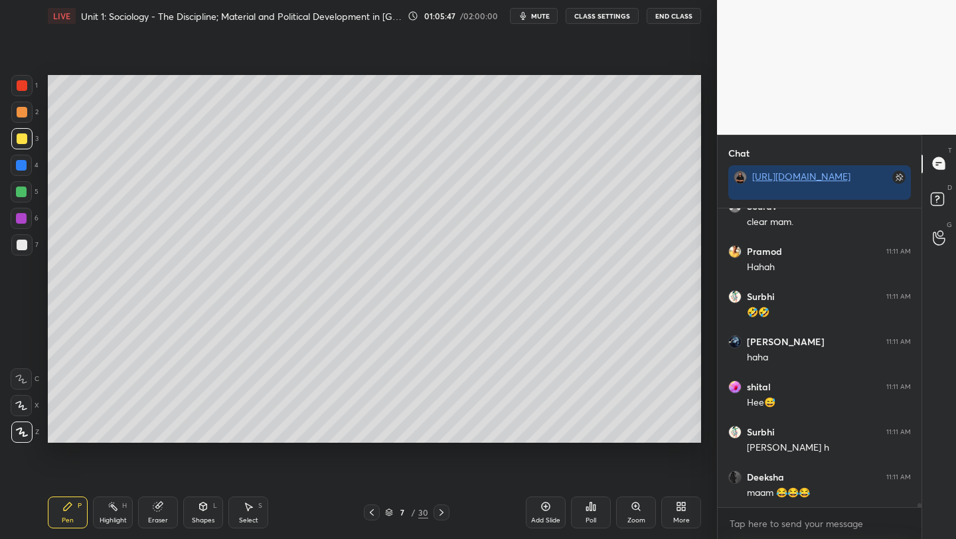
click at [440, 516] on icon at bounding box center [441, 512] width 11 height 11
click at [439, 513] on icon at bounding box center [441, 512] width 11 height 11
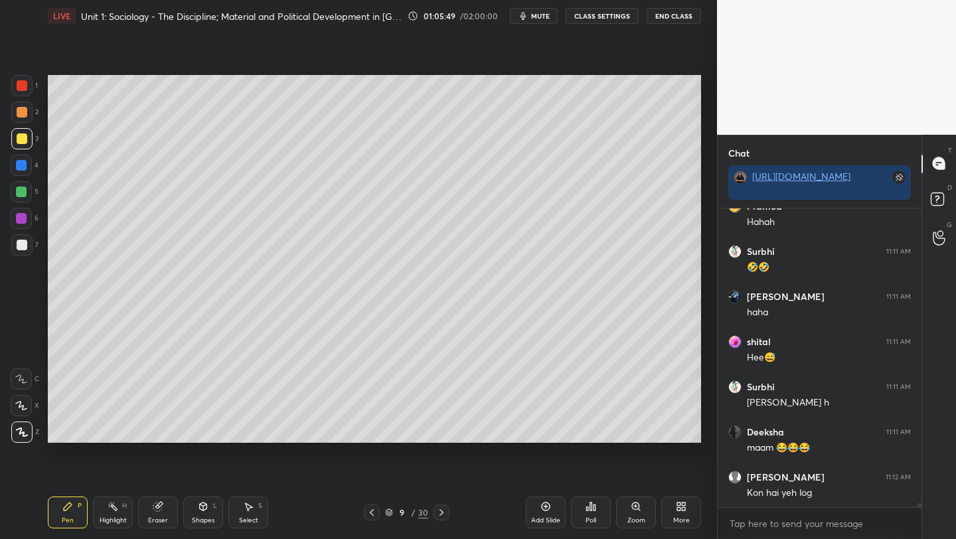
click at [440, 512] on icon at bounding box center [441, 512] width 11 height 11
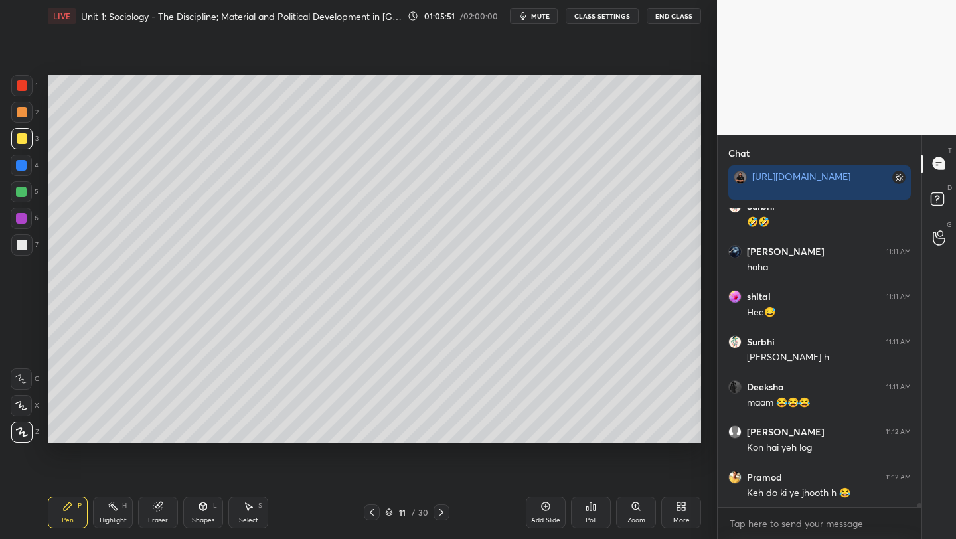
click at [443, 512] on icon at bounding box center [441, 512] width 11 height 11
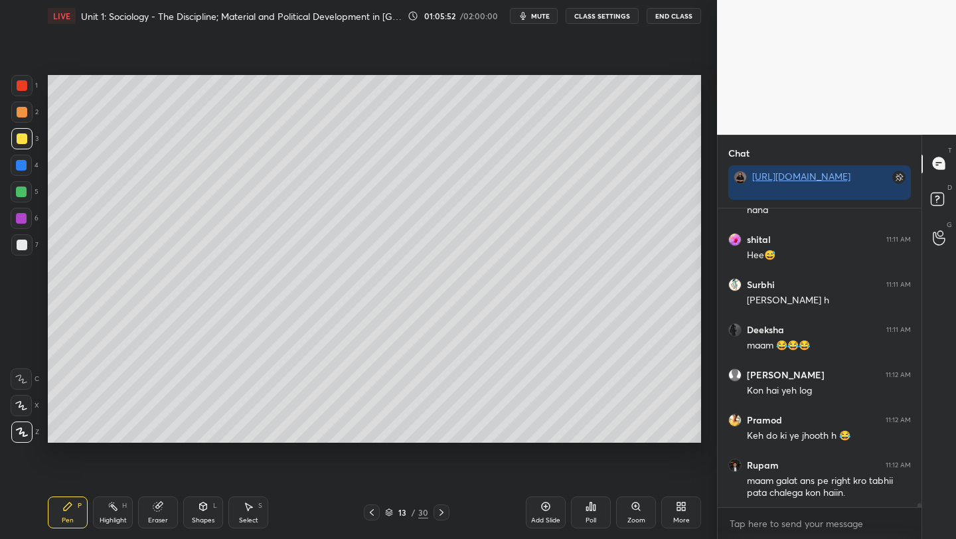
click at [443, 512] on icon at bounding box center [441, 512] width 11 height 11
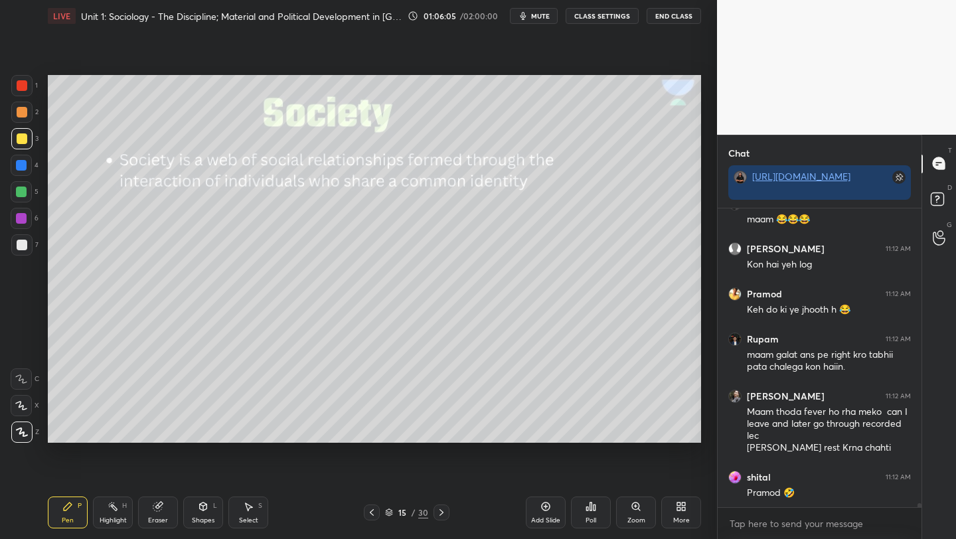
click at [441, 515] on icon at bounding box center [441, 512] width 11 height 11
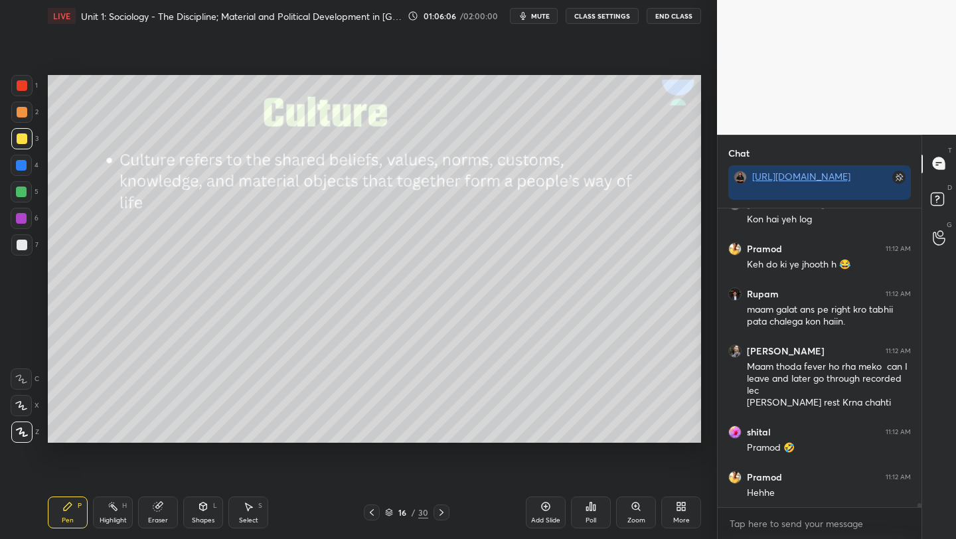
click at [443, 516] on icon at bounding box center [441, 512] width 11 height 11
click at [445, 516] on icon at bounding box center [441, 512] width 11 height 11
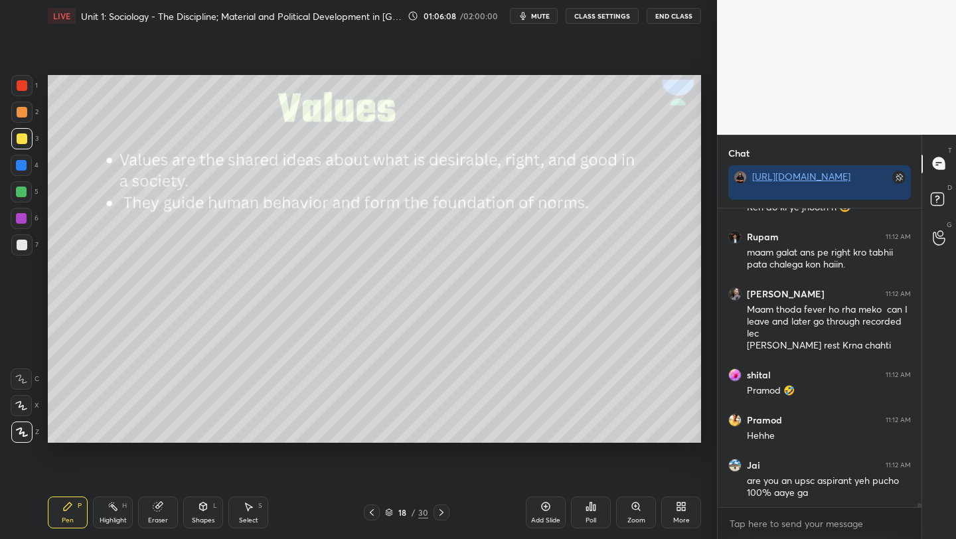
click at [446, 518] on div at bounding box center [441, 512] width 16 height 16
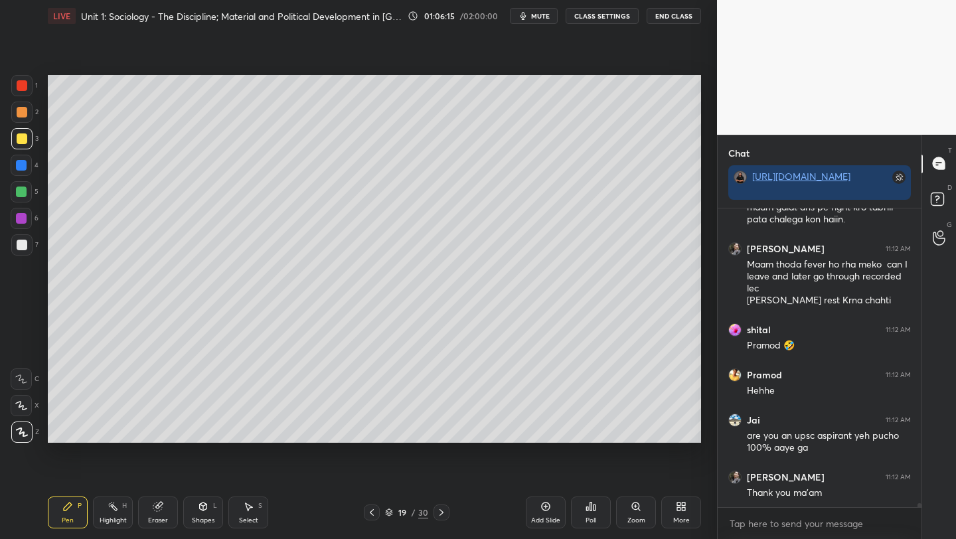
click at [443, 513] on icon at bounding box center [441, 512] width 11 height 11
click at [440, 513] on icon at bounding box center [441, 512] width 11 height 11
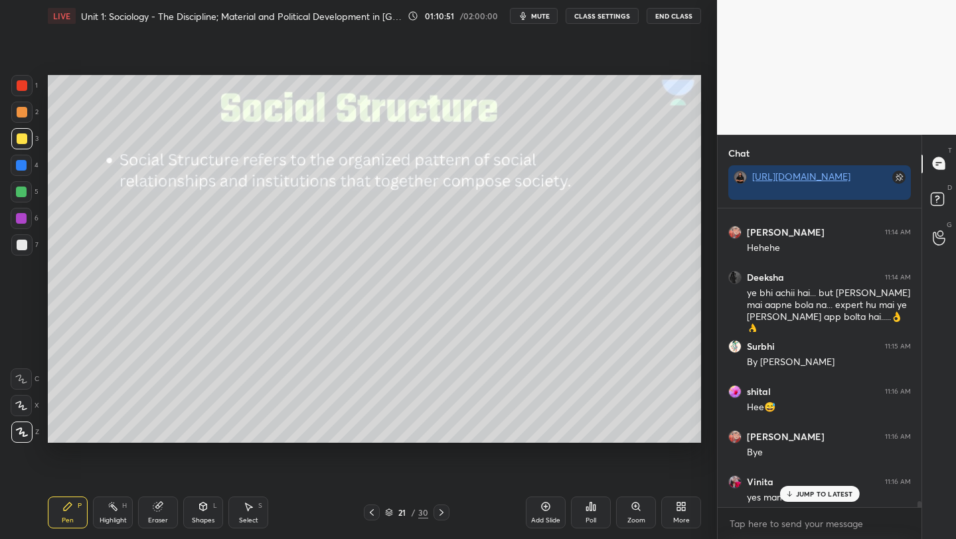
scroll to position [22400, 0]
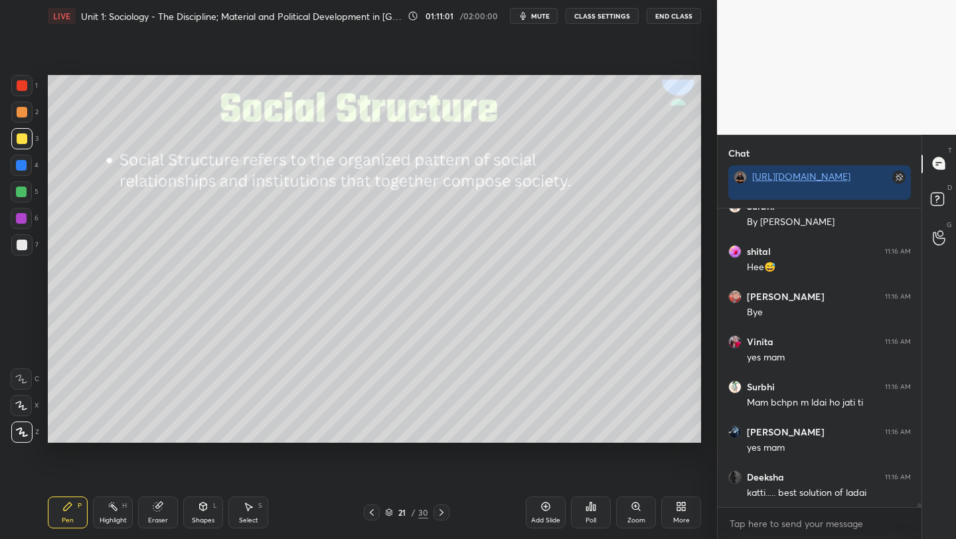
click at [588, 514] on div "Poll" at bounding box center [591, 513] width 40 height 32
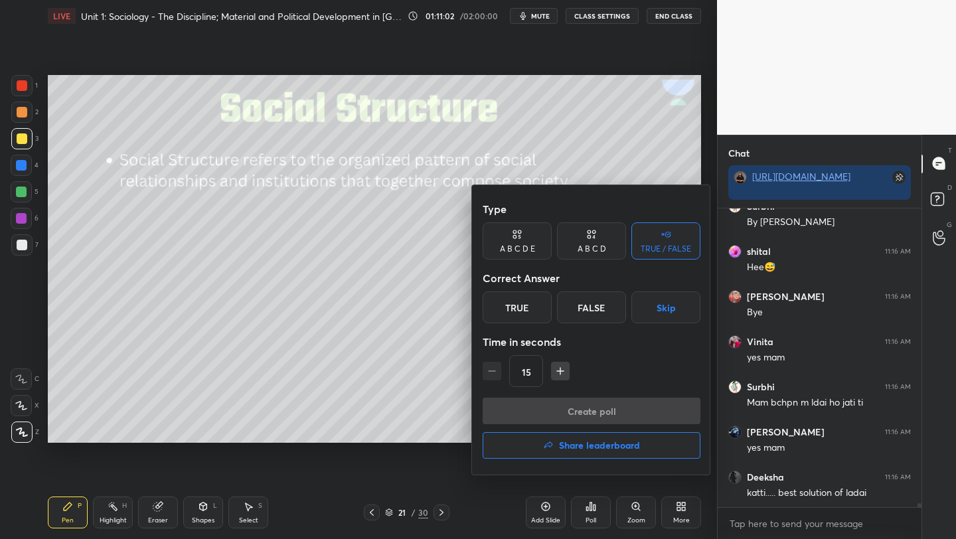
click at [512, 307] on div "True" at bounding box center [517, 307] width 69 height 32
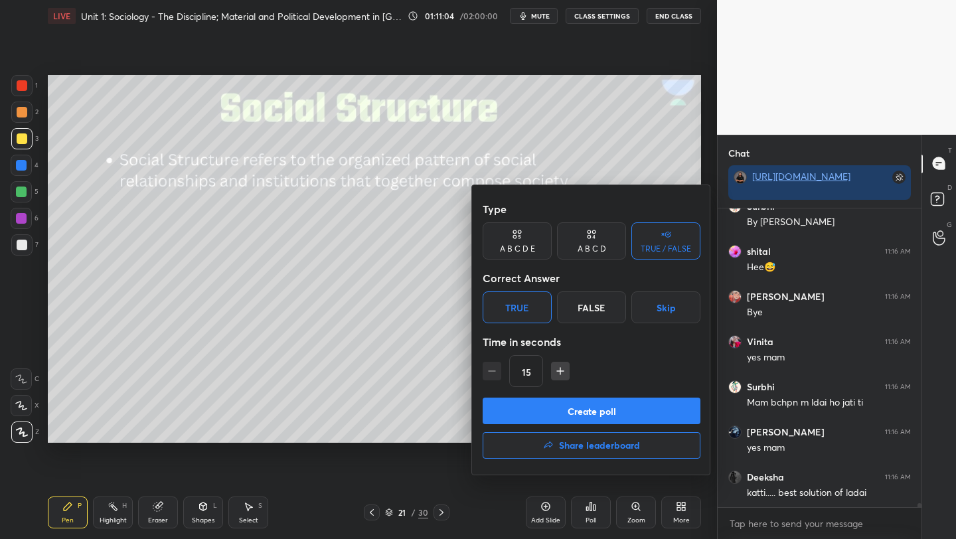
click at [569, 411] on button "Create poll" at bounding box center [592, 411] width 218 height 27
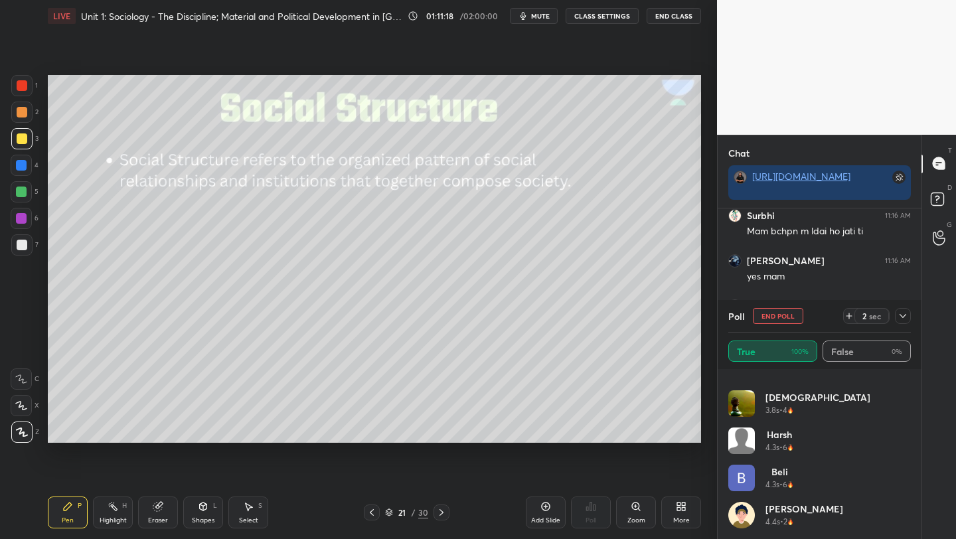
scroll to position [22616, 0]
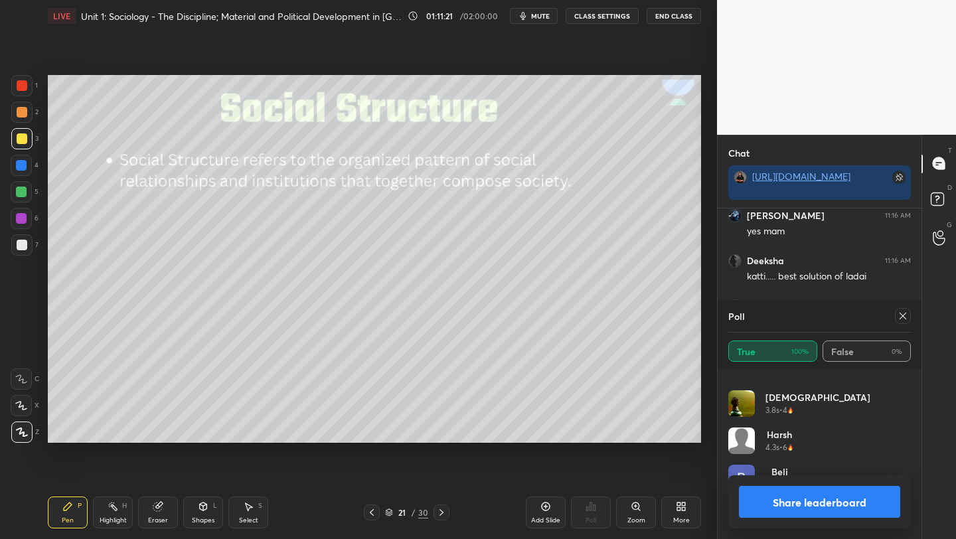
click at [907, 319] on icon at bounding box center [902, 316] width 11 height 11
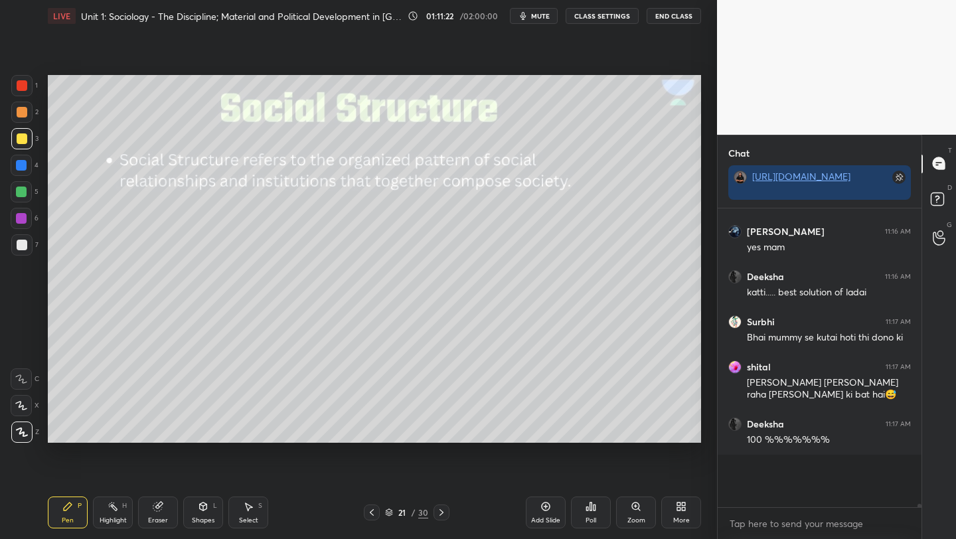
scroll to position [291, 200]
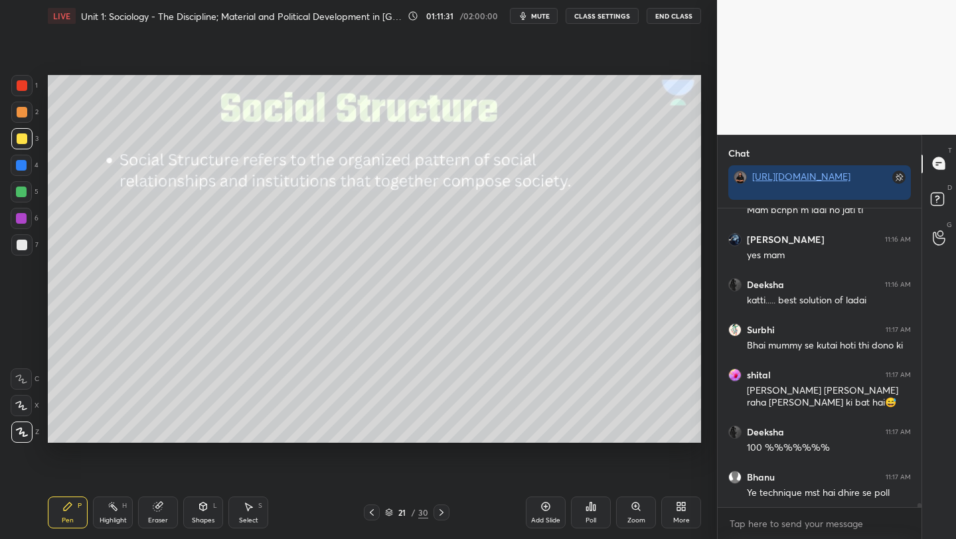
click at [442, 510] on icon at bounding box center [441, 512] width 11 height 11
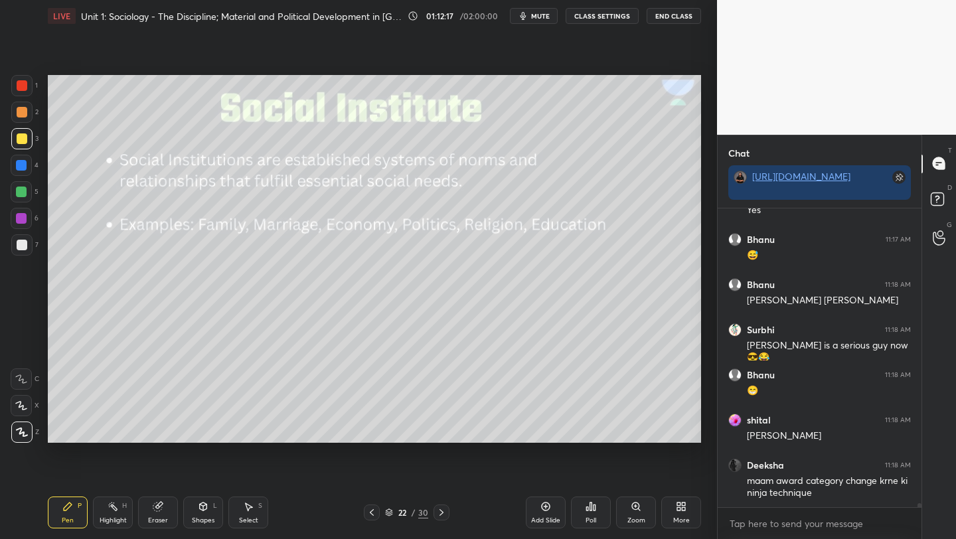
scroll to position [23010, 0]
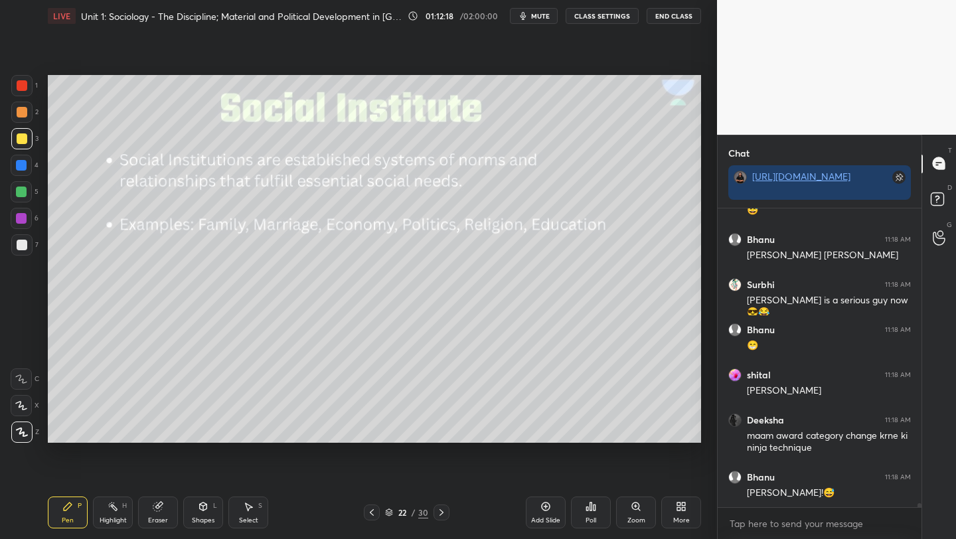
click at [21, 246] on div at bounding box center [22, 245] width 11 height 11
click at [17, 221] on div at bounding box center [21, 218] width 11 height 11
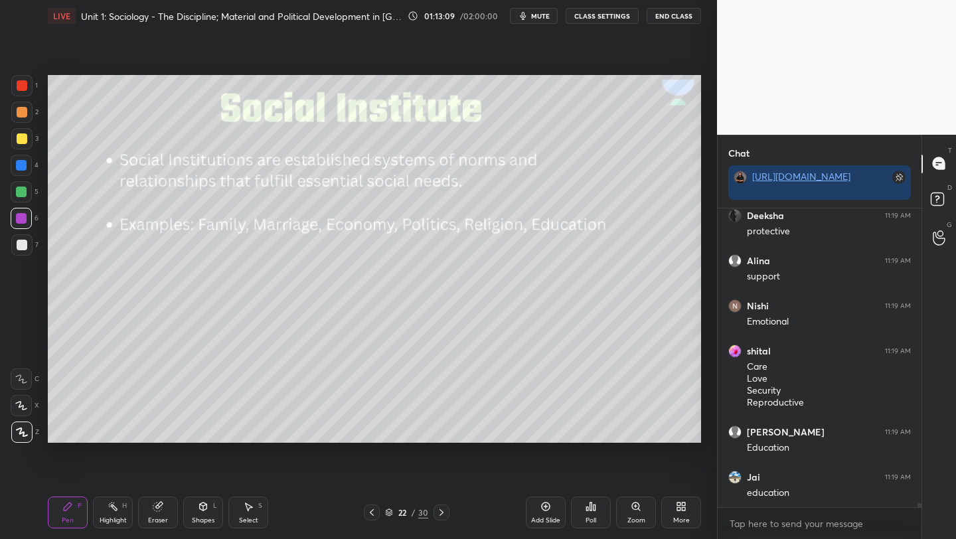
scroll to position [23997, 0]
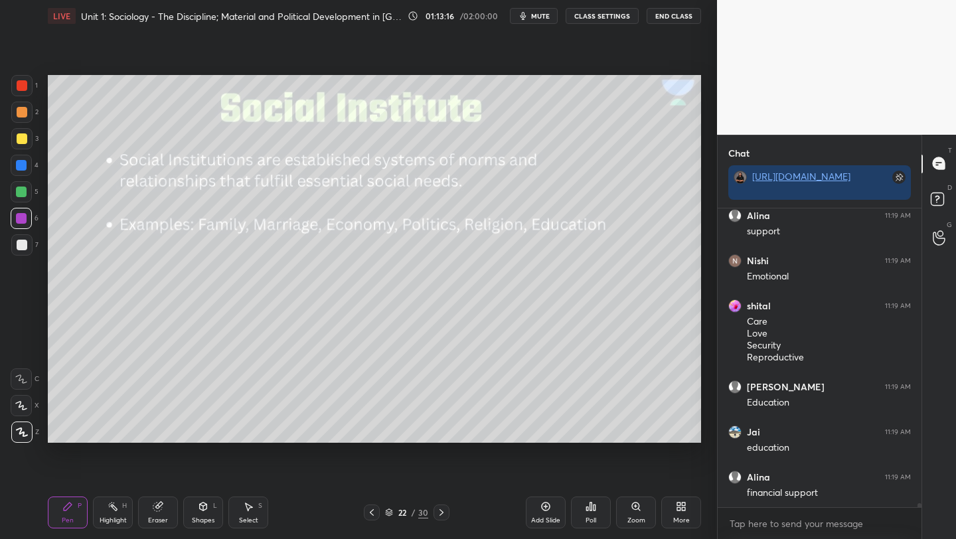
click at [188, 443] on div "Setting up your live class Poll for secs No correct answer Start poll" at bounding box center [374, 259] width 664 height 454
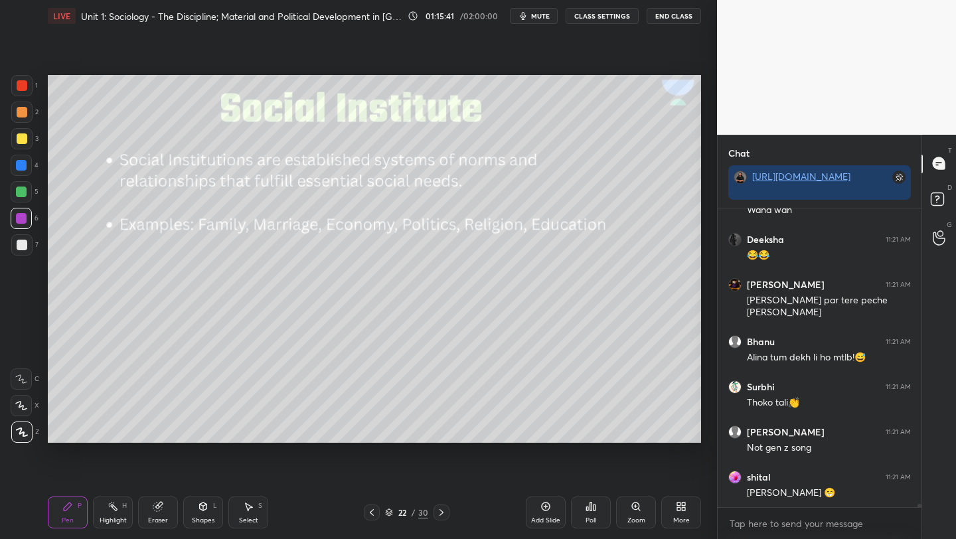
scroll to position [26045, 0]
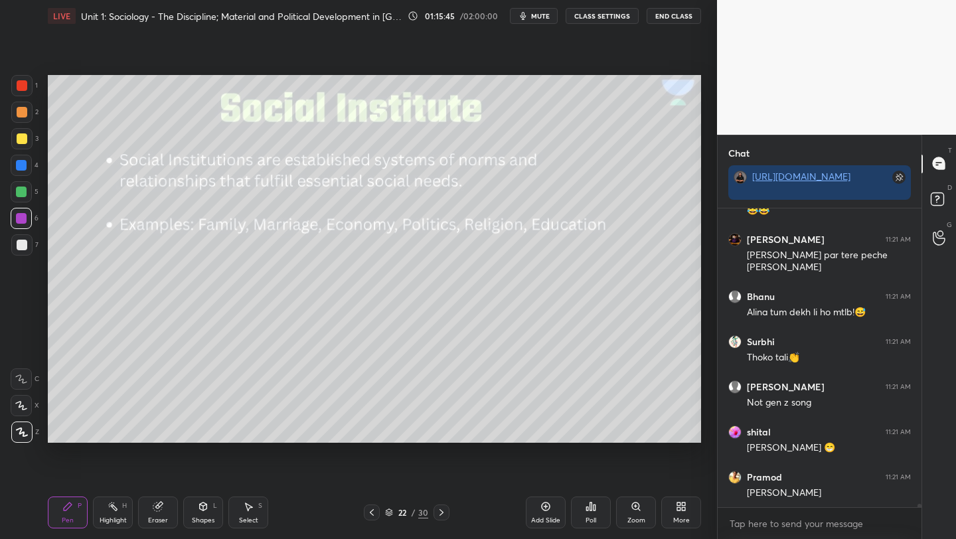
click at [19, 139] on div at bounding box center [22, 138] width 11 height 11
click at [21, 194] on div at bounding box center [21, 192] width 11 height 11
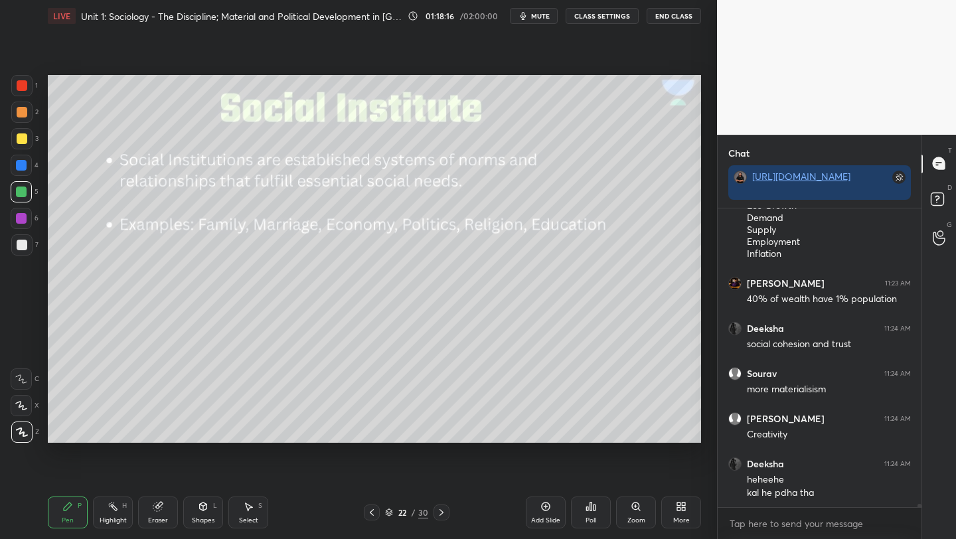
scroll to position [27613, 0]
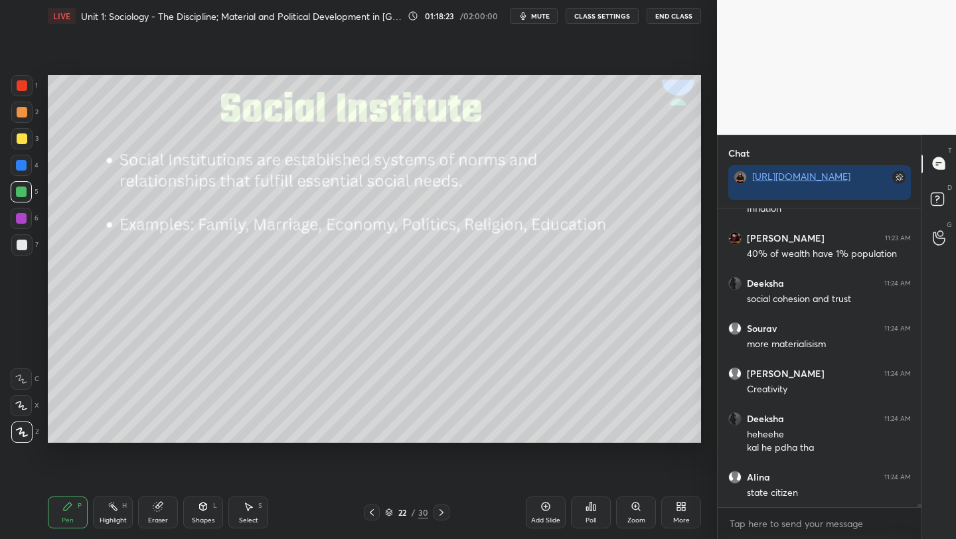
click at [155, 514] on div "Eraser" at bounding box center [158, 513] width 40 height 32
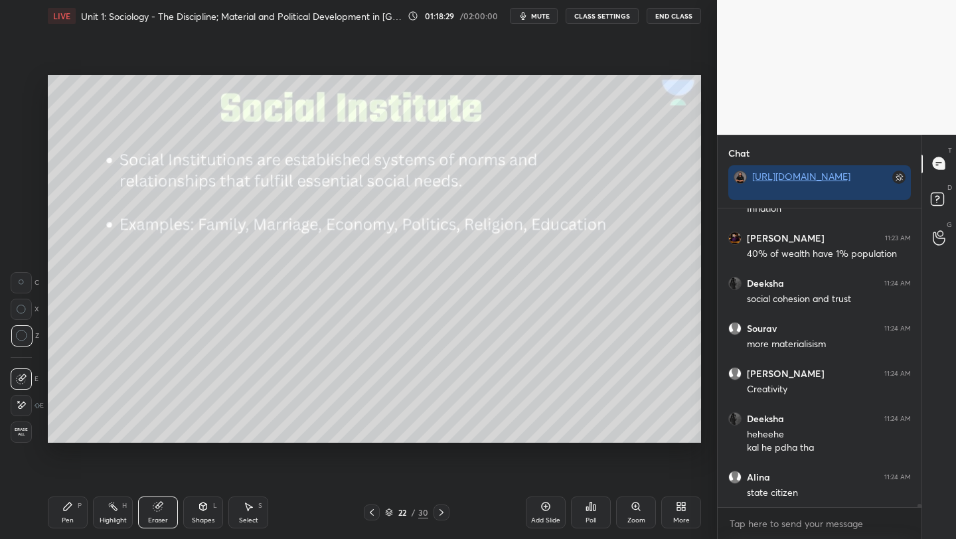
click at [64, 512] on div "Pen P" at bounding box center [68, 513] width 40 height 32
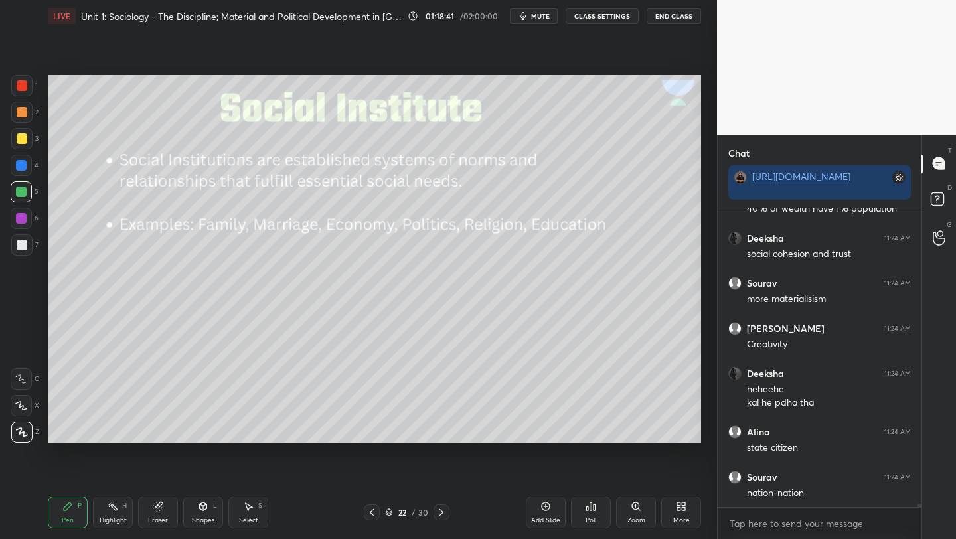
scroll to position [27704, 0]
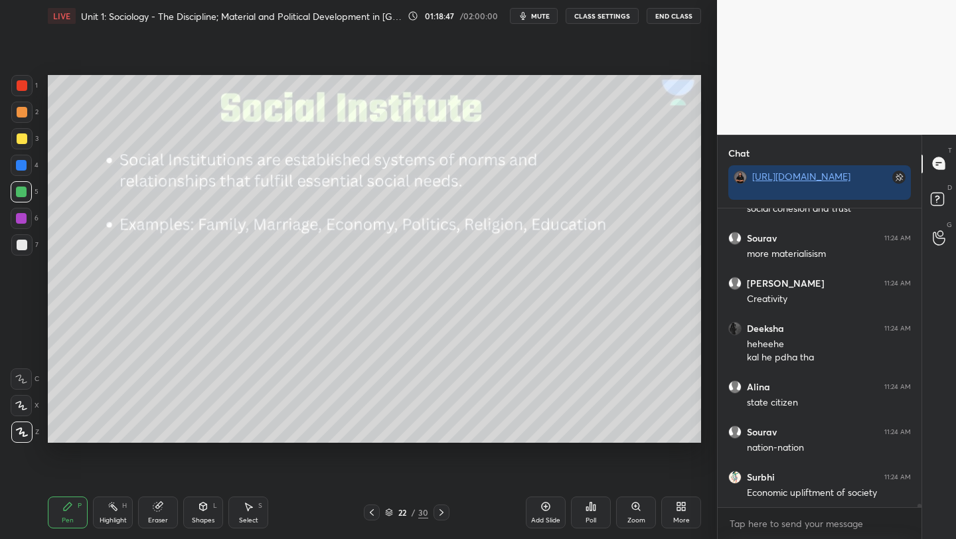
click at [548, 446] on div "Setting up your live class Poll for secs No correct answer Start poll" at bounding box center [374, 259] width 664 height 454
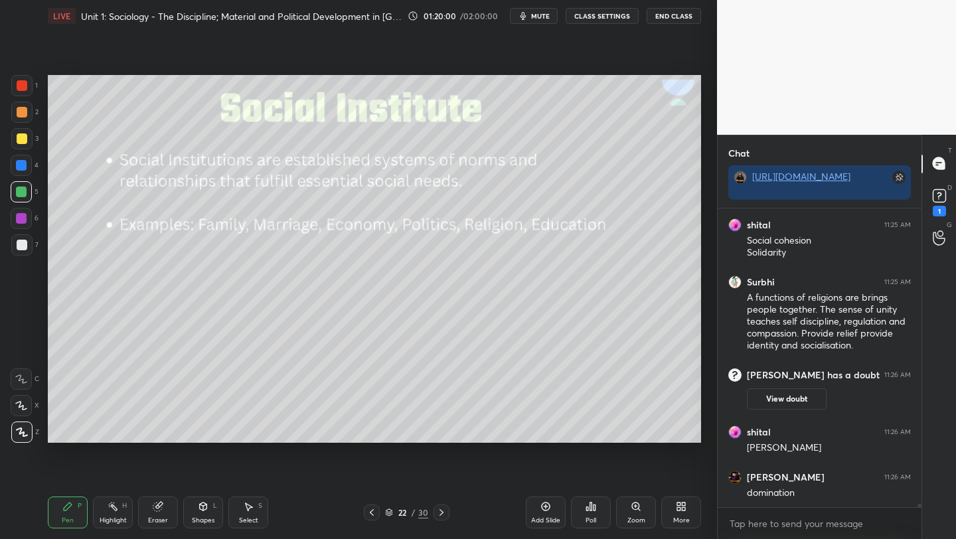
scroll to position [25555, 0]
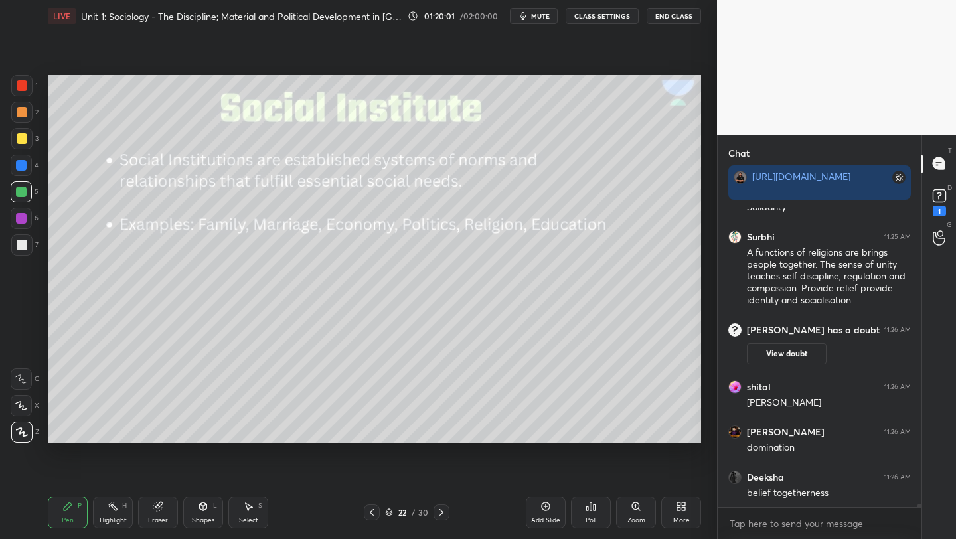
click at [628, 443] on div "Setting up your live class Poll for secs No correct answer Start poll" at bounding box center [374, 259] width 664 height 454
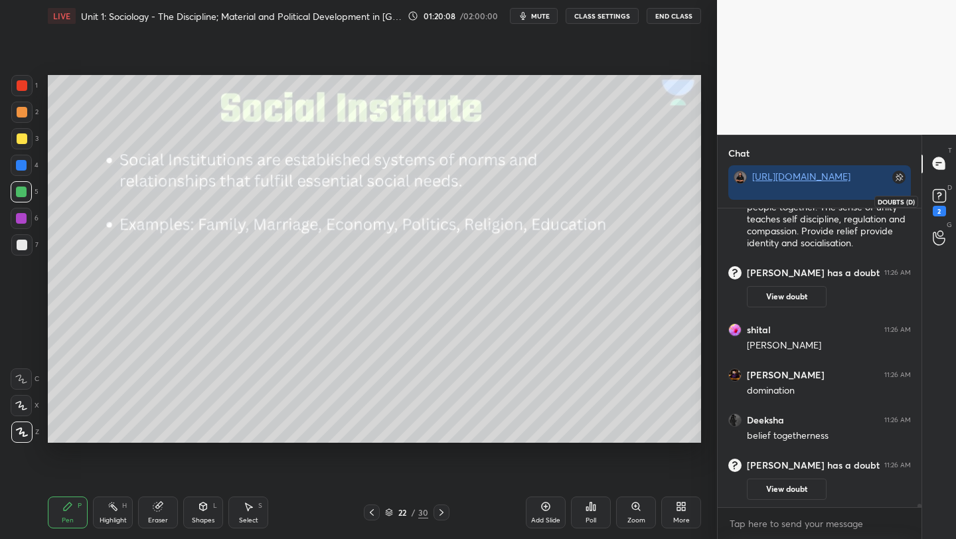
click at [939, 196] on rect at bounding box center [939, 195] width 13 height 13
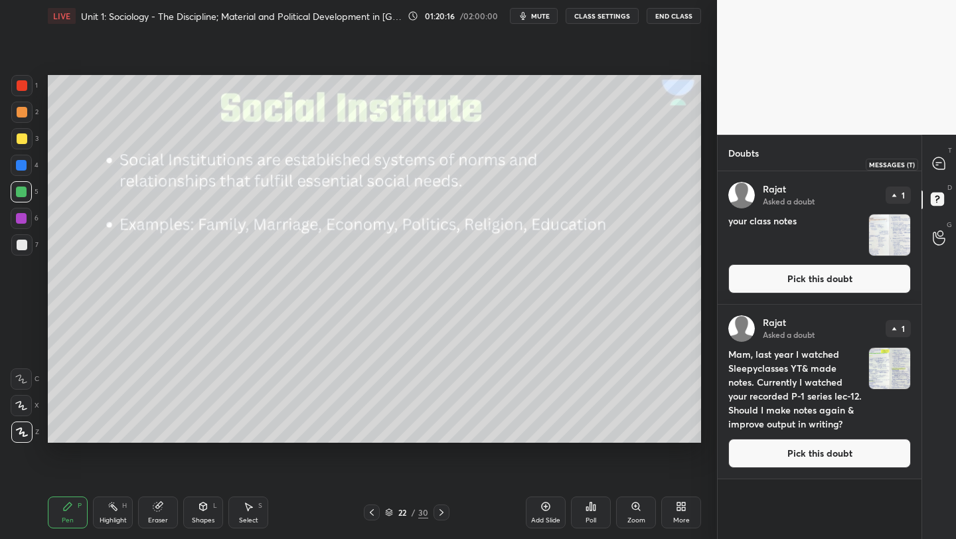
click at [934, 164] on icon at bounding box center [939, 163] width 12 height 12
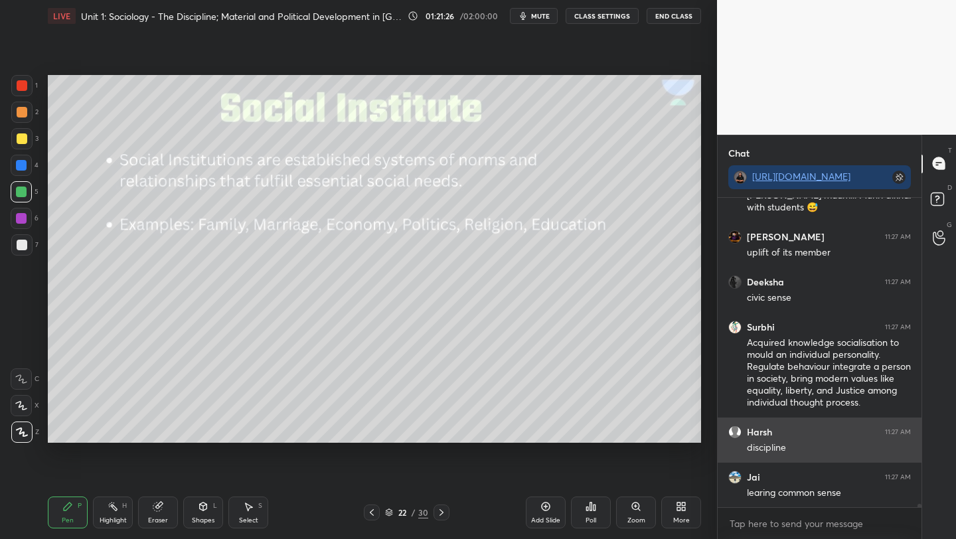
scroll to position [26483, 0]
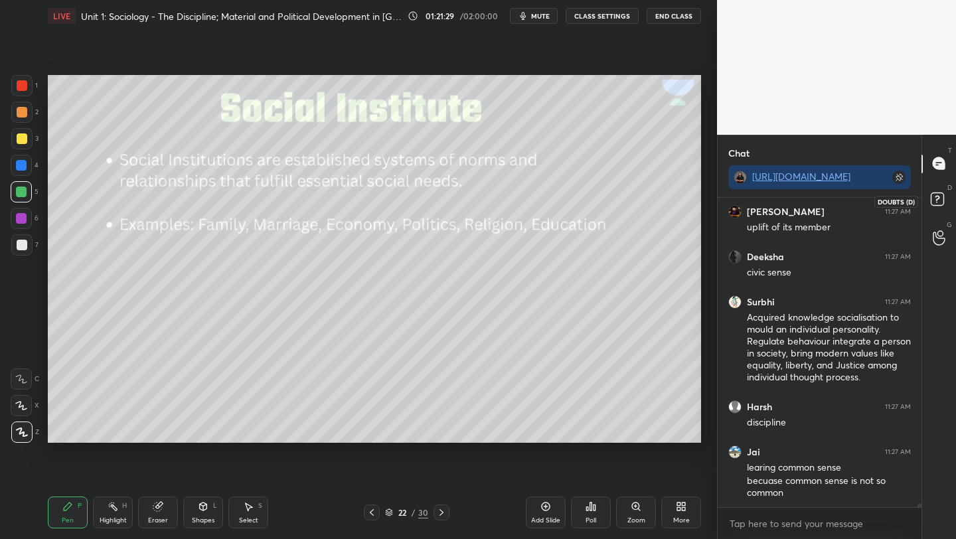
click at [937, 197] on rect at bounding box center [937, 199] width 13 height 13
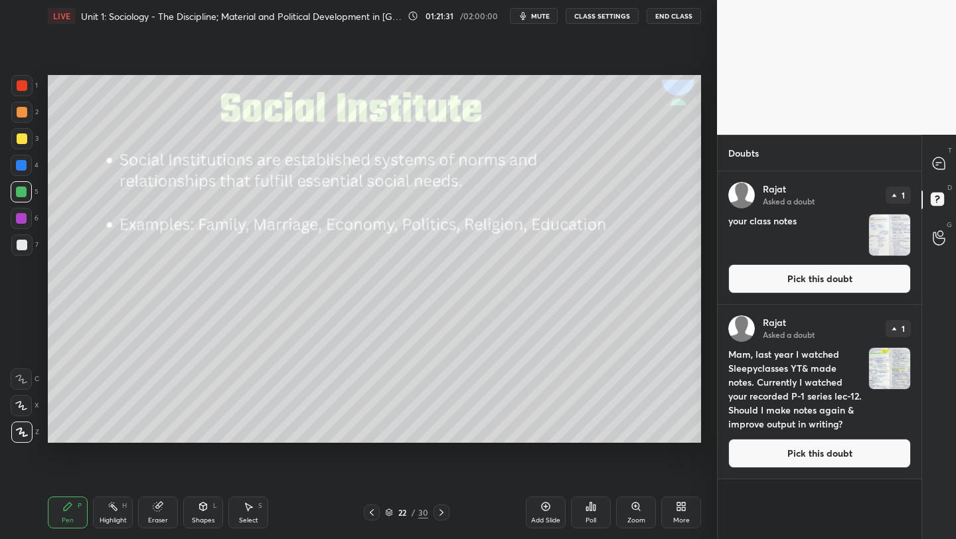
click at [785, 467] on button "Pick this doubt" at bounding box center [819, 453] width 183 height 29
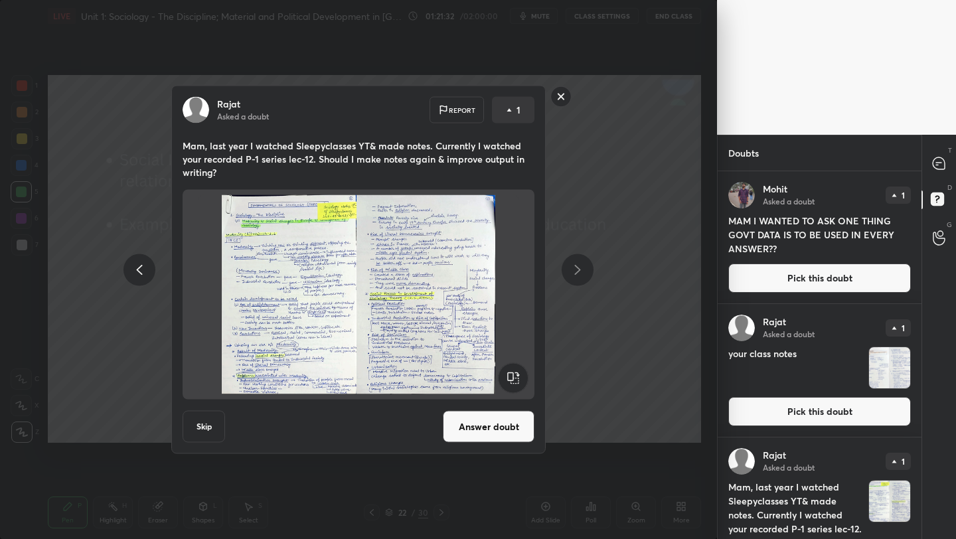
click at [471, 422] on button "Answer doubt" at bounding box center [489, 427] width 92 height 32
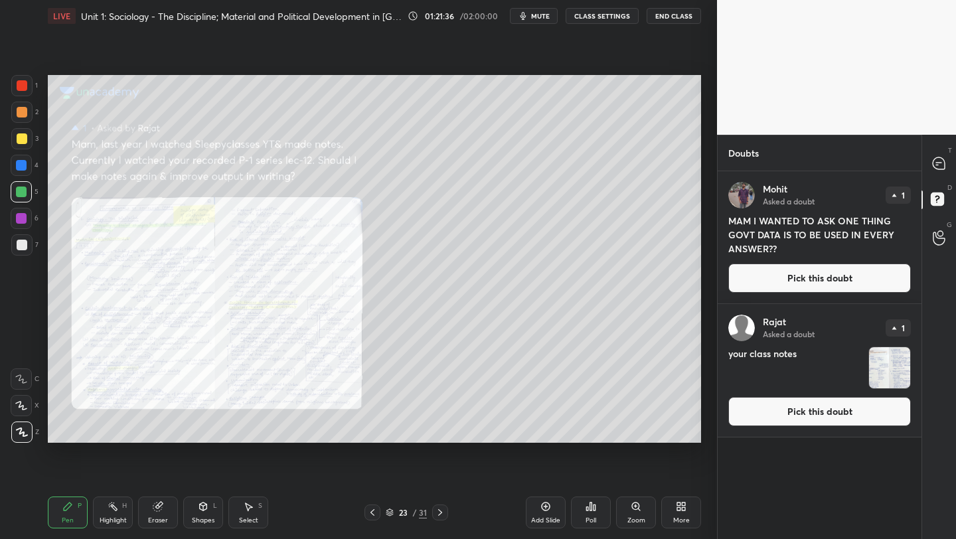
click at [787, 409] on button "Pick this doubt" at bounding box center [819, 411] width 183 height 29
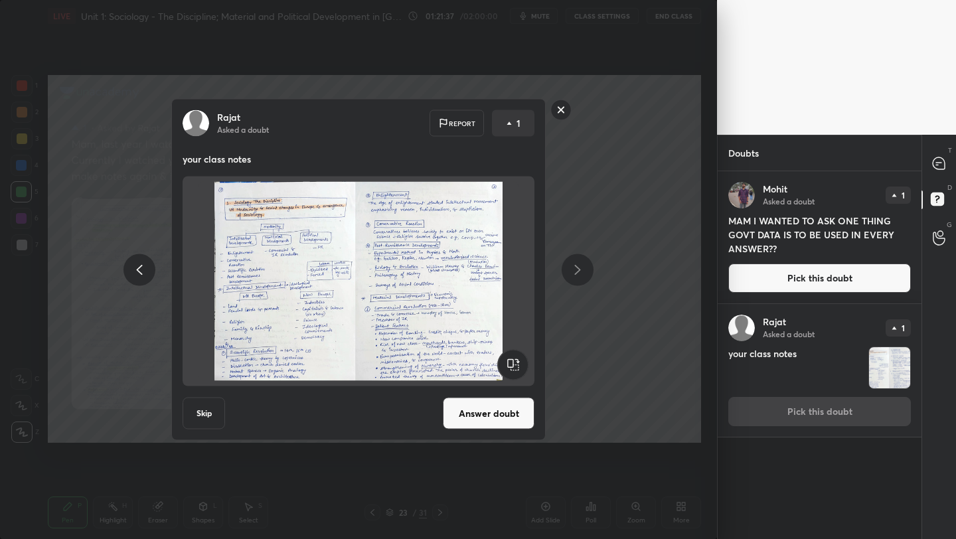
click at [470, 415] on button "Answer doubt" at bounding box center [489, 414] width 92 height 32
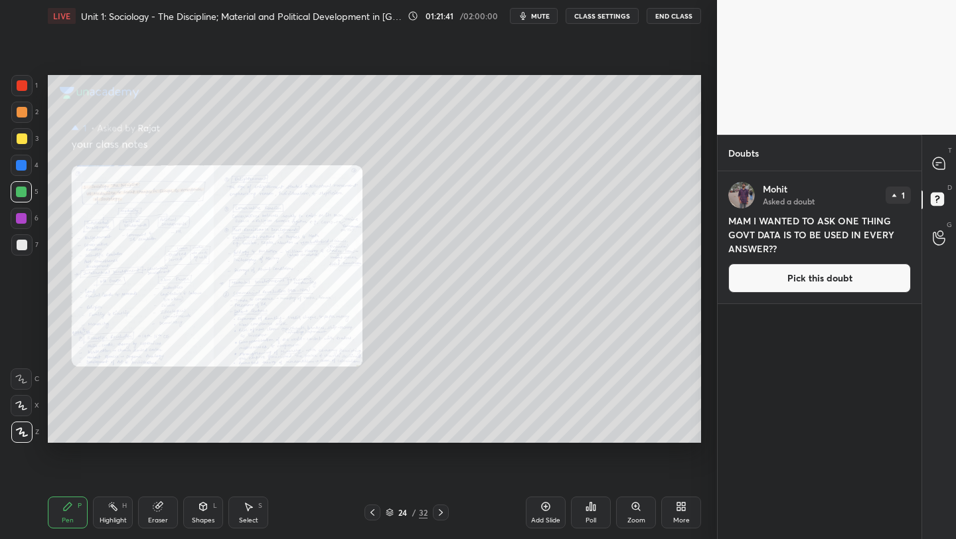
click at [369, 508] on icon at bounding box center [372, 512] width 11 height 11
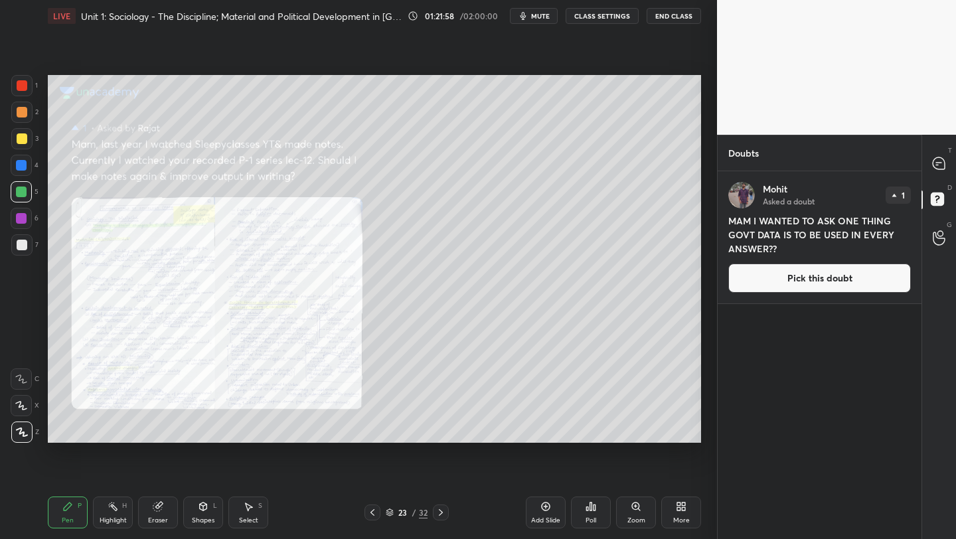
click at [438, 513] on icon at bounding box center [440, 512] width 11 height 11
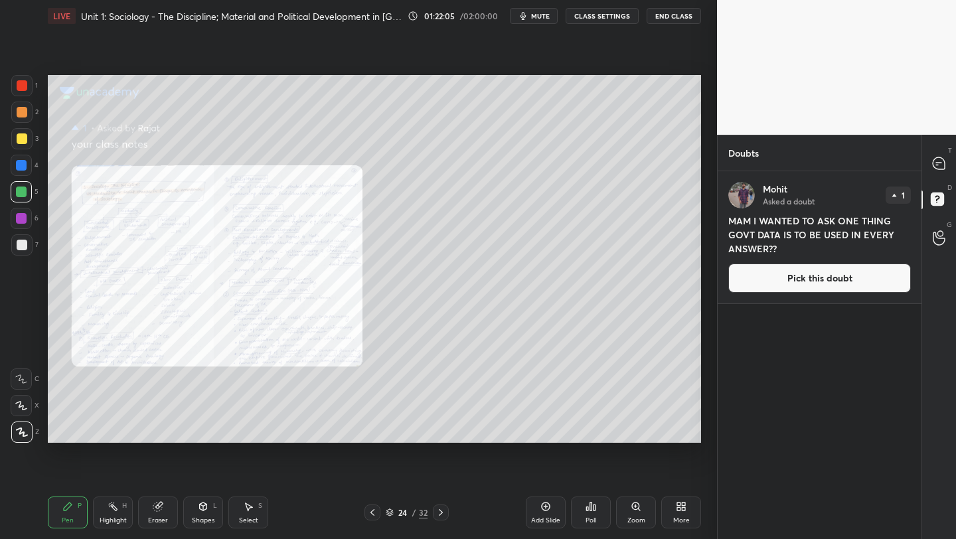
click at [366, 518] on div at bounding box center [372, 512] width 16 height 16
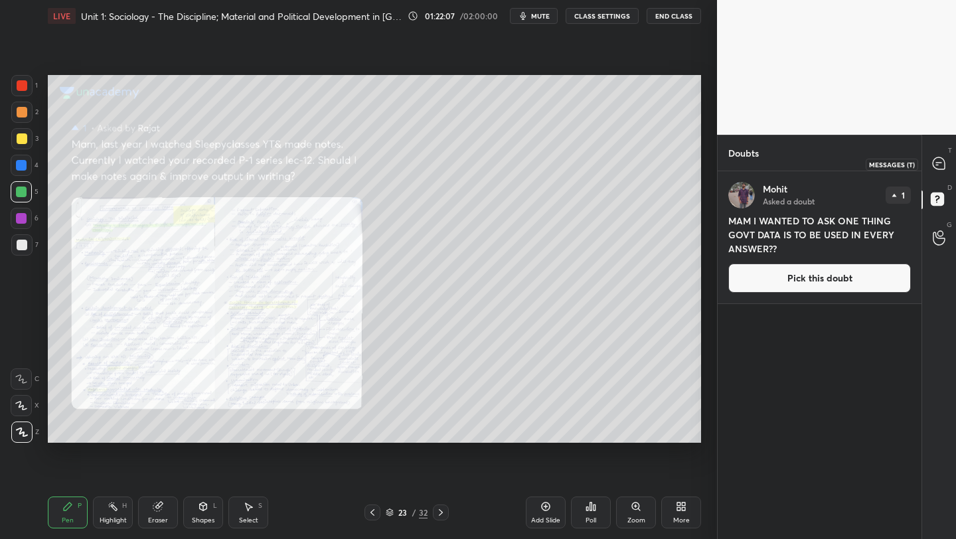
click at [943, 163] on icon at bounding box center [939, 163] width 12 height 12
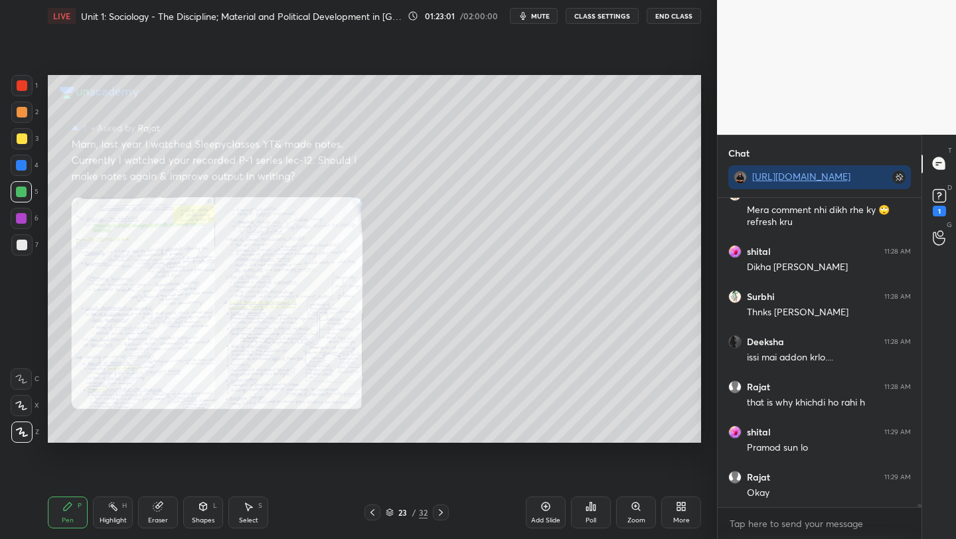
scroll to position [26811, 0]
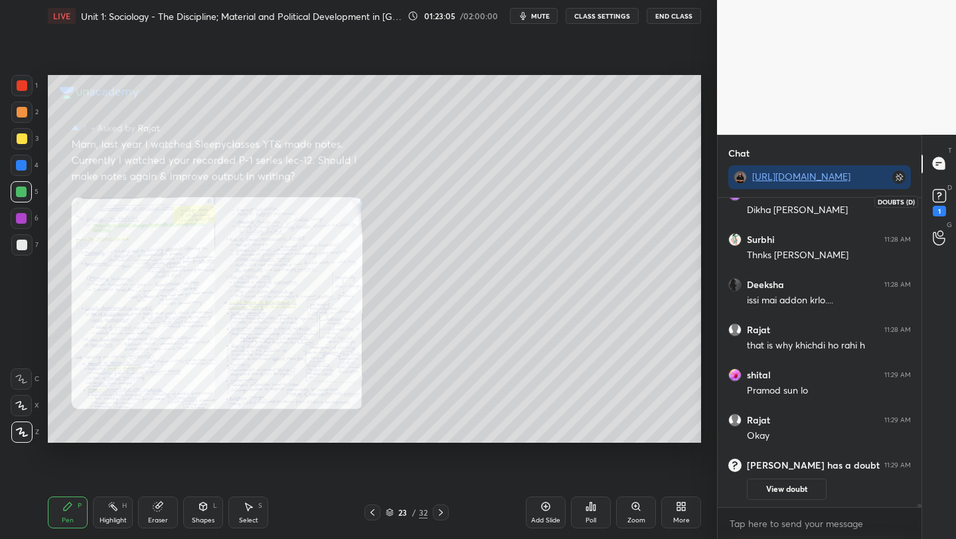
click at [935, 194] on rect at bounding box center [939, 195] width 13 height 13
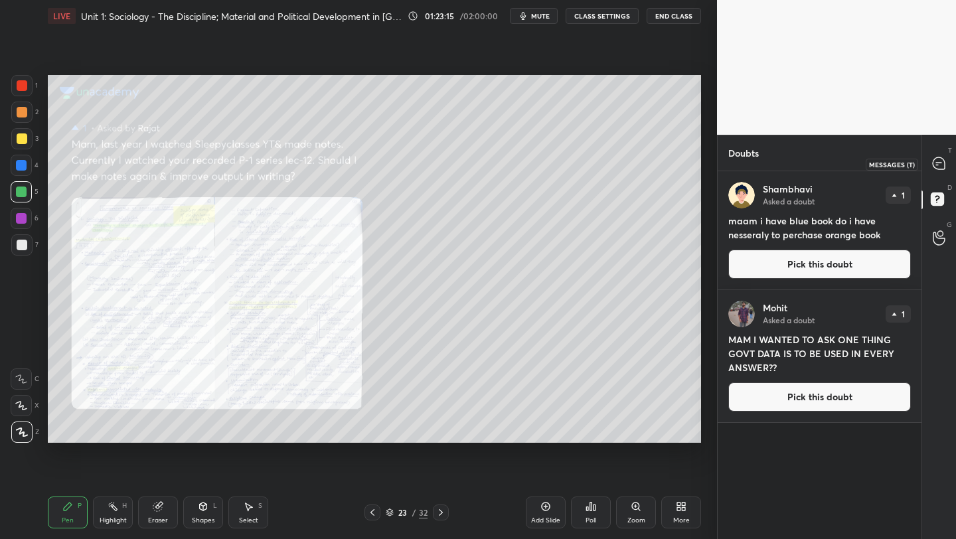
click at [937, 165] on icon at bounding box center [937, 165] width 2 height 0
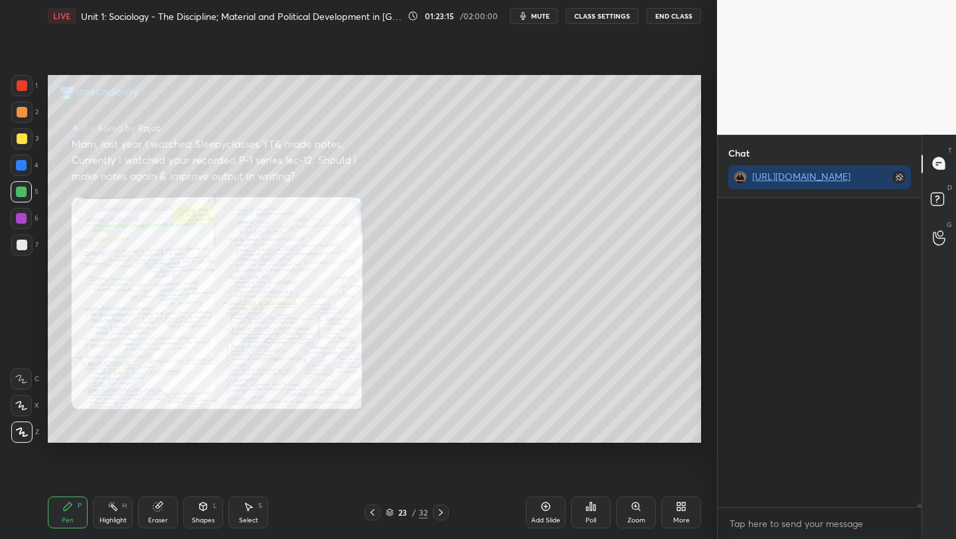
scroll to position [305, 200]
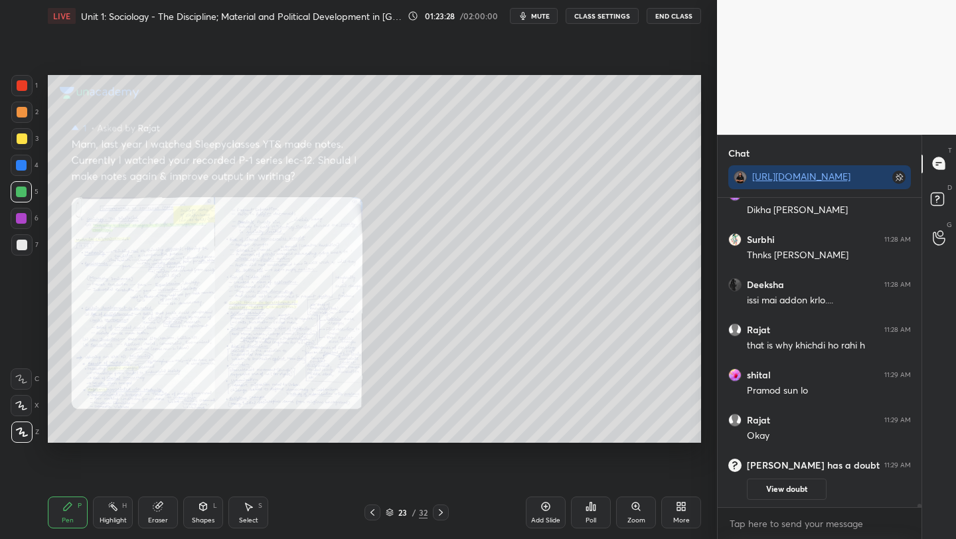
click at [369, 514] on icon at bounding box center [372, 512] width 11 height 11
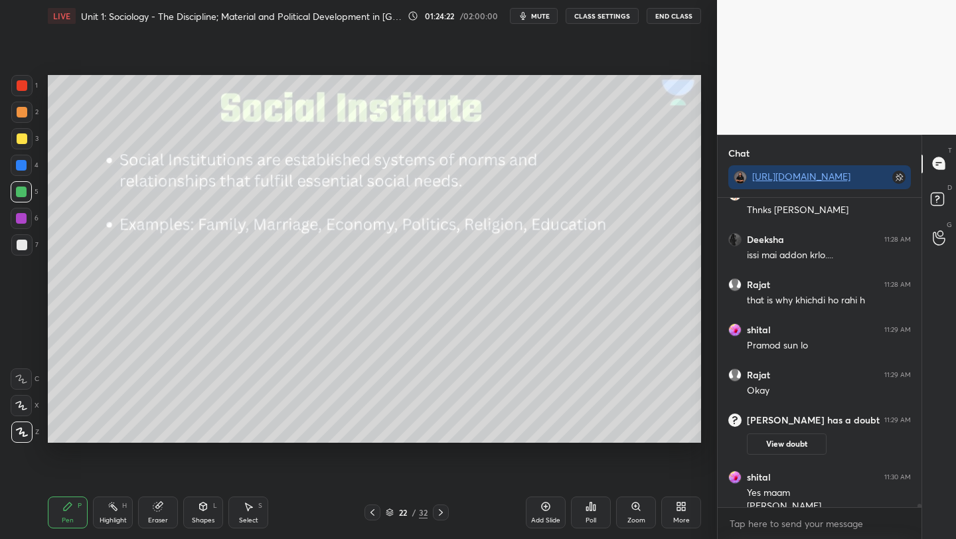
scroll to position [26379, 0]
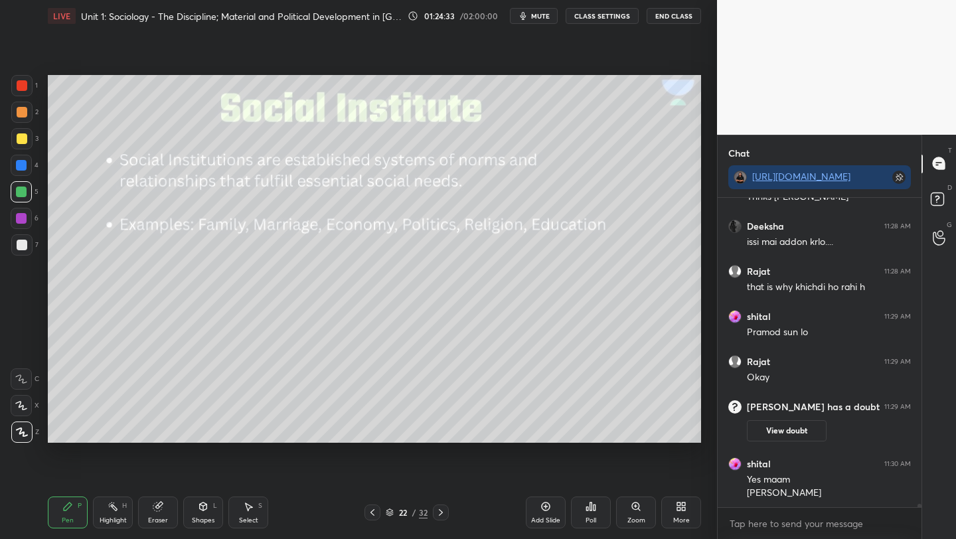
click at [368, 507] on icon at bounding box center [372, 512] width 11 height 11
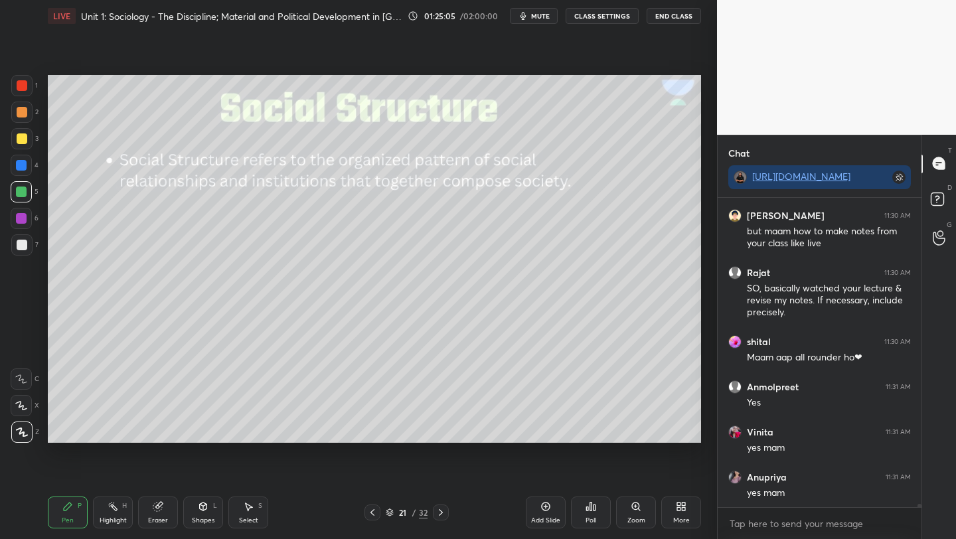
scroll to position [26800, 0]
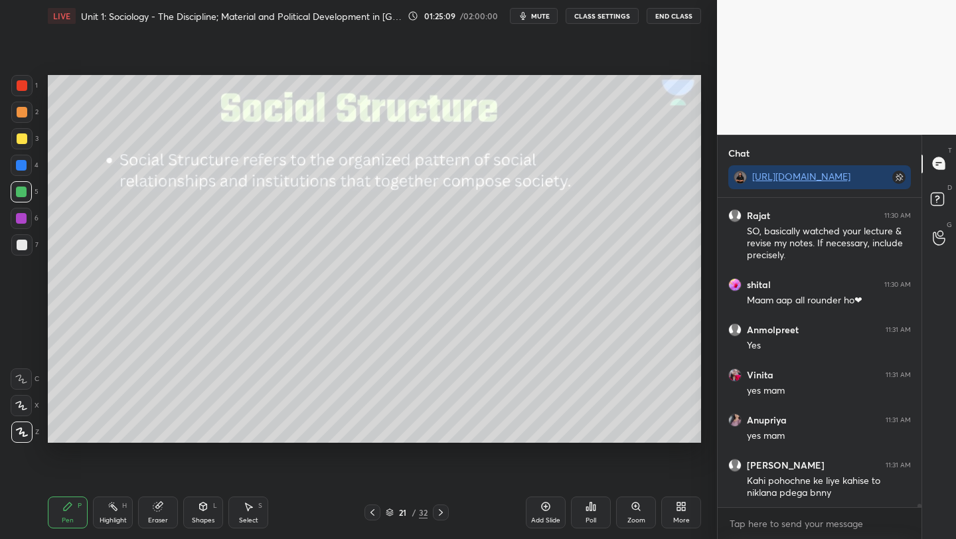
click at [369, 513] on icon at bounding box center [372, 512] width 11 height 11
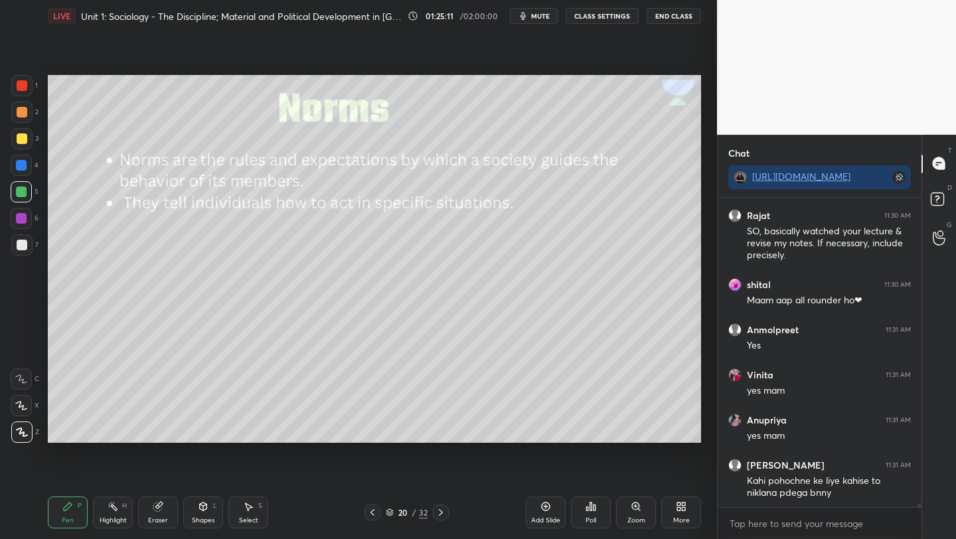
click at [371, 515] on icon at bounding box center [372, 512] width 11 height 11
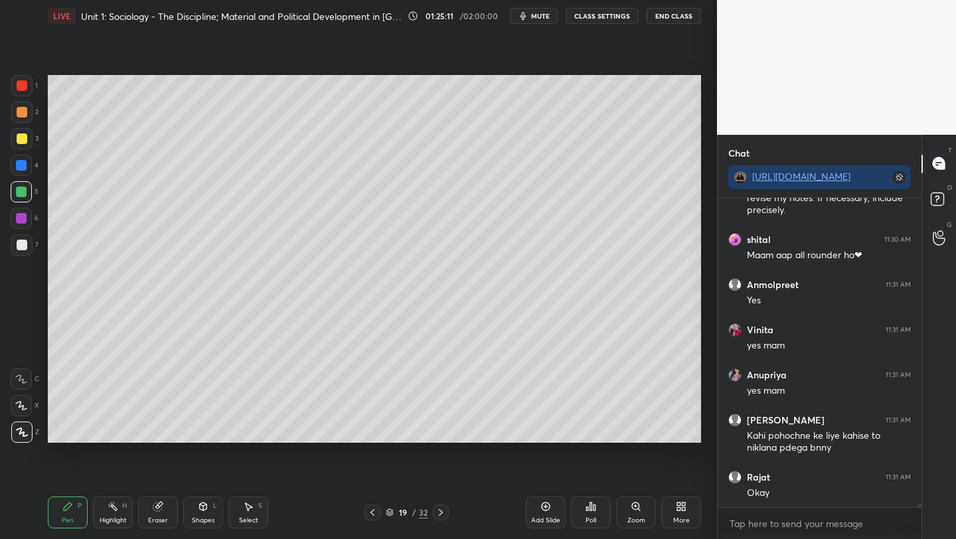
click at [371, 516] on icon at bounding box center [372, 512] width 11 height 11
click at [372, 516] on icon at bounding box center [372, 512] width 11 height 11
click at [372, 517] on icon at bounding box center [372, 512] width 11 height 11
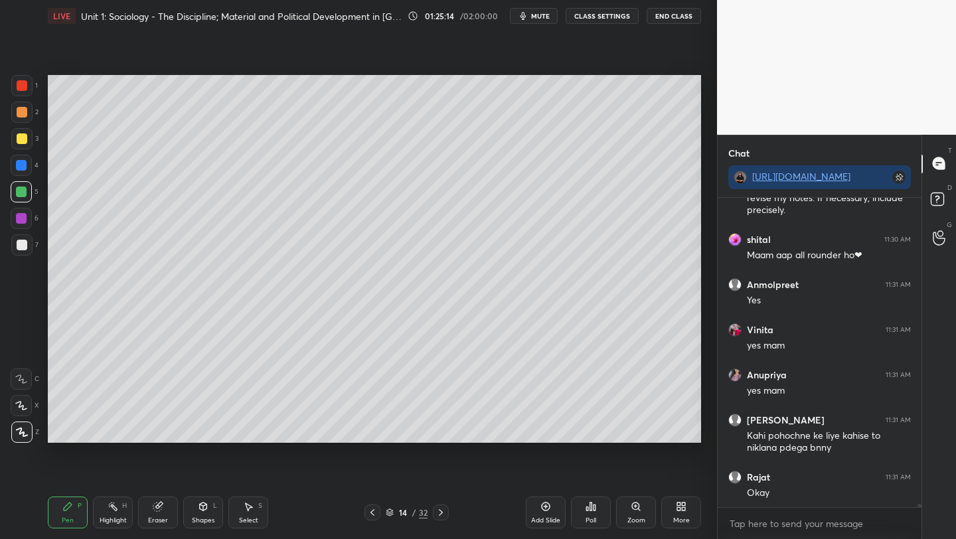
click at [372, 517] on icon at bounding box center [372, 512] width 11 height 11
click at [371, 517] on icon at bounding box center [372, 512] width 11 height 11
click at [370, 516] on icon at bounding box center [372, 512] width 11 height 11
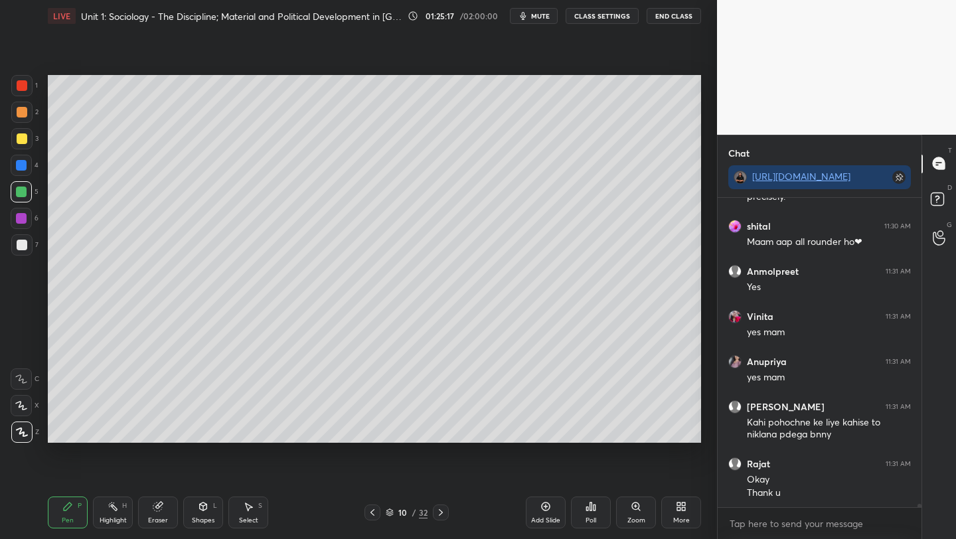
click at [371, 516] on icon at bounding box center [372, 512] width 11 height 11
click at [372, 518] on div at bounding box center [372, 512] width 16 height 16
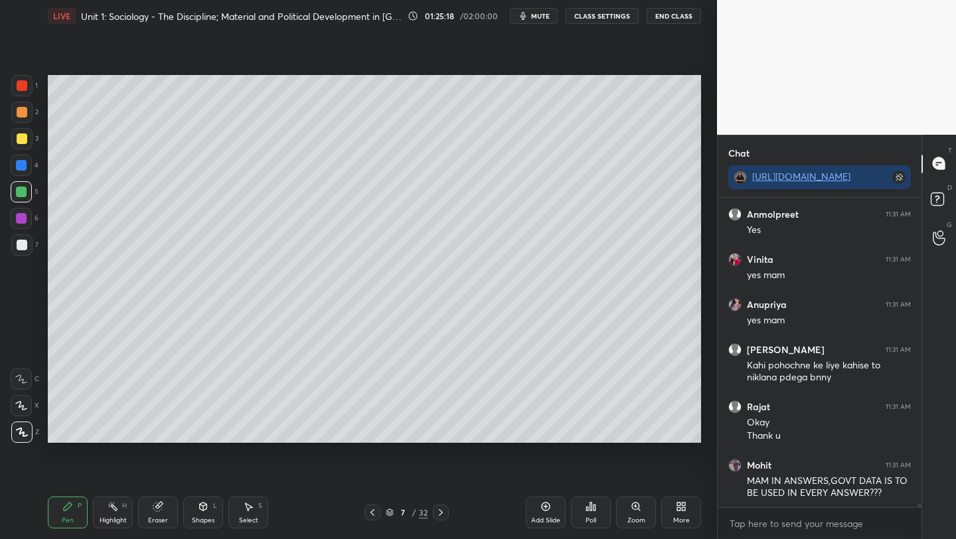
click at [371, 518] on div at bounding box center [372, 512] width 16 height 16
click at [372, 518] on div at bounding box center [372, 512] width 16 height 16
click at [371, 518] on div at bounding box center [372, 512] width 16 height 16
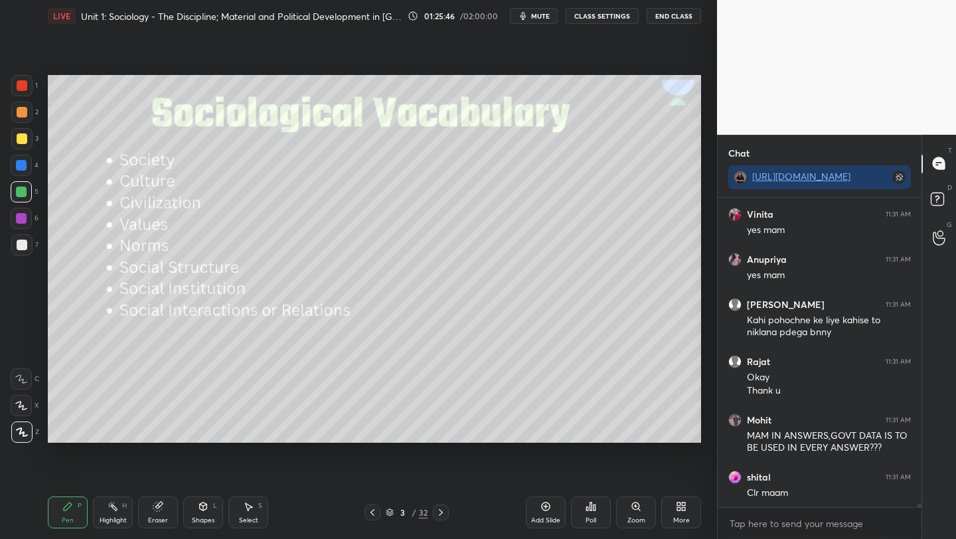
scroll to position [27006, 0]
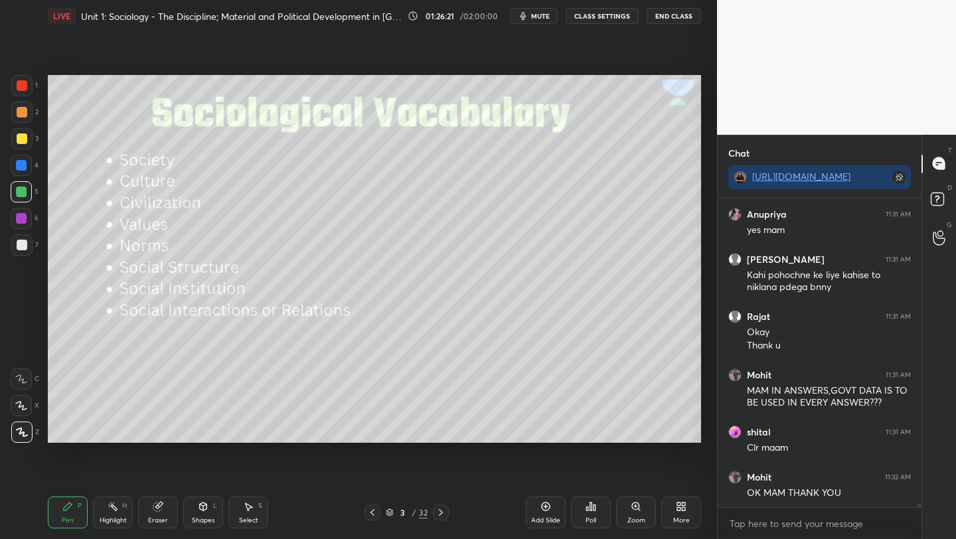
click at [585, 511] on div "Poll" at bounding box center [591, 513] width 40 height 32
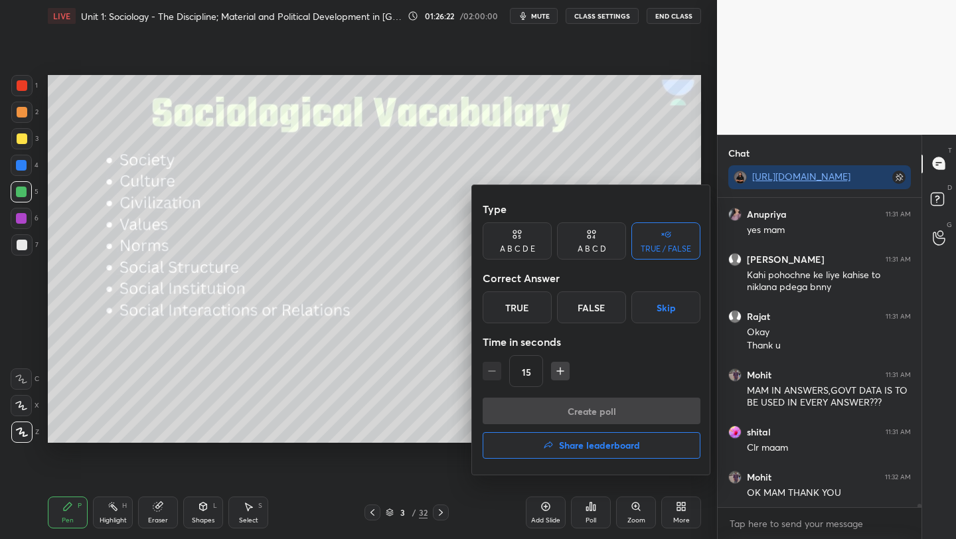
drag, startPoint x: 580, startPoint y: 307, endPoint x: 581, endPoint y: 320, distance: 12.6
click at [581, 308] on div "False" at bounding box center [591, 307] width 69 height 32
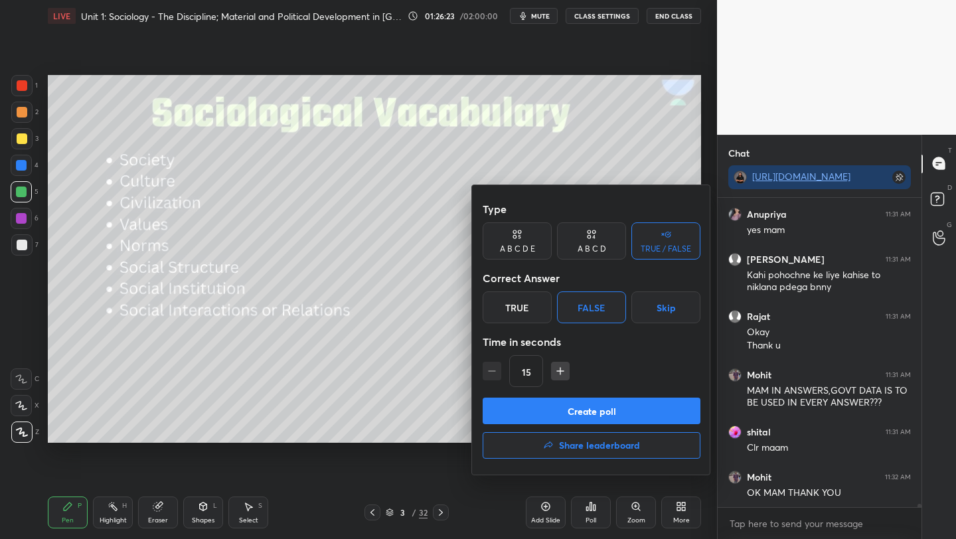
click at [587, 410] on button "Create poll" at bounding box center [592, 411] width 218 height 27
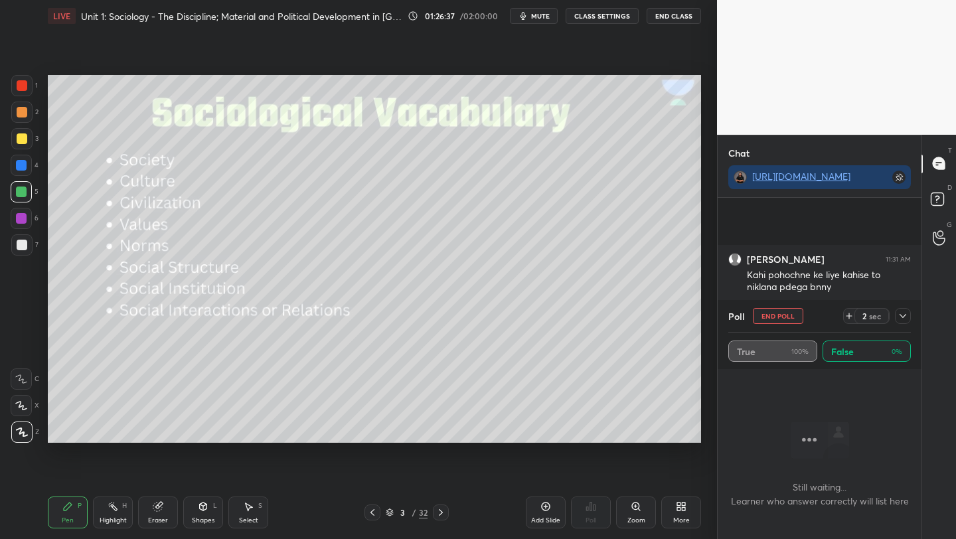
scroll to position [27120, 0]
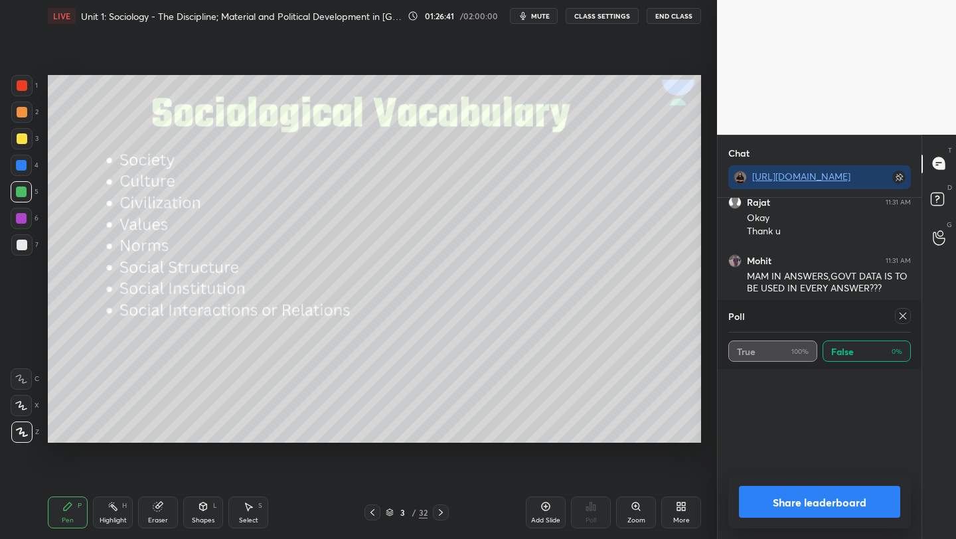
click at [896, 317] on div at bounding box center [903, 316] width 16 height 16
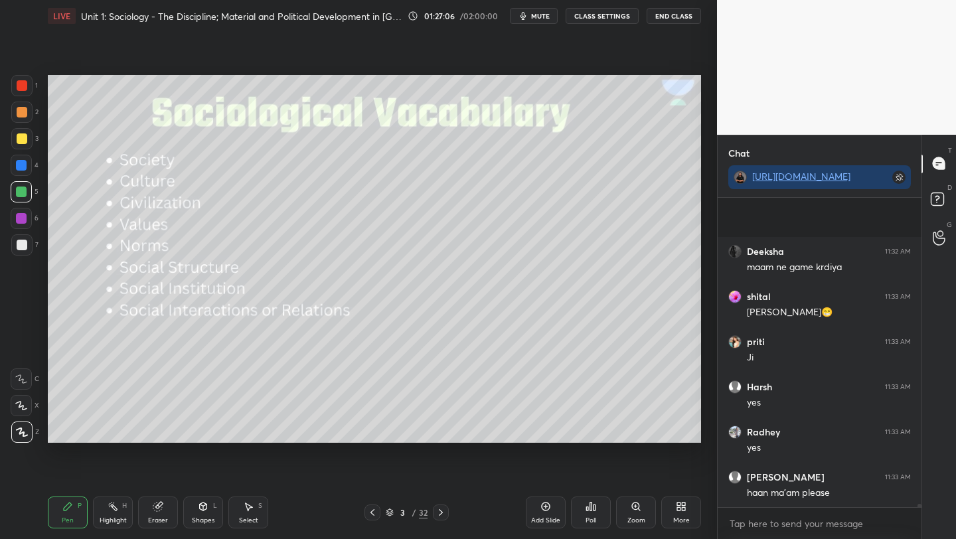
scroll to position [27412, 0]
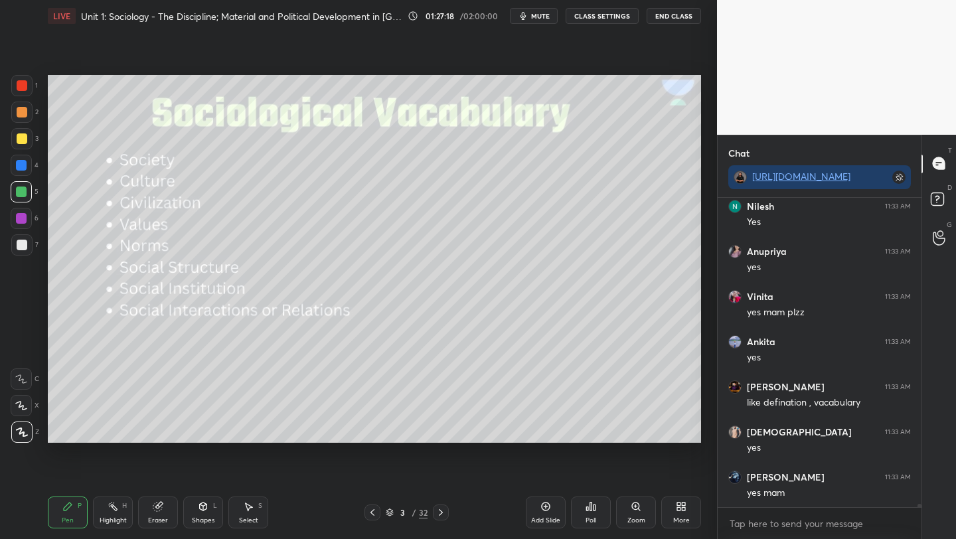
click at [439, 512] on icon at bounding box center [440, 512] width 11 height 11
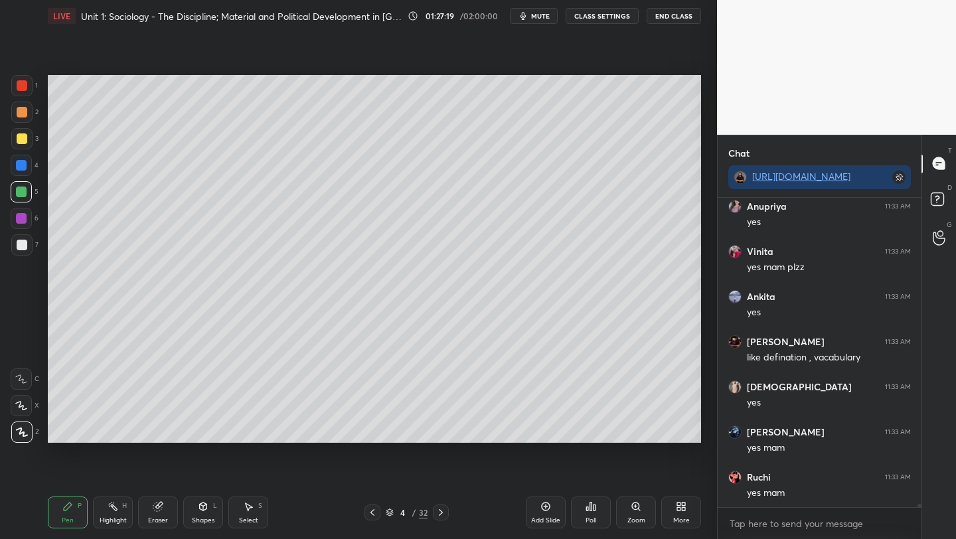
click at [436, 513] on icon at bounding box center [440, 512] width 11 height 11
click at [438, 512] on icon at bounding box center [440, 512] width 11 height 11
click at [439, 514] on icon at bounding box center [440, 512] width 11 height 11
click at [439, 514] on icon at bounding box center [441, 512] width 4 height 7
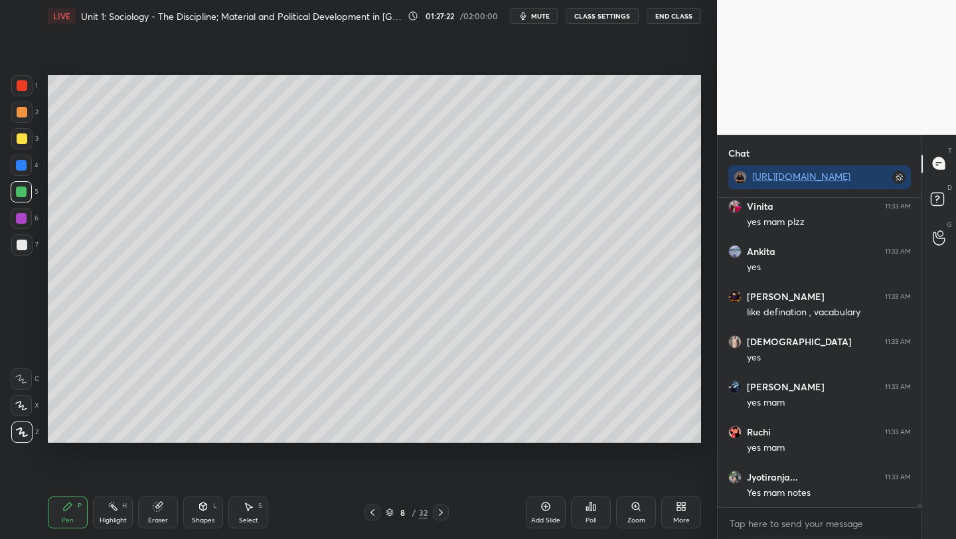
click at [439, 514] on icon at bounding box center [440, 512] width 11 height 11
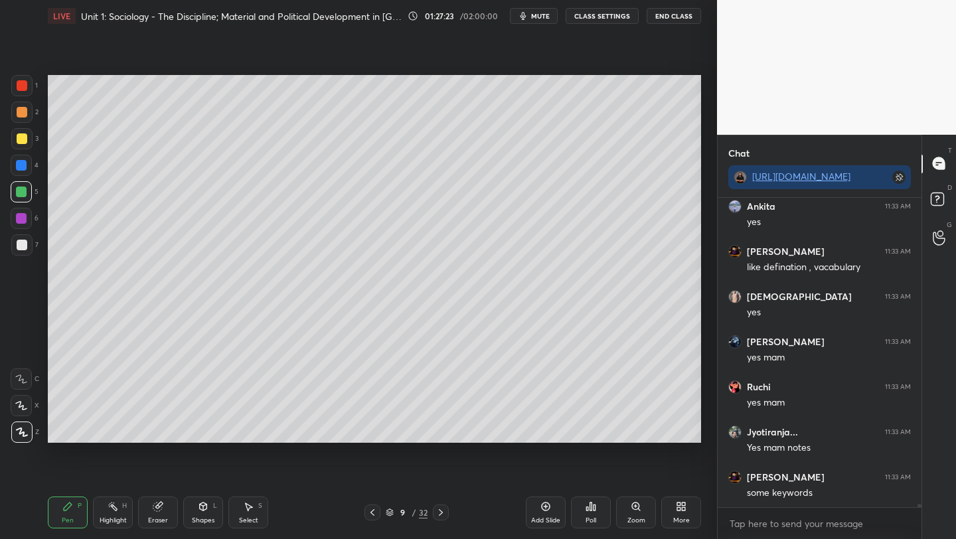
click at [443, 515] on icon at bounding box center [440, 512] width 11 height 11
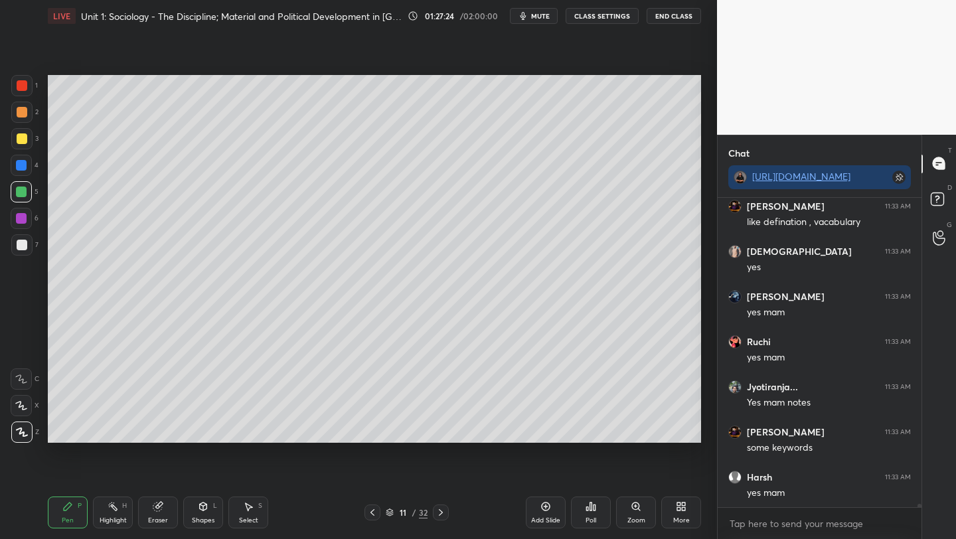
click at [443, 515] on icon at bounding box center [440, 512] width 11 height 11
click at [443, 516] on icon at bounding box center [440, 512] width 11 height 11
click at [444, 516] on icon at bounding box center [440, 512] width 11 height 11
click at [445, 518] on div at bounding box center [441, 512] width 16 height 16
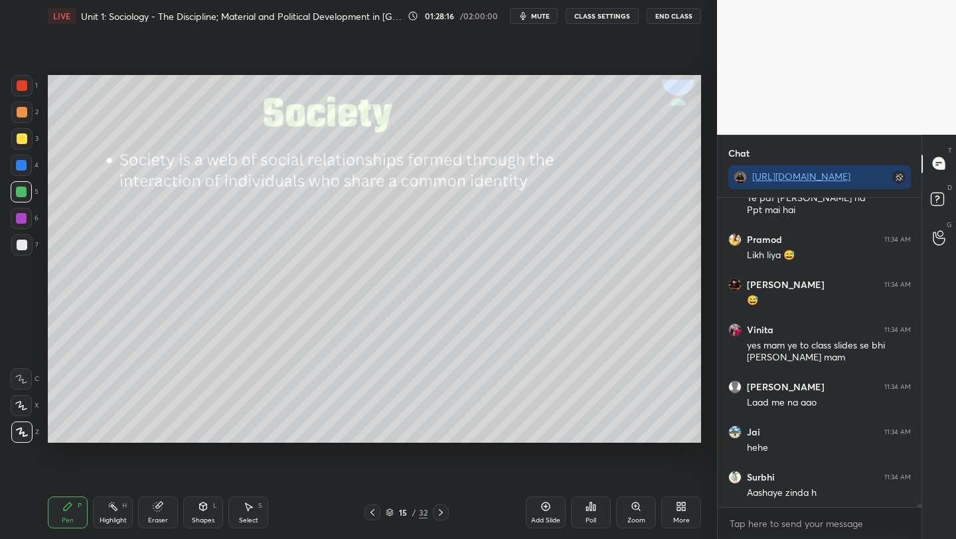
scroll to position [28396, 0]
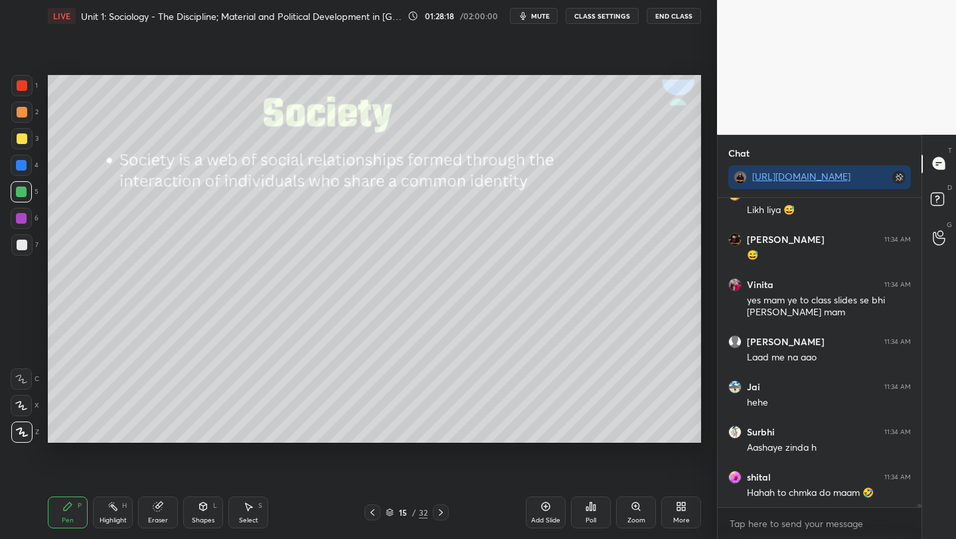
click at [435, 510] on icon at bounding box center [440, 512] width 11 height 11
click at [441, 511] on icon at bounding box center [441, 512] width 4 height 7
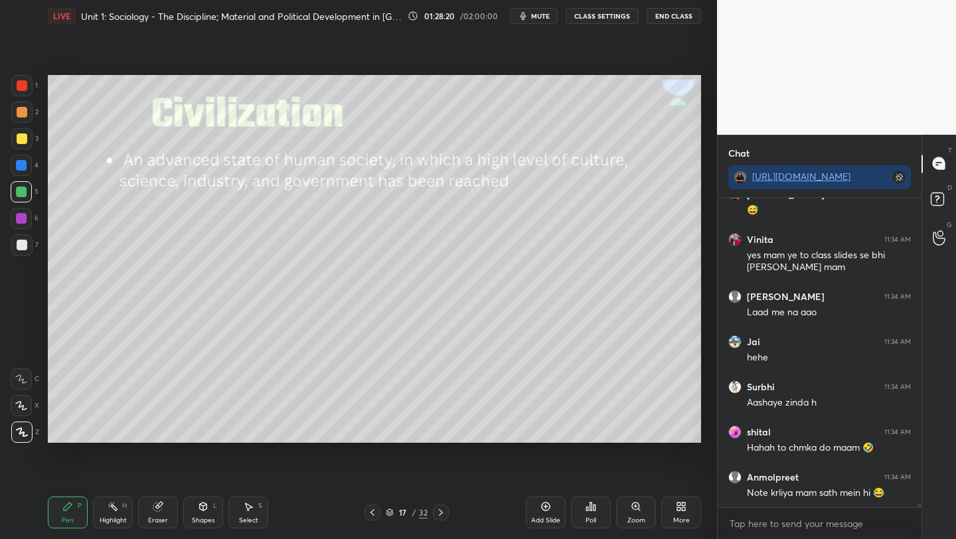
click at [445, 514] on icon at bounding box center [440, 512] width 11 height 11
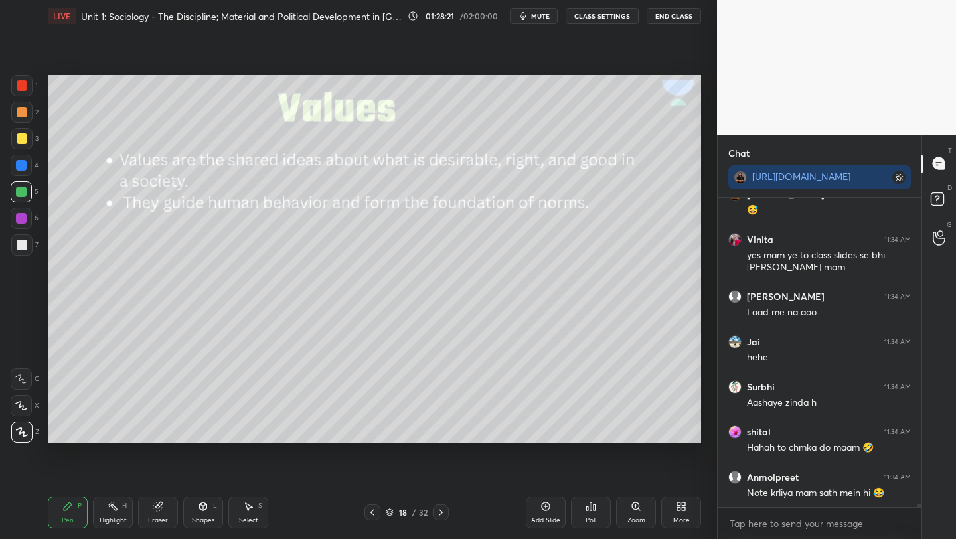
click at [442, 510] on icon at bounding box center [440, 512] width 11 height 11
click at [442, 513] on icon at bounding box center [440, 512] width 11 height 11
click at [443, 512] on icon at bounding box center [440, 512] width 11 height 11
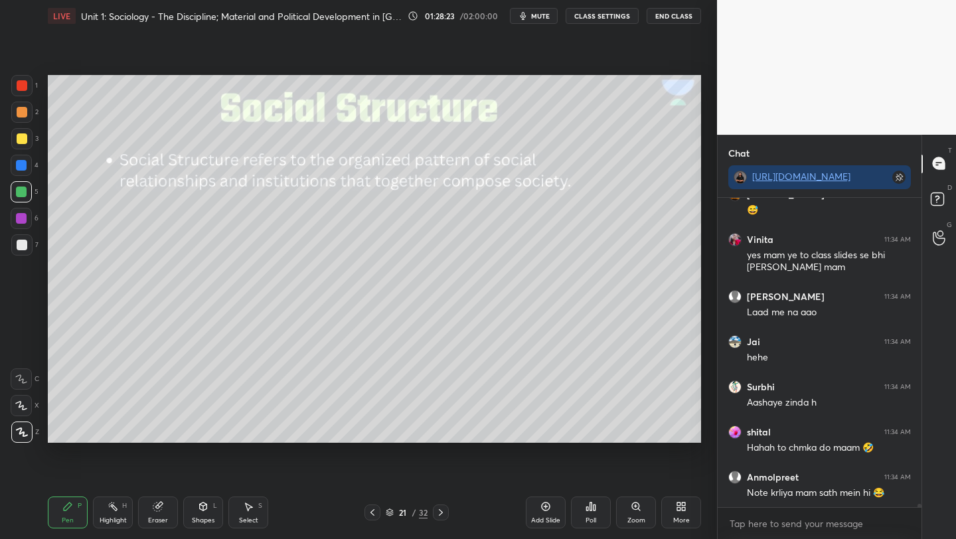
click at [443, 514] on icon at bounding box center [440, 512] width 11 height 11
click at [445, 514] on icon at bounding box center [440, 512] width 11 height 11
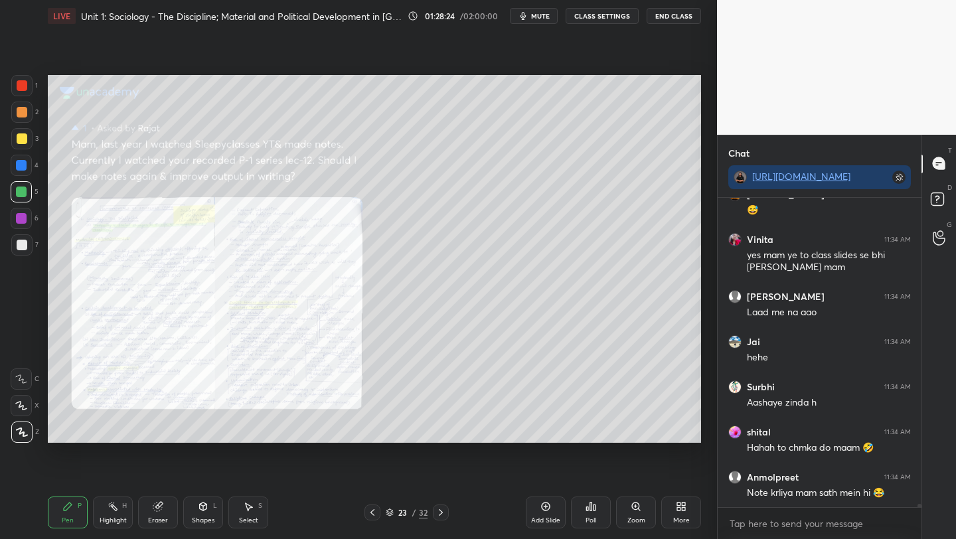
click at [445, 514] on icon at bounding box center [440, 512] width 11 height 11
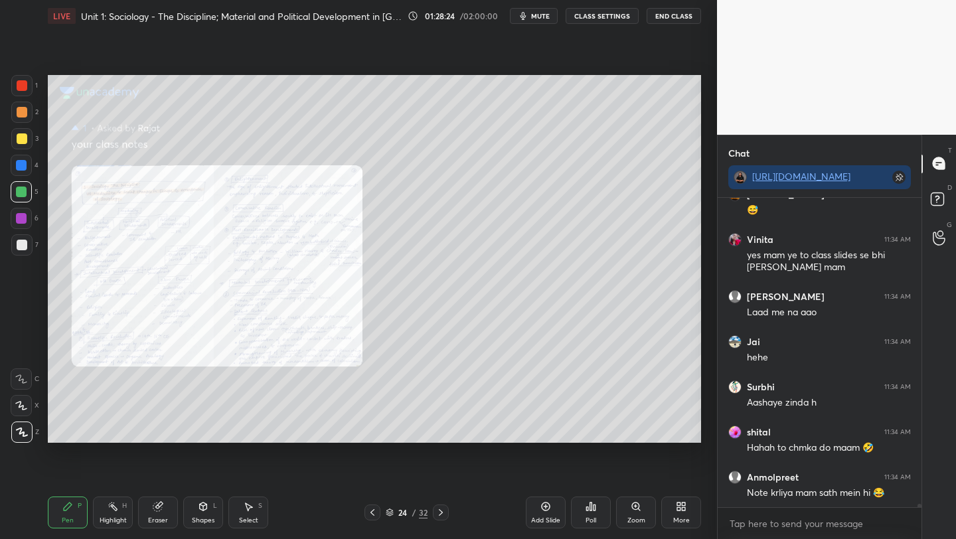
click at [445, 515] on icon at bounding box center [440, 512] width 11 height 11
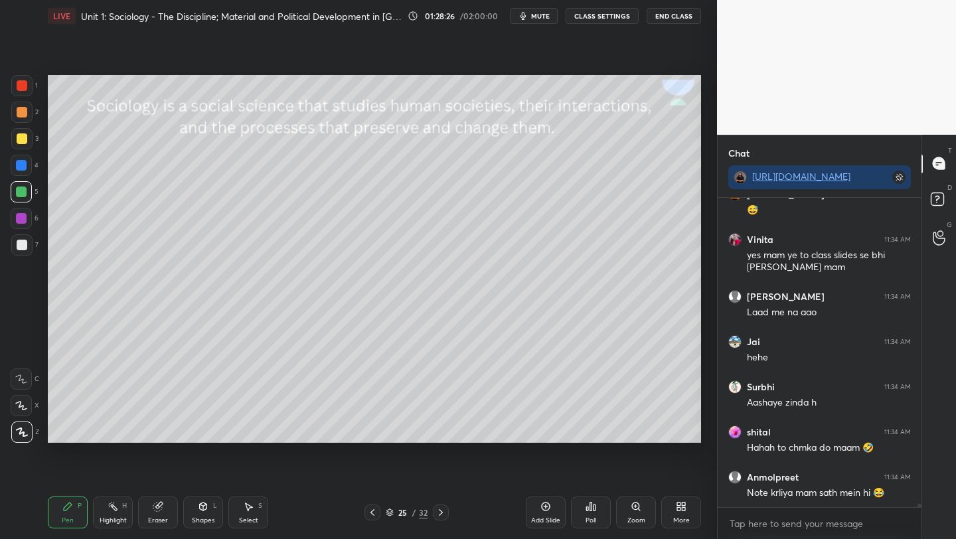
click at [445, 515] on icon at bounding box center [440, 512] width 11 height 11
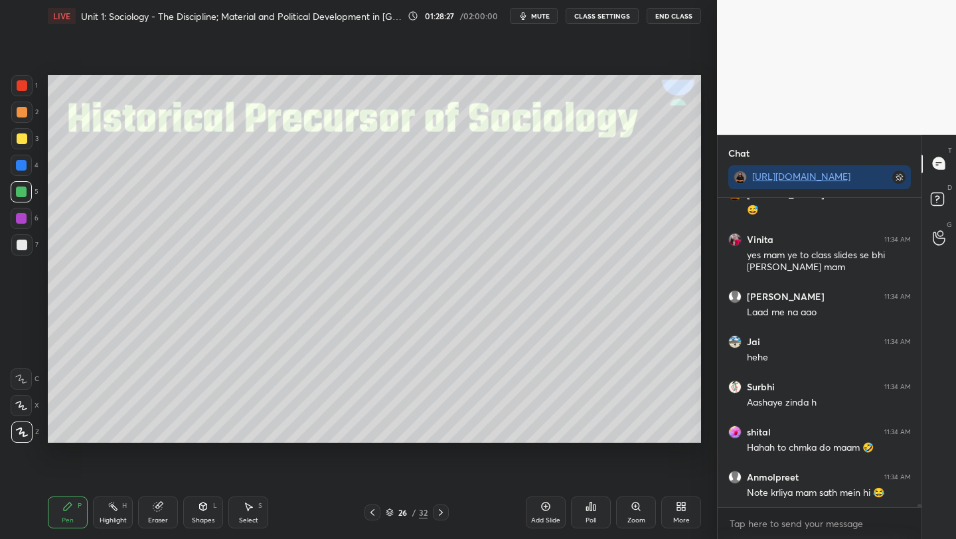
click at [374, 510] on icon at bounding box center [372, 512] width 11 height 11
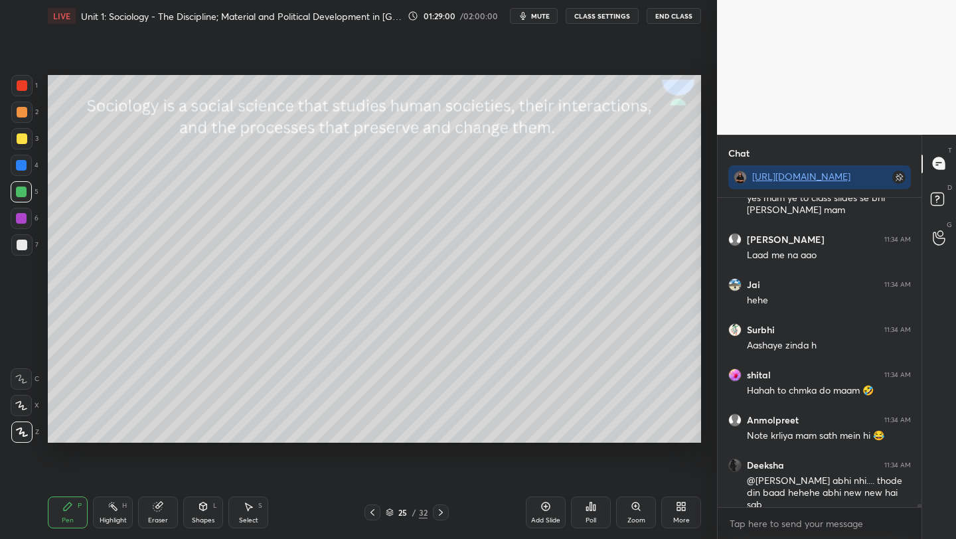
scroll to position [28543, 0]
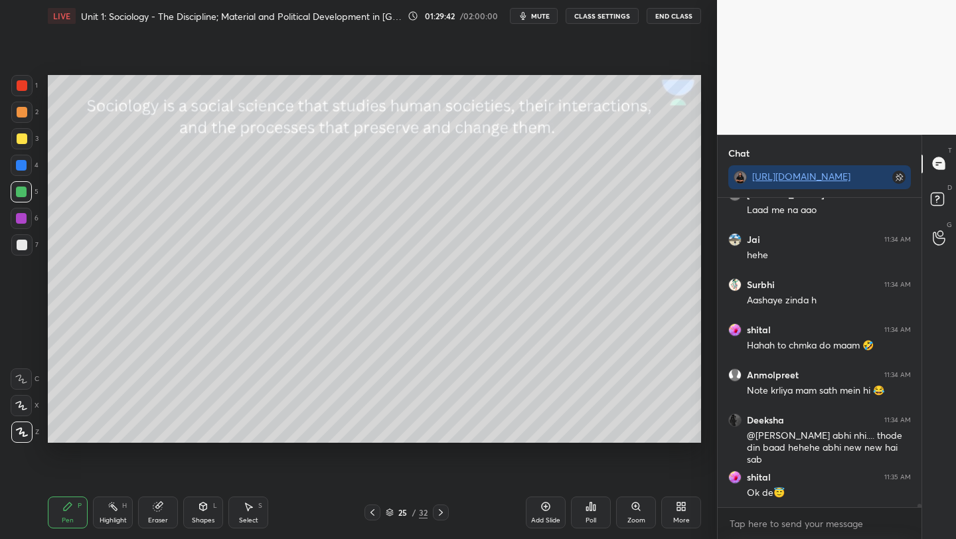
click at [114, 517] on div "Highlight" at bounding box center [113, 520] width 27 height 7
click at [155, 512] on div "Eraser" at bounding box center [158, 513] width 40 height 32
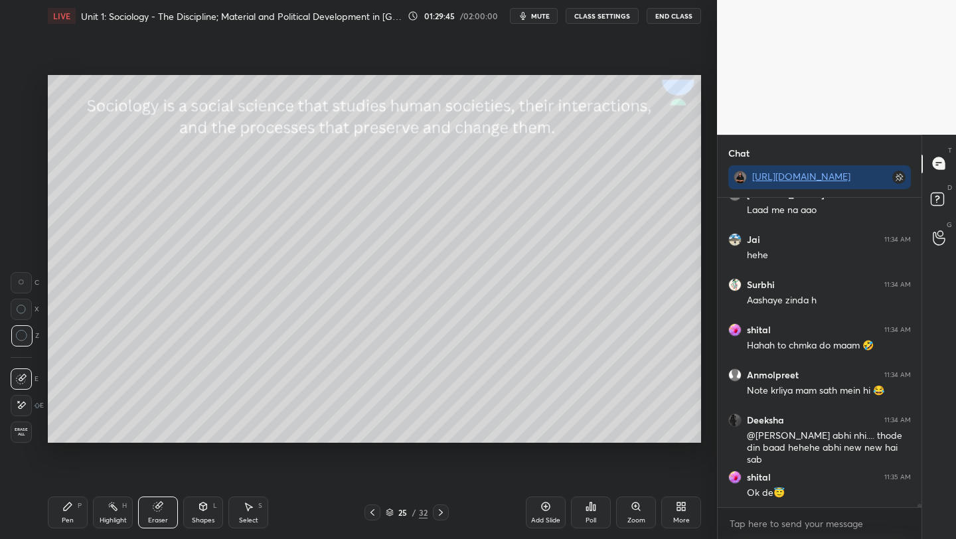
click at [24, 280] on icon at bounding box center [22, 282] width 6 height 6
click at [64, 514] on div "Pen P" at bounding box center [68, 513] width 40 height 32
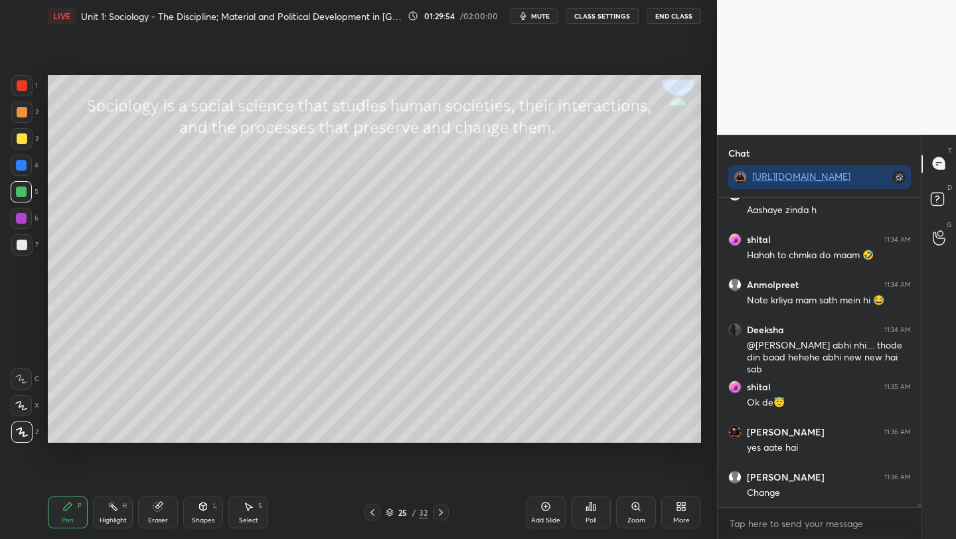
scroll to position [28724, 0]
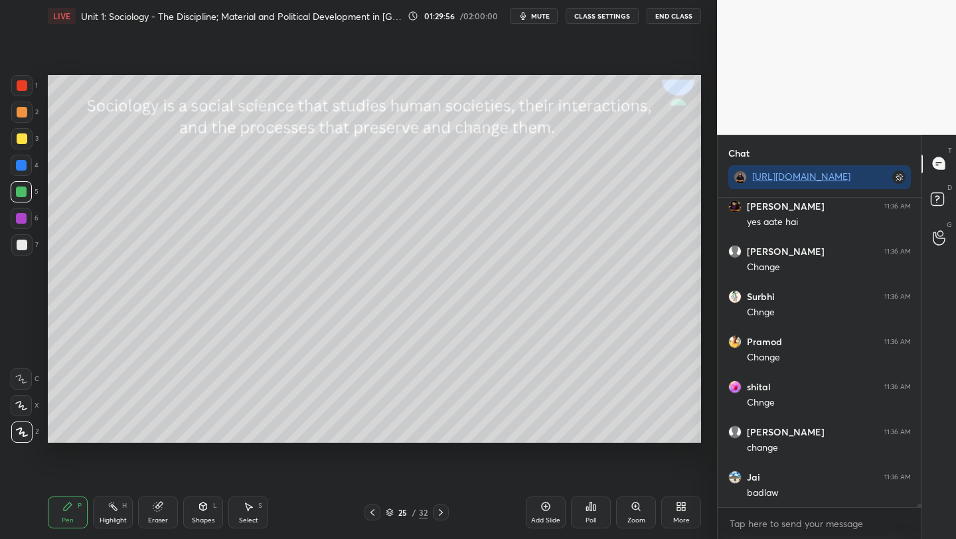
click at [275, 501] on div "Pen P Highlight H Eraser Shapes L Select S" at bounding box center [167, 513] width 239 height 32
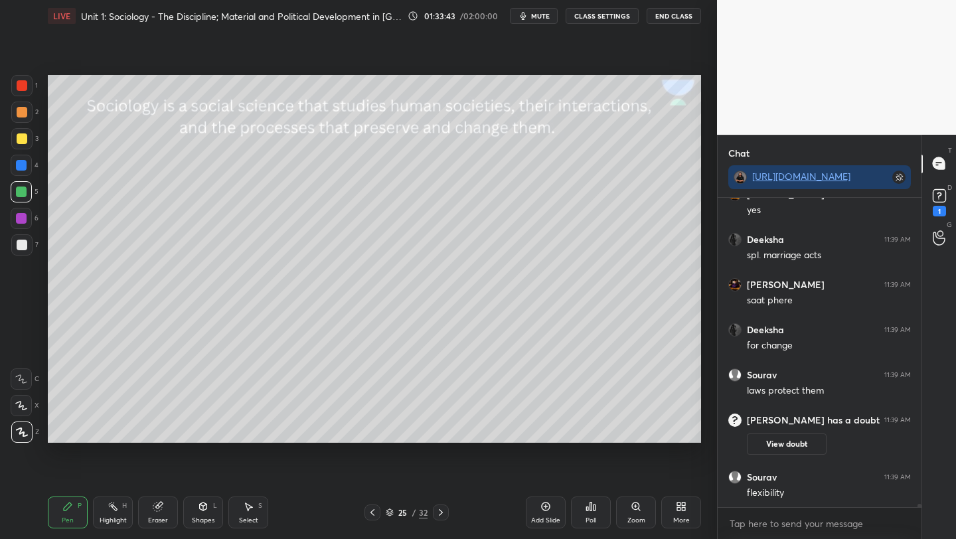
scroll to position [29635, 0]
click at [937, 194] on rect at bounding box center [939, 195] width 13 height 13
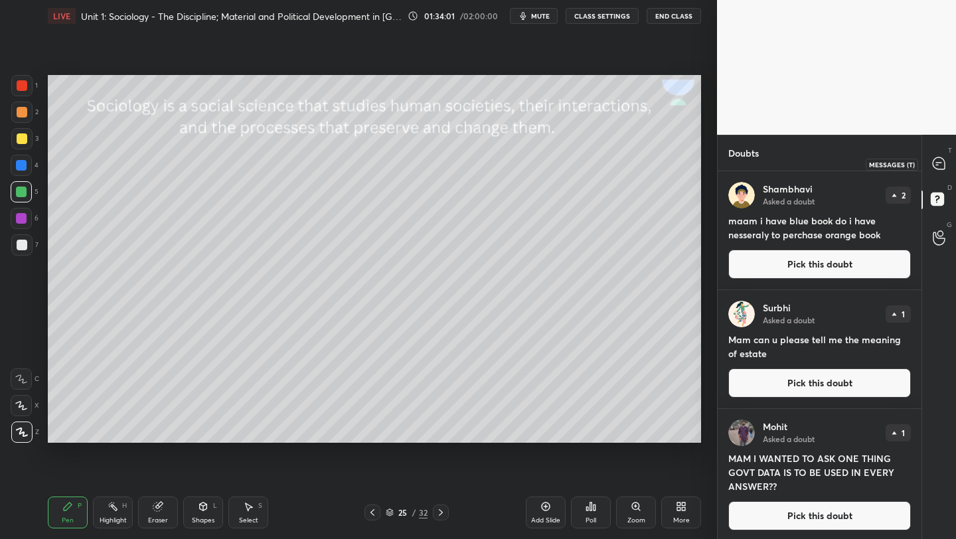
click at [937, 163] on icon at bounding box center [938, 163] width 5 height 0
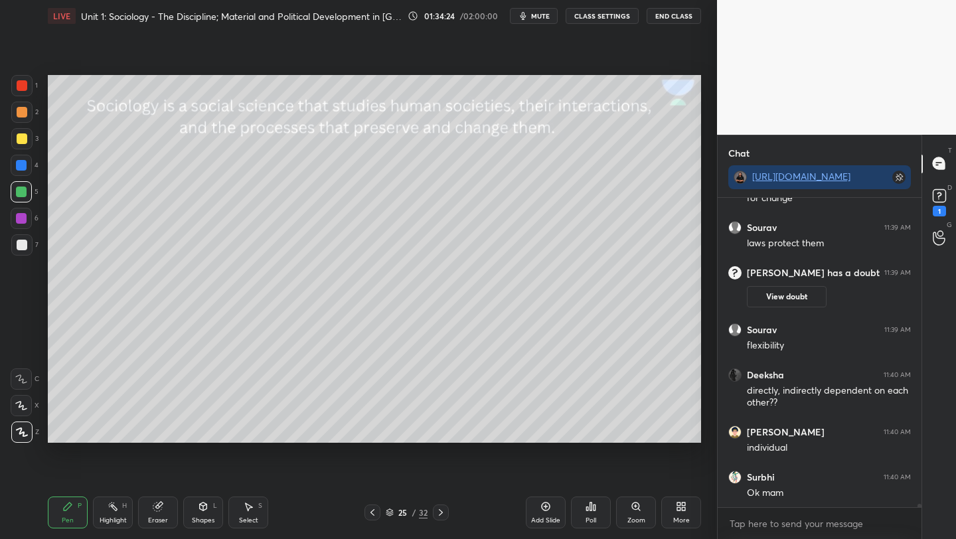
scroll to position [30148, 0]
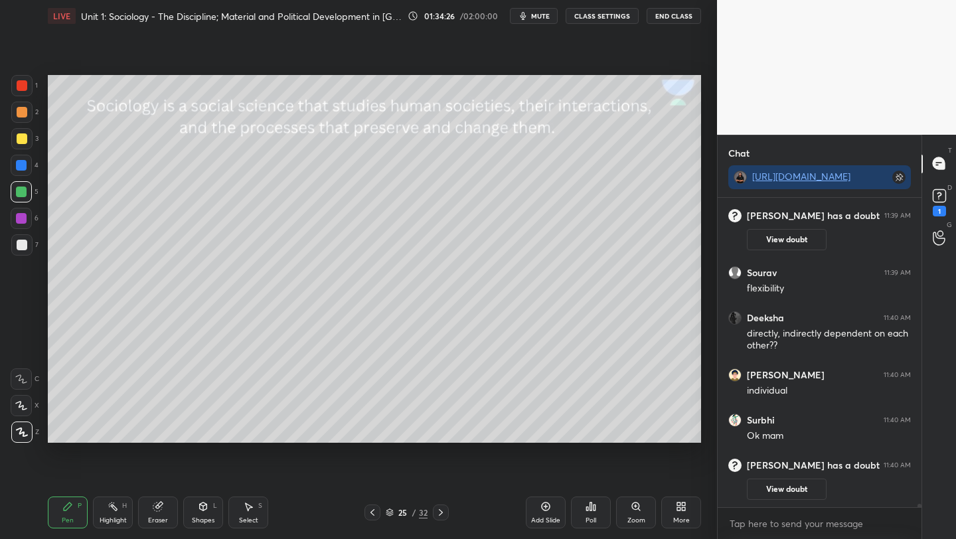
click at [19, 141] on div at bounding box center [22, 138] width 11 height 11
click at [539, 511] on div "Add Slide" at bounding box center [546, 513] width 40 height 32
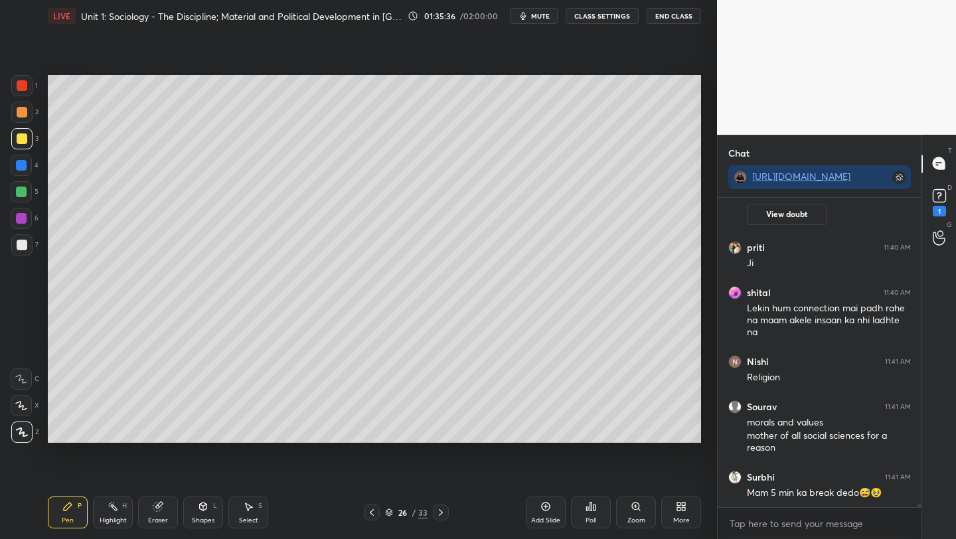
scroll to position [30099, 0]
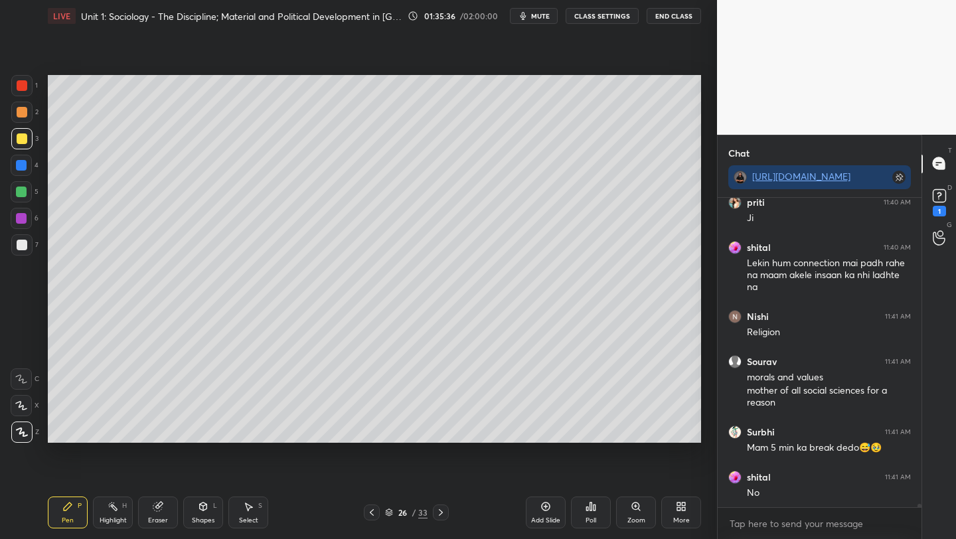
click at [21, 218] on div at bounding box center [21, 218] width 11 height 11
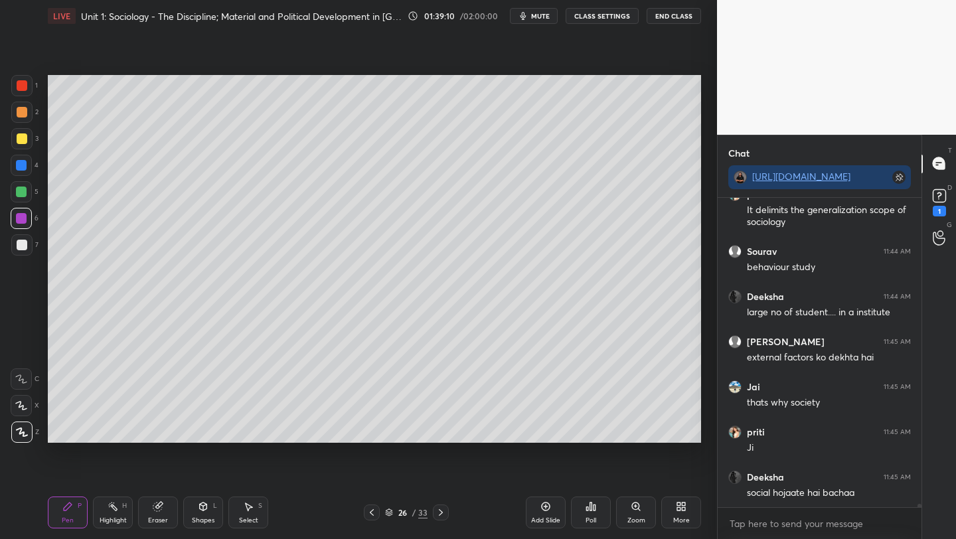
scroll to position [31017, 0]
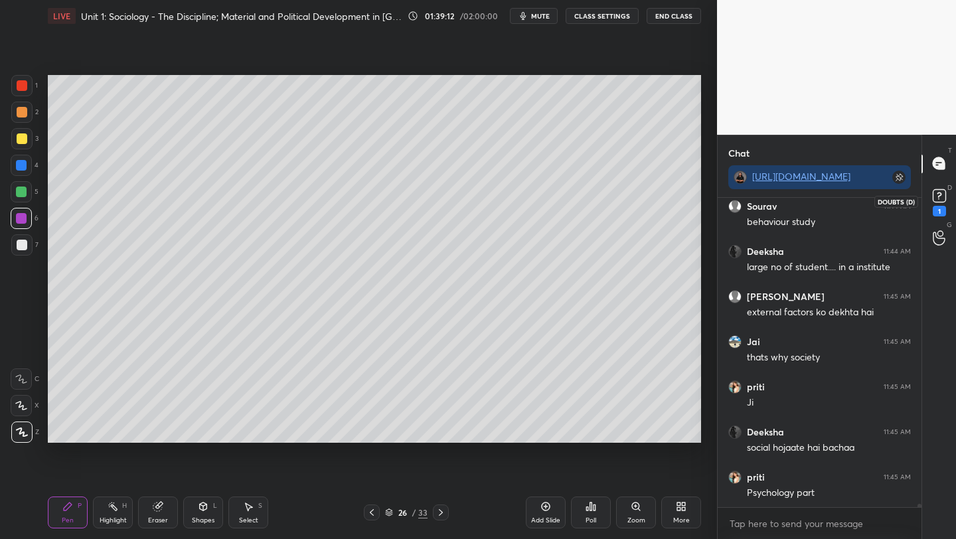
click at [937, 193] on icon at bounding box center [939, 194] width 5 height 5
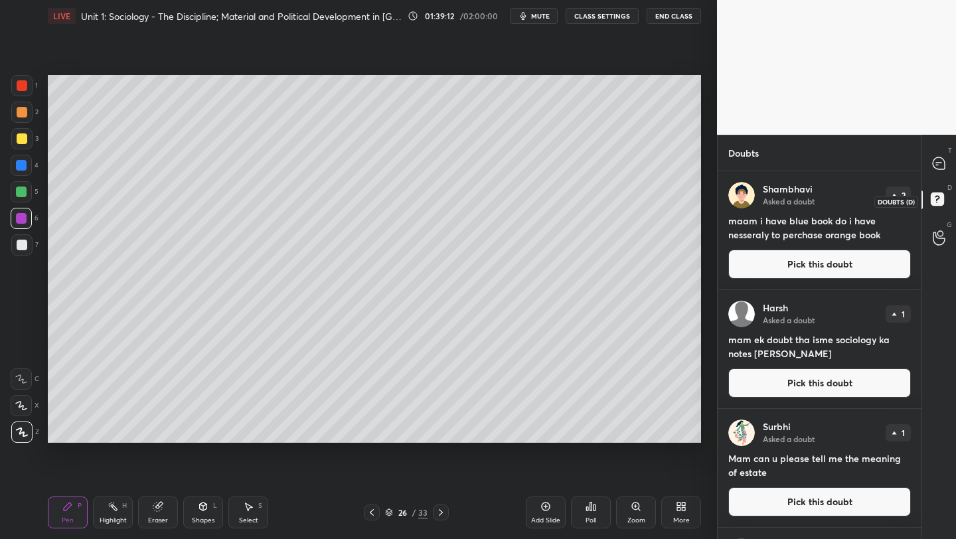
scroll to position [364, 200]
click at [938, 164] on icon at bounding box center [939, 163] width 12 height 12
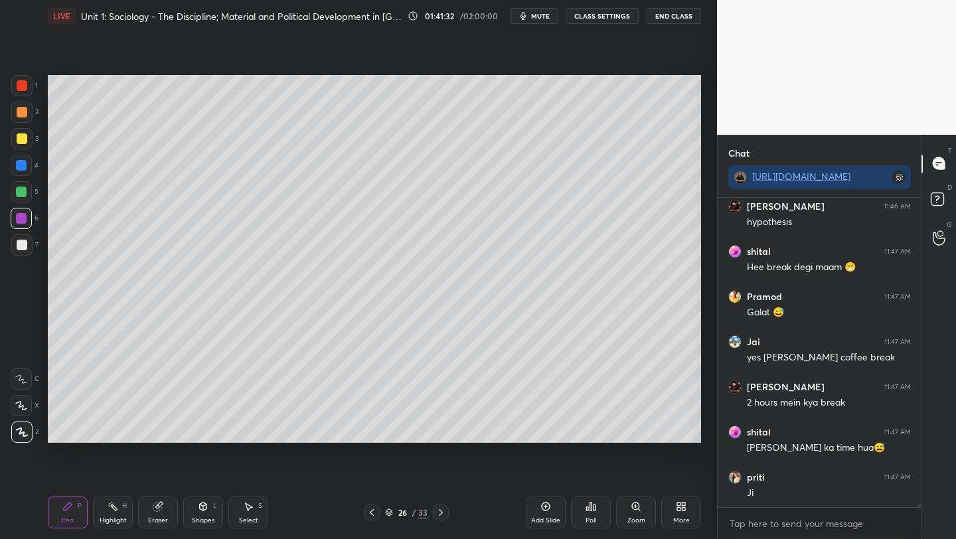
scroll to position [32060, 0]
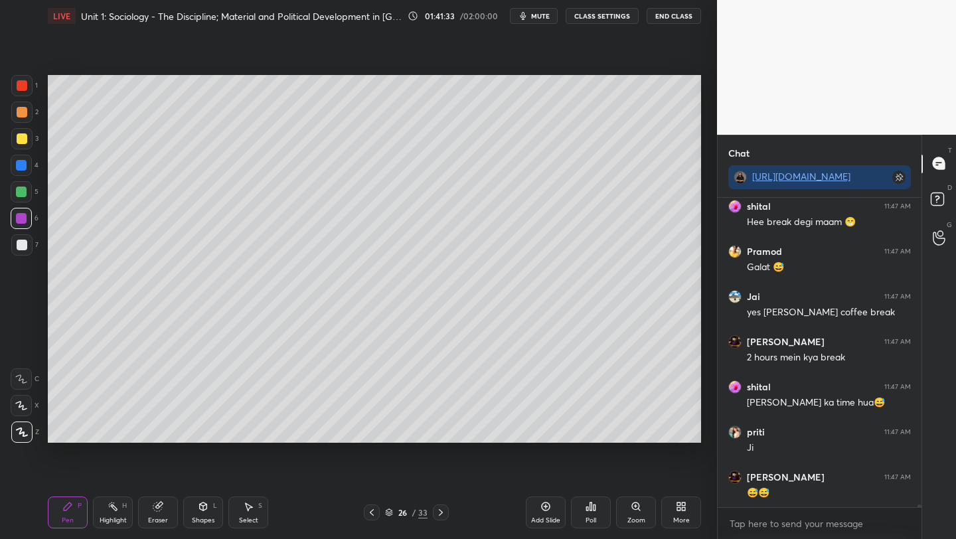
click at [369, 516] on icon at bounding box center [371, 512] width 11 height 11
click at [438, 513] on icon at bounding box center [440, 512] width 11 height 11
click at [442, 516] on icon at bounding box center [440, 512] width 11 height 11
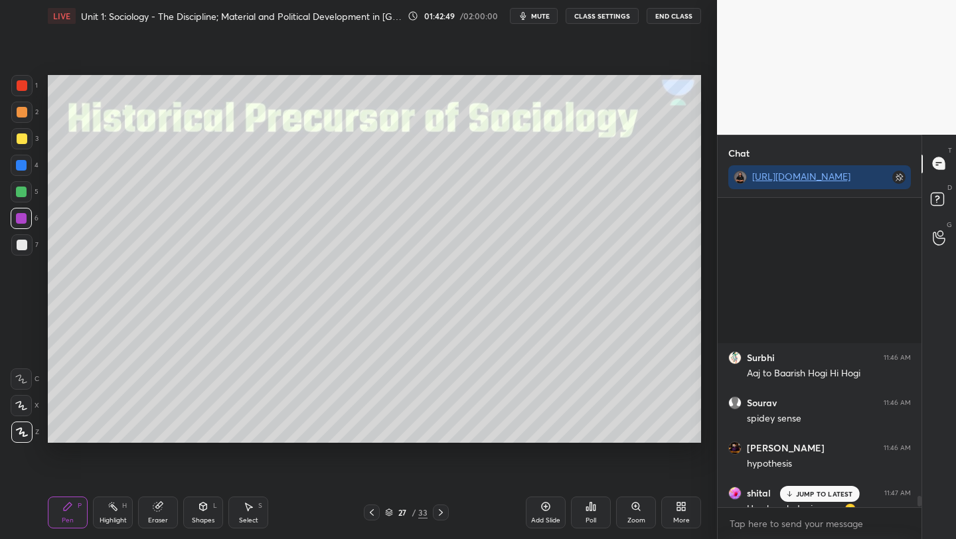
scroll to position [32866, 0]
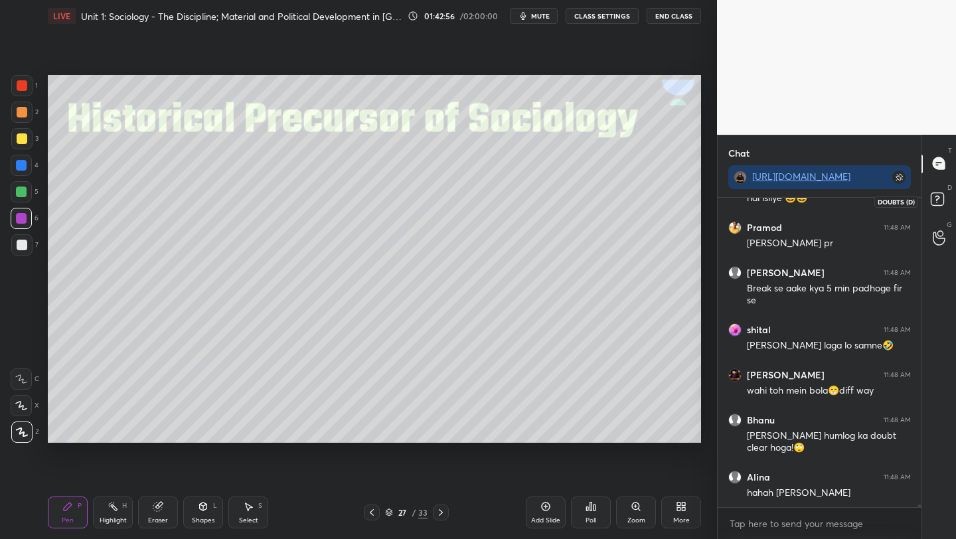
click at [931, 199] on rect at bounding box center [937, 199] width 13 height 13
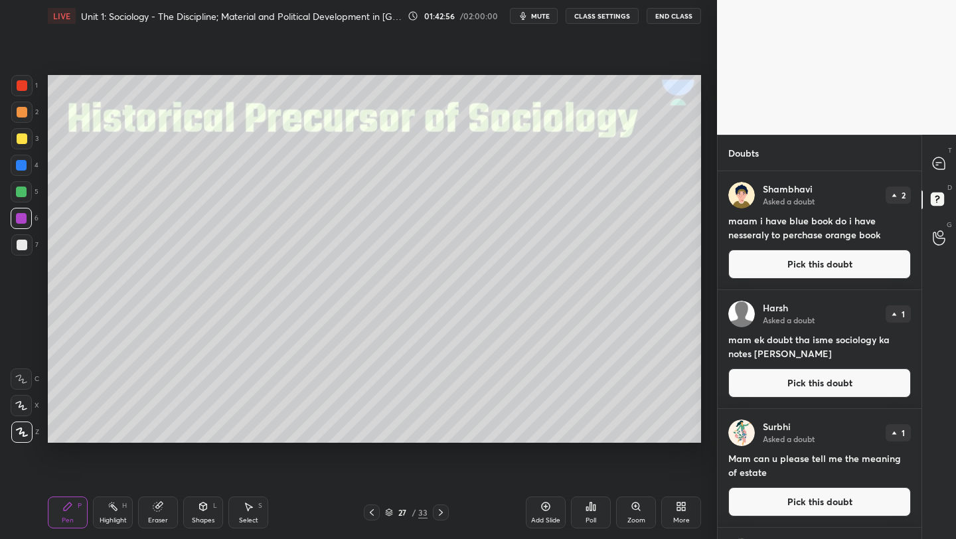
scroll to position [364, 200]
click at [811, 382] on button "Pick this doubt" at bounding box center [819, 382] width 183 height 29
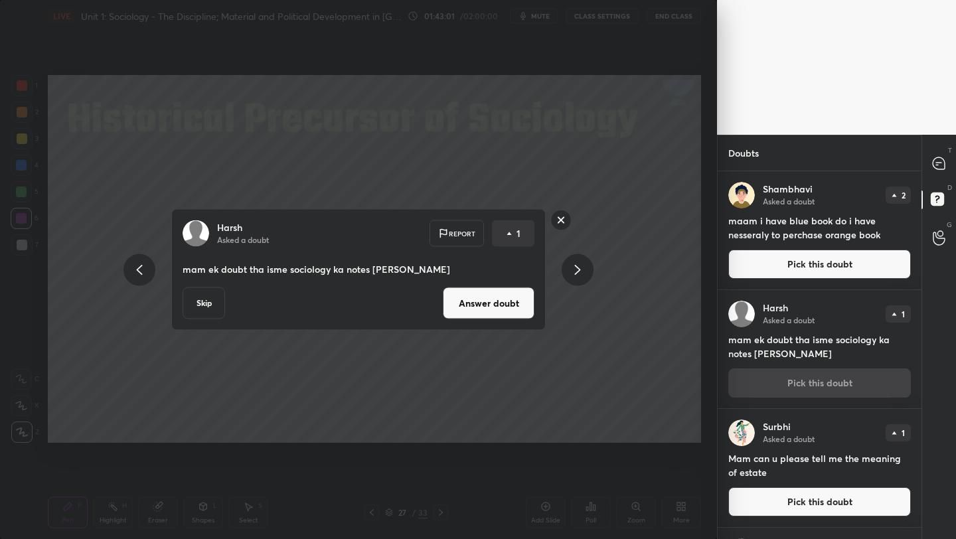
click at [466, 305] on button "Answer doubt" at bounding box center [489, 303] width 92 height 32
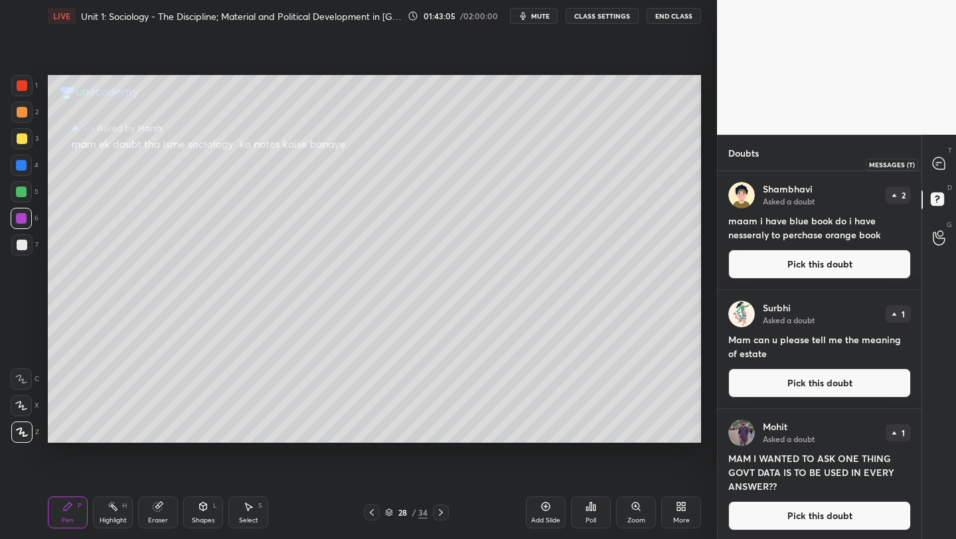
click at [939, 163] on icon at bounding box center [938, 163] width 5 height 0
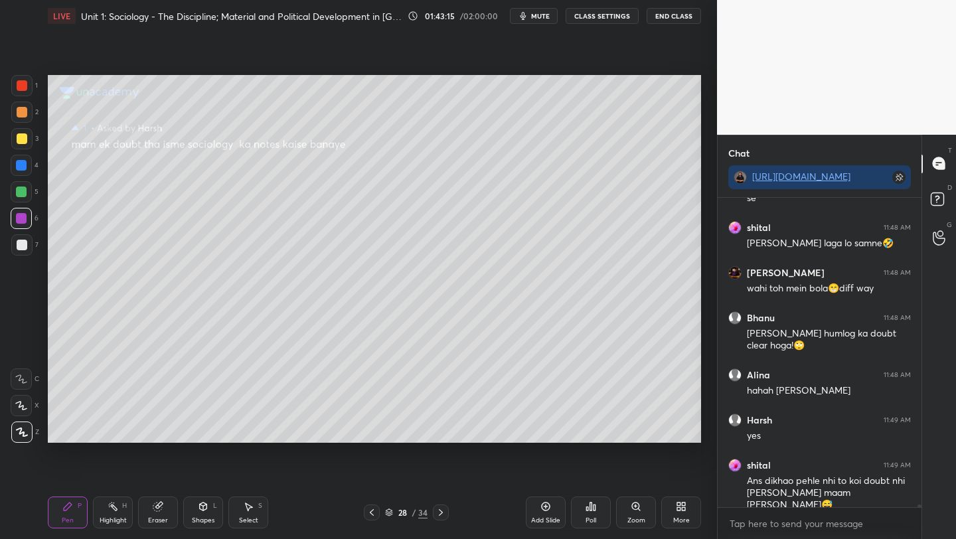
scroll to position [32956, 0]
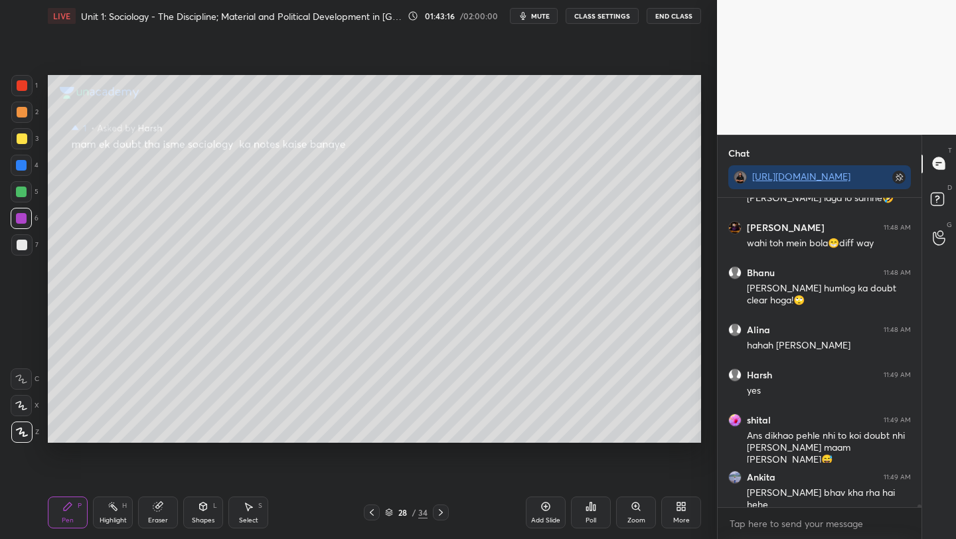
click at [21, 142] on div at bounding box center [22, 138] width 11 height 11
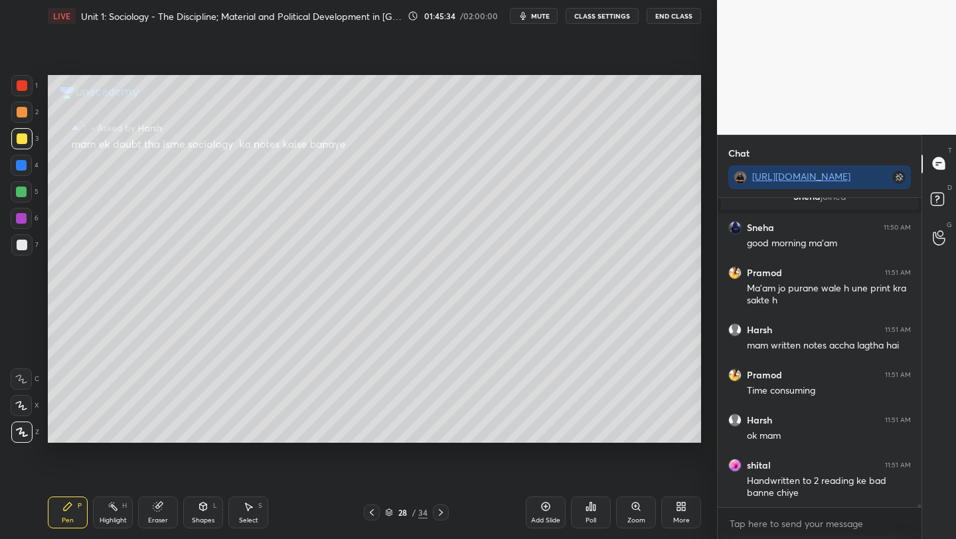
scroll to position [32186, 0]
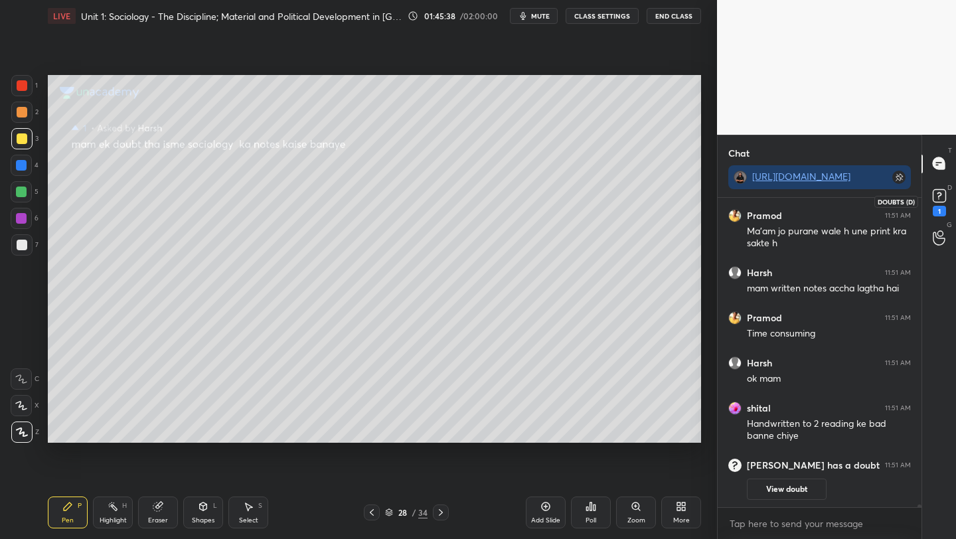
click at [939, 195] on icon at bounding box center [939, 196] width 20 height 20
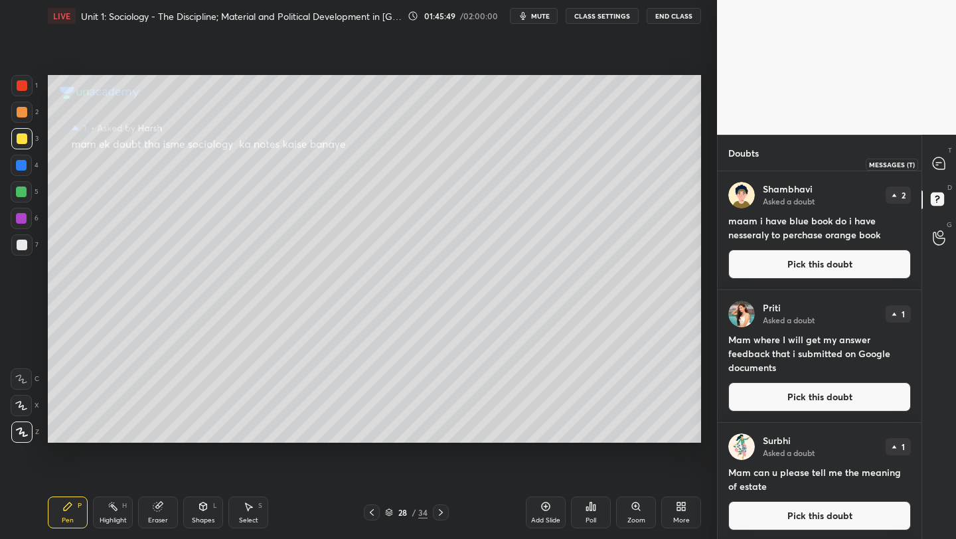
click at [937, 167] on icon at bounding box center [939, 163] width 12 height 12
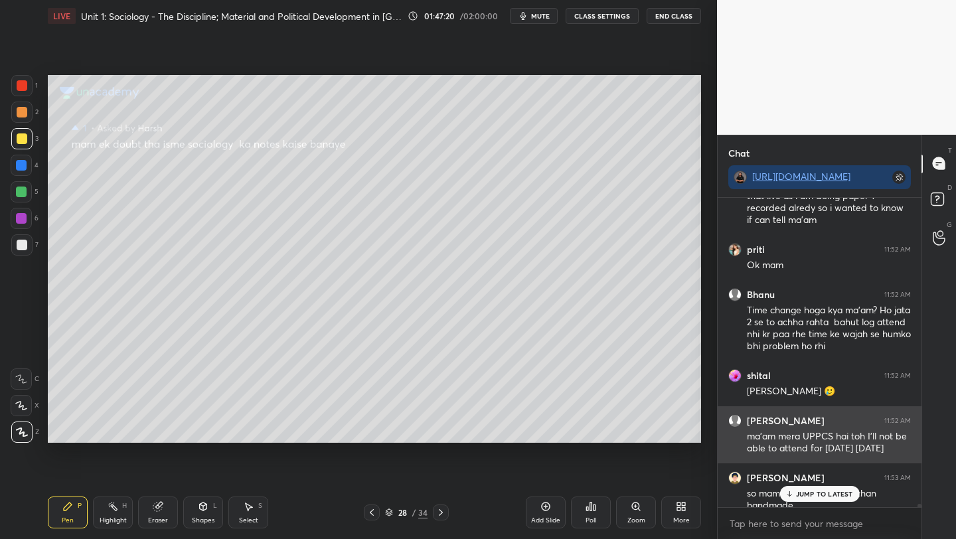
scroll to position [32808, 0]
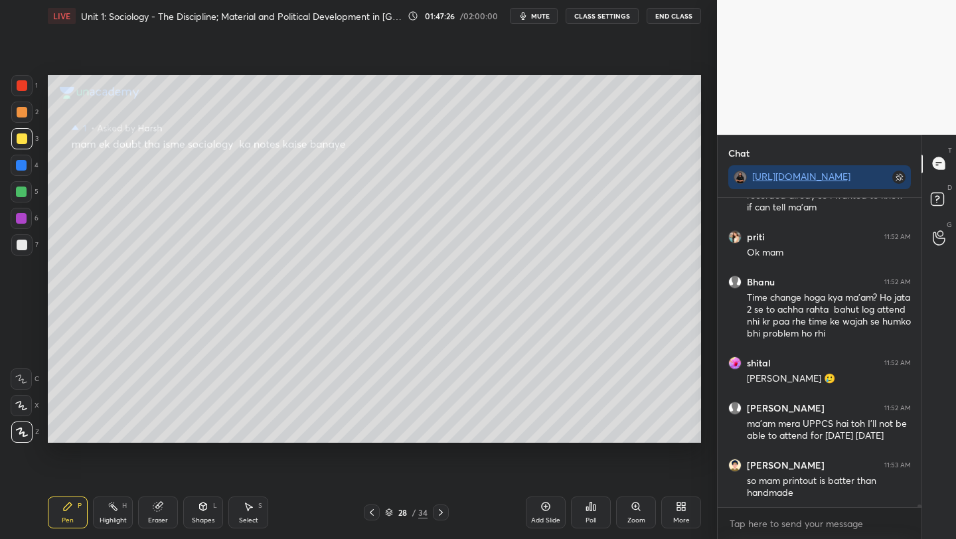
click at [371, 512] on icon at bounding box center [371, 512] width 11 height 11
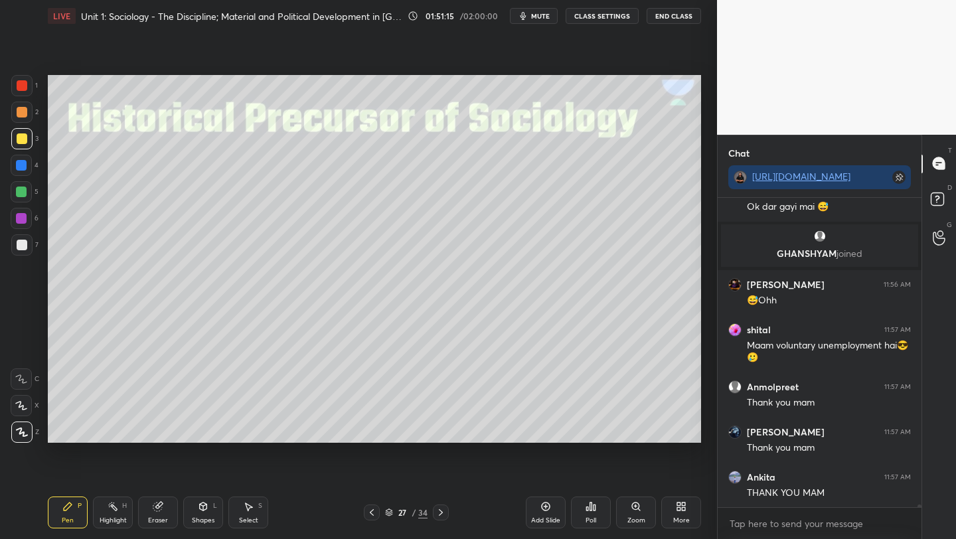
scroll to position [33334, 0]
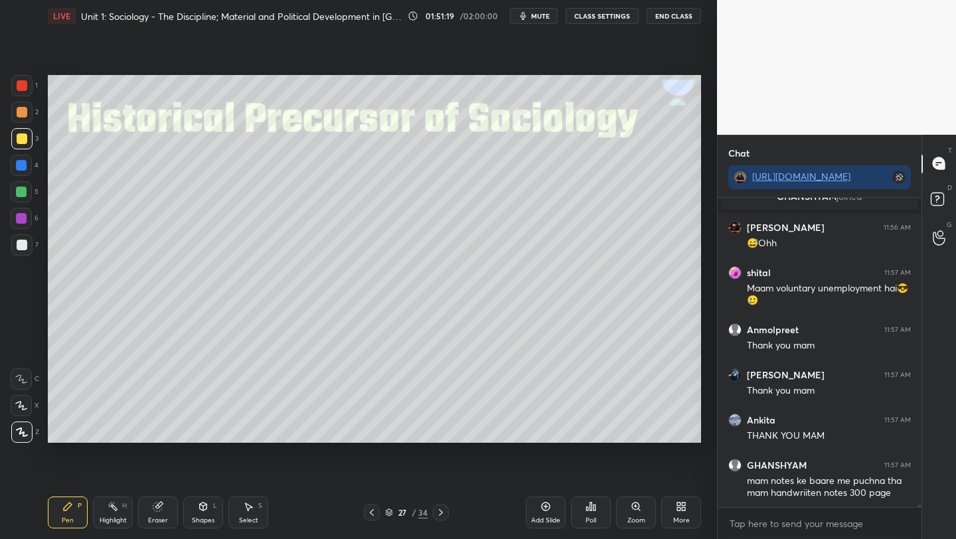
click at [588, 514] on div "Poll" at bounding box center [591, 513] width 40 height 32
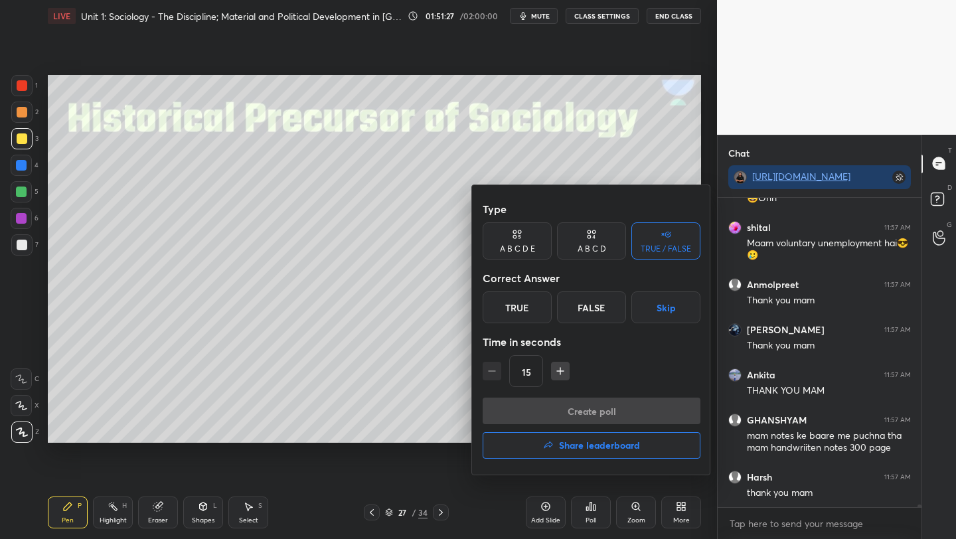
scroll to position [33436, 0]
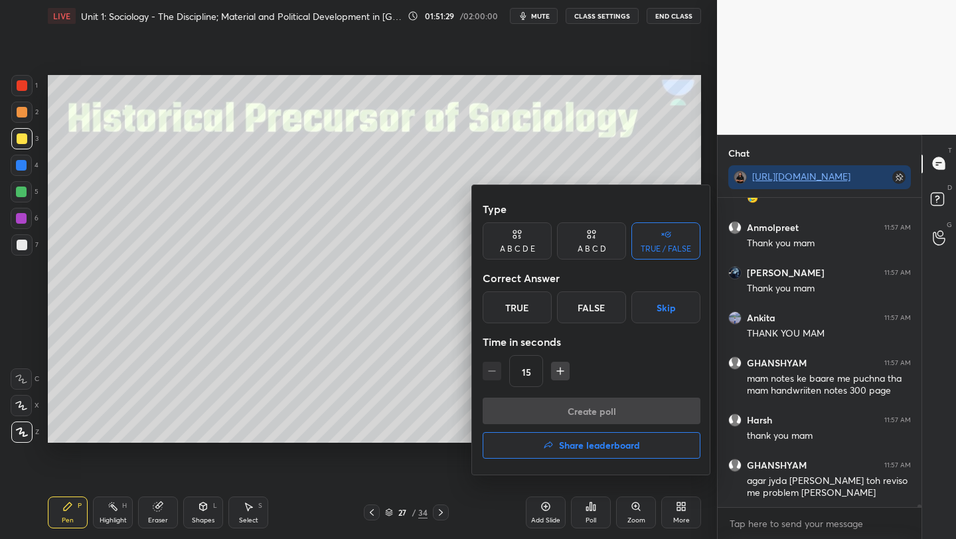
click at [438, 410] on div at bounding box center [478, 269] width 956 height 539
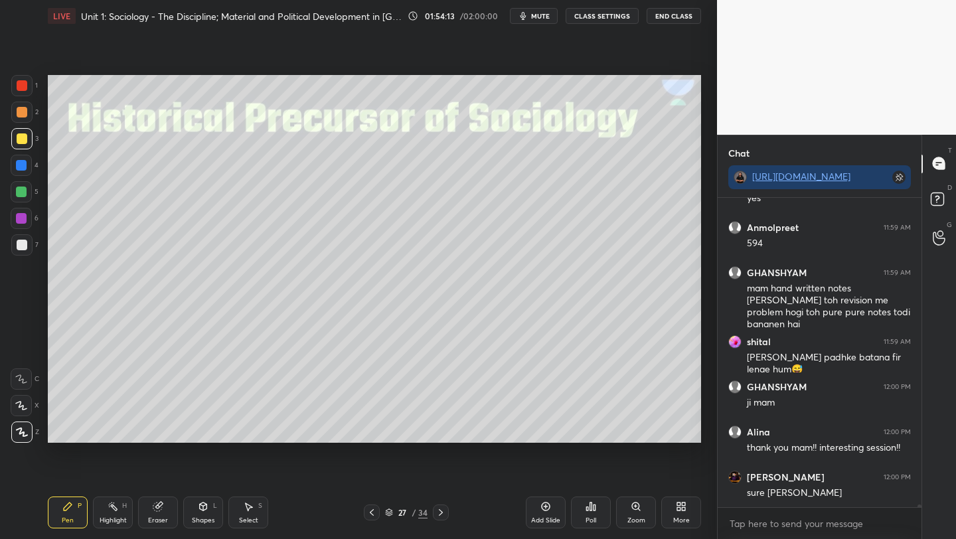
scroll to position [35787, 0]
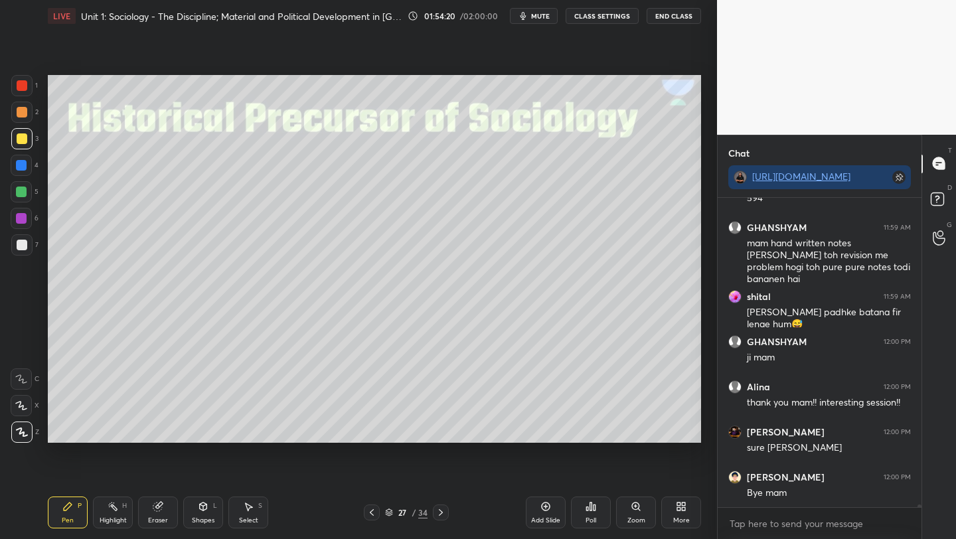
click at [666, 16] on button "End Class" at bounding box center [674, 16] width 54 height 16
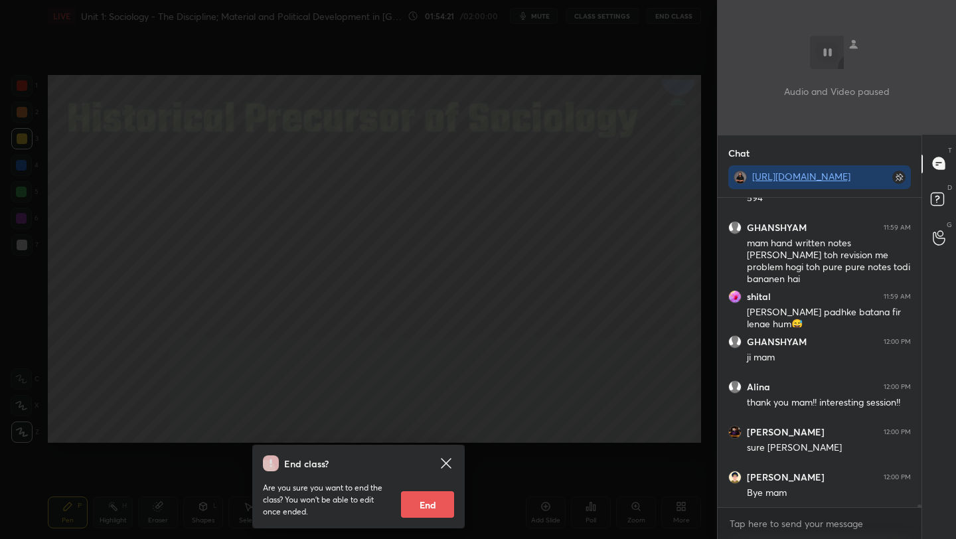
click at [421, 503] on button "End" at bounding box center [427, 504] width 53 height 27
type textarea "x"
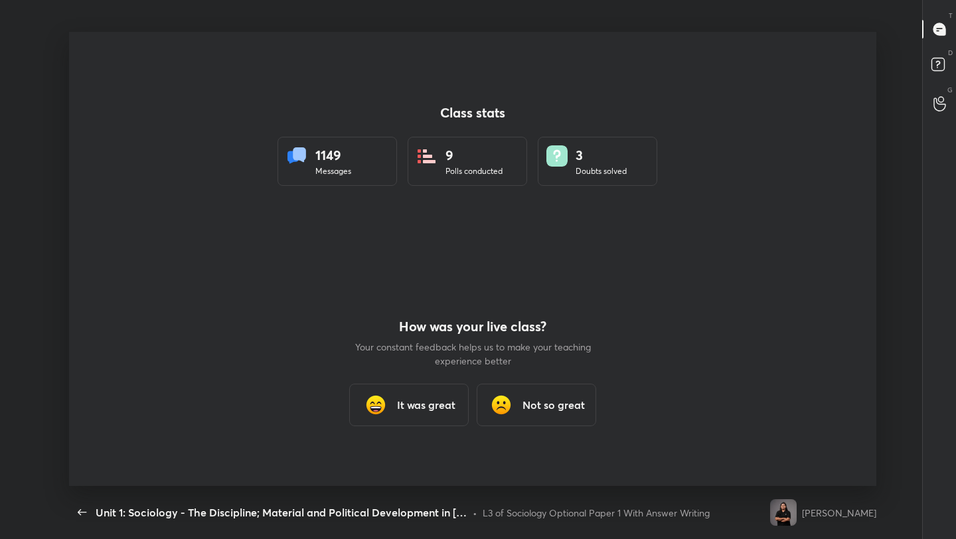
scroll to position [0, 0]
click at [405, 413] on div "It was great" at bounding box center [408, 405] width 119 height 42
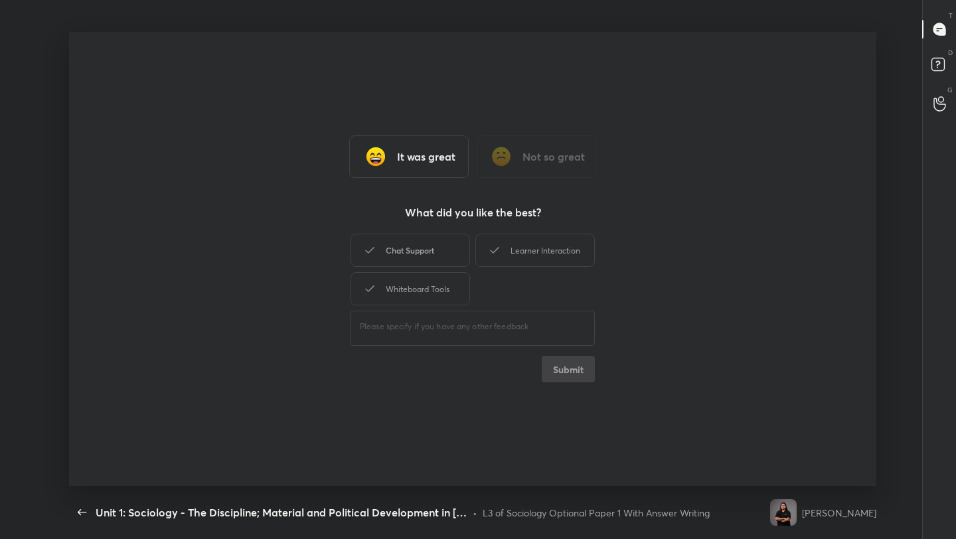
click at [386, 258] on div "Chat Support" at bounding box center [409, 250] width 119 height 33
click at [525, 246] on div "Learner Interaction" at bounding box center [534, 250] width 119 height 33
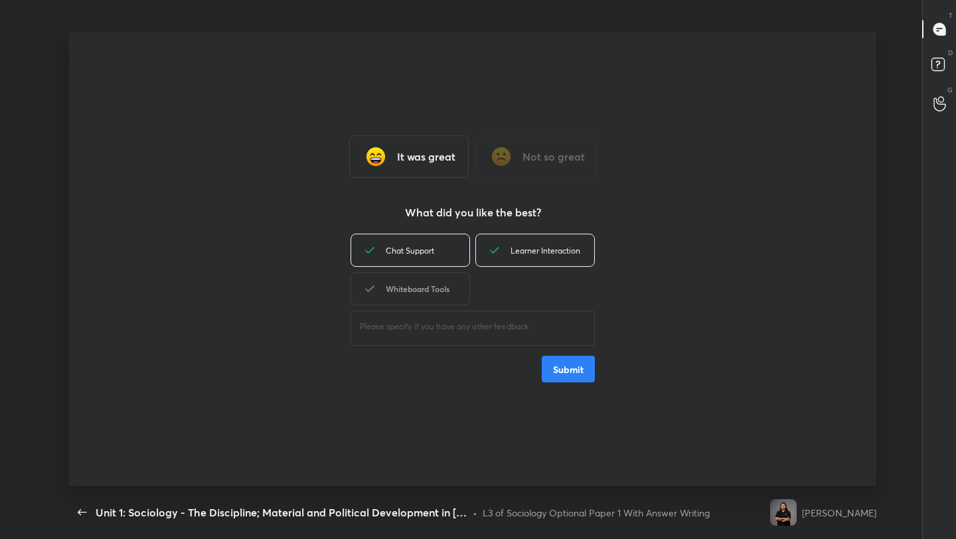
click at [446, 286] on div "Whiteboard Tools" at bounding box center [409, 288] width 119 height 33
click at [553, 375] on button "Submit" at bounding box center [568, 369] width 53 height 27
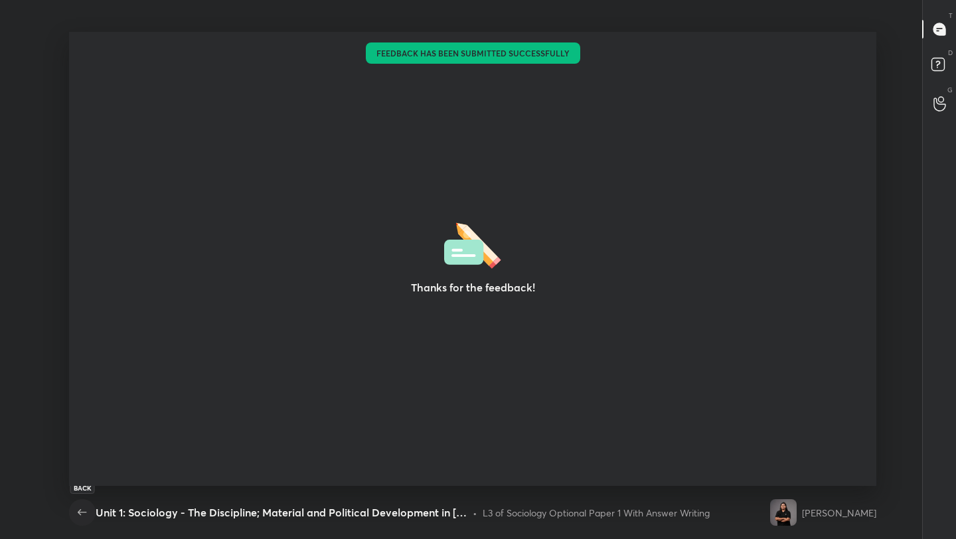
click at [81, 516] on icon "button" at bounding box center [82, 512] width 16 height 16
